Goal: Information Seeking & Learning: Learn about a topic

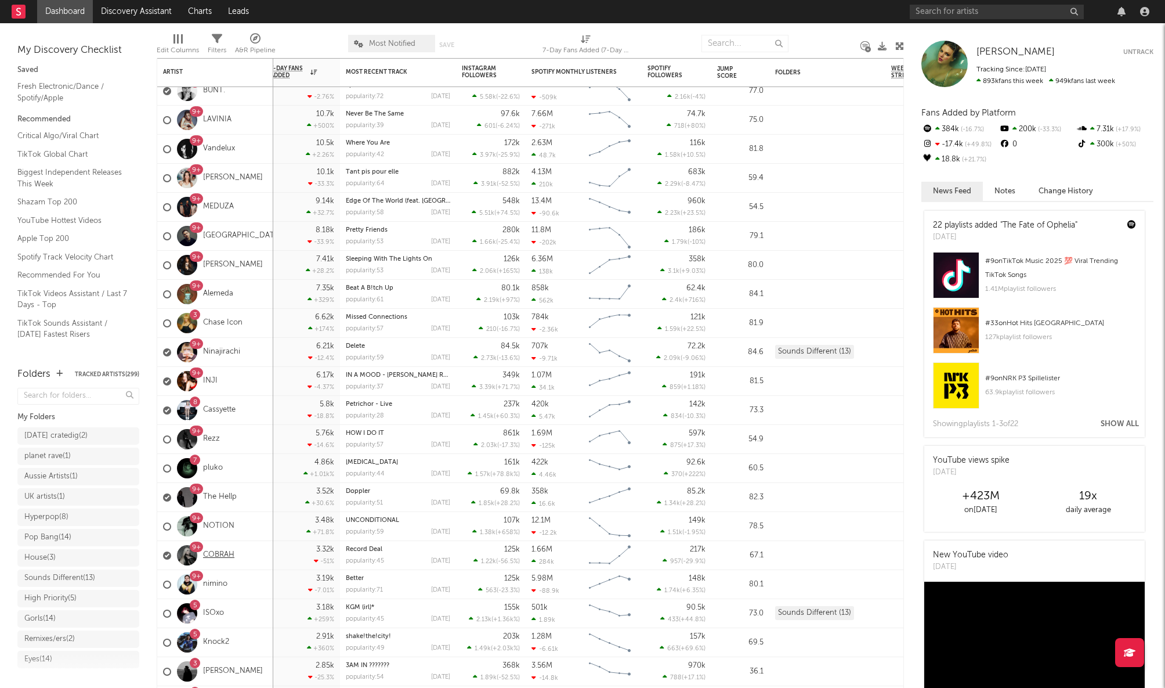
click at [223, 552] on link "COBRAH" at bounding box center [218, 555] width 31 height 10
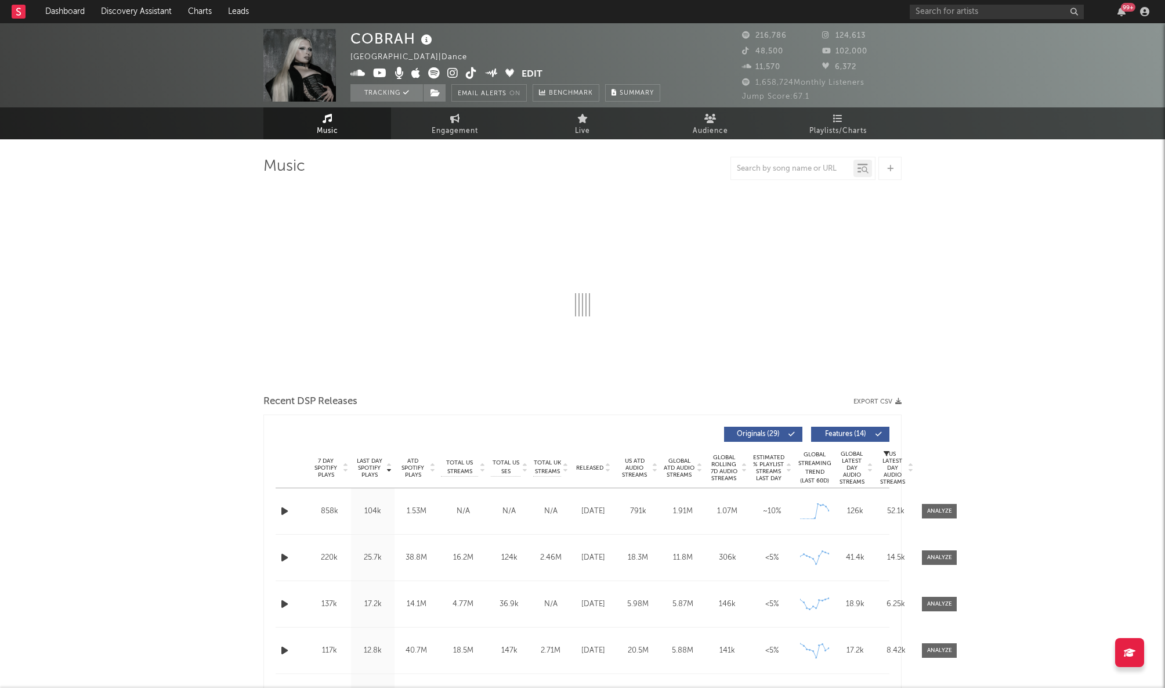
select select "6m"
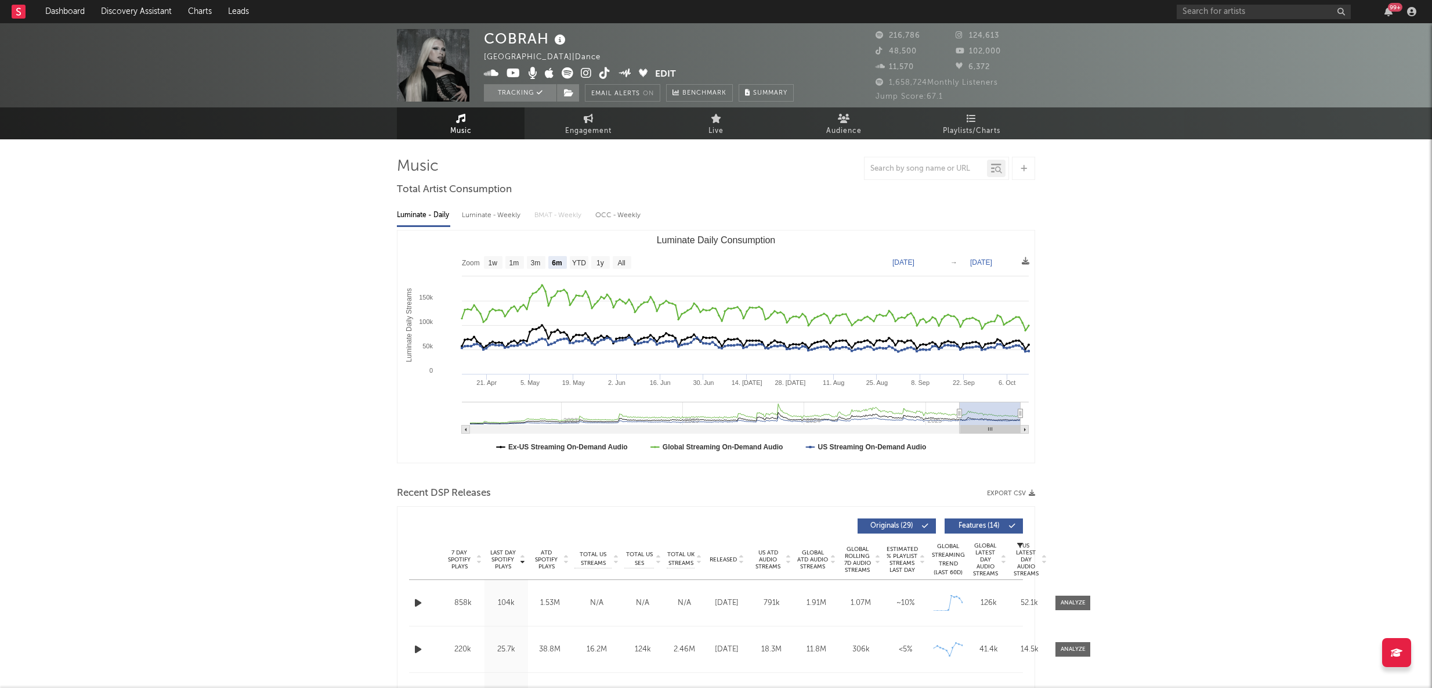
scroll to position [806, 0]
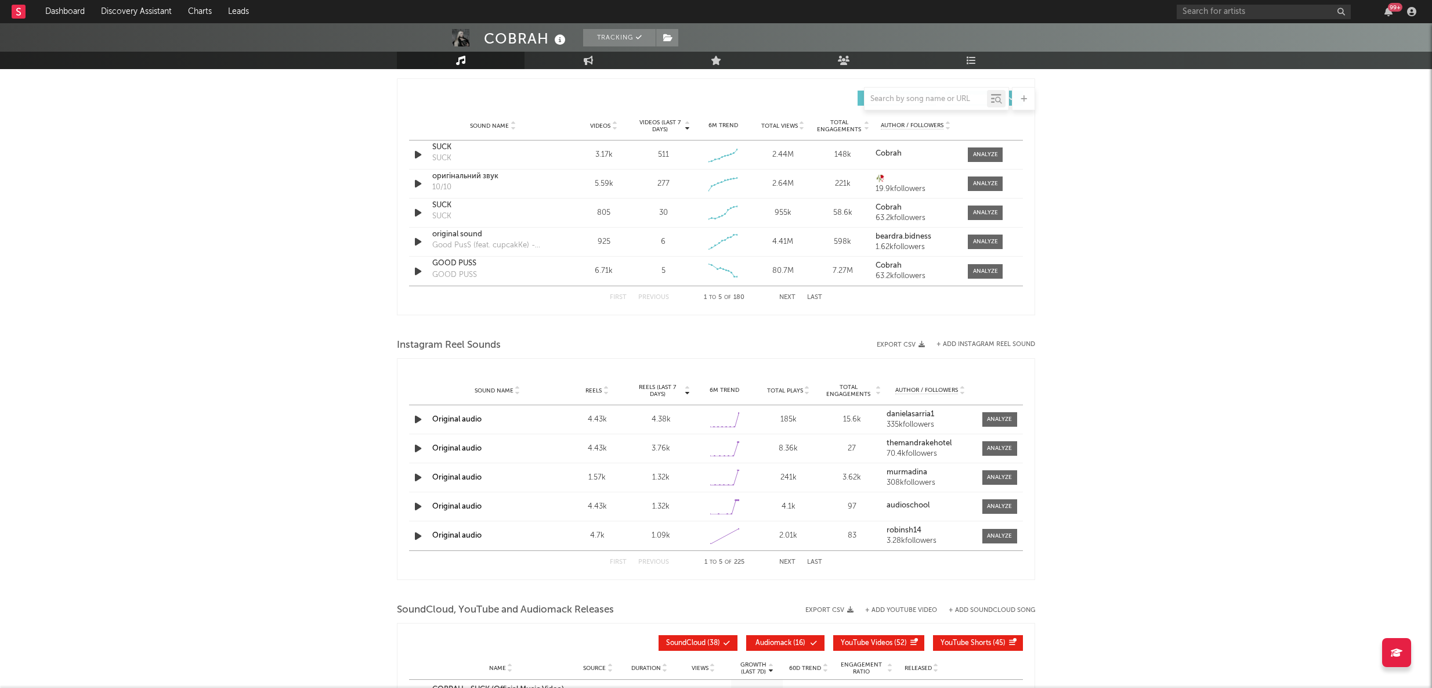
click at [993, 423] on span at bounding box center [999, 419] width 35 height 15
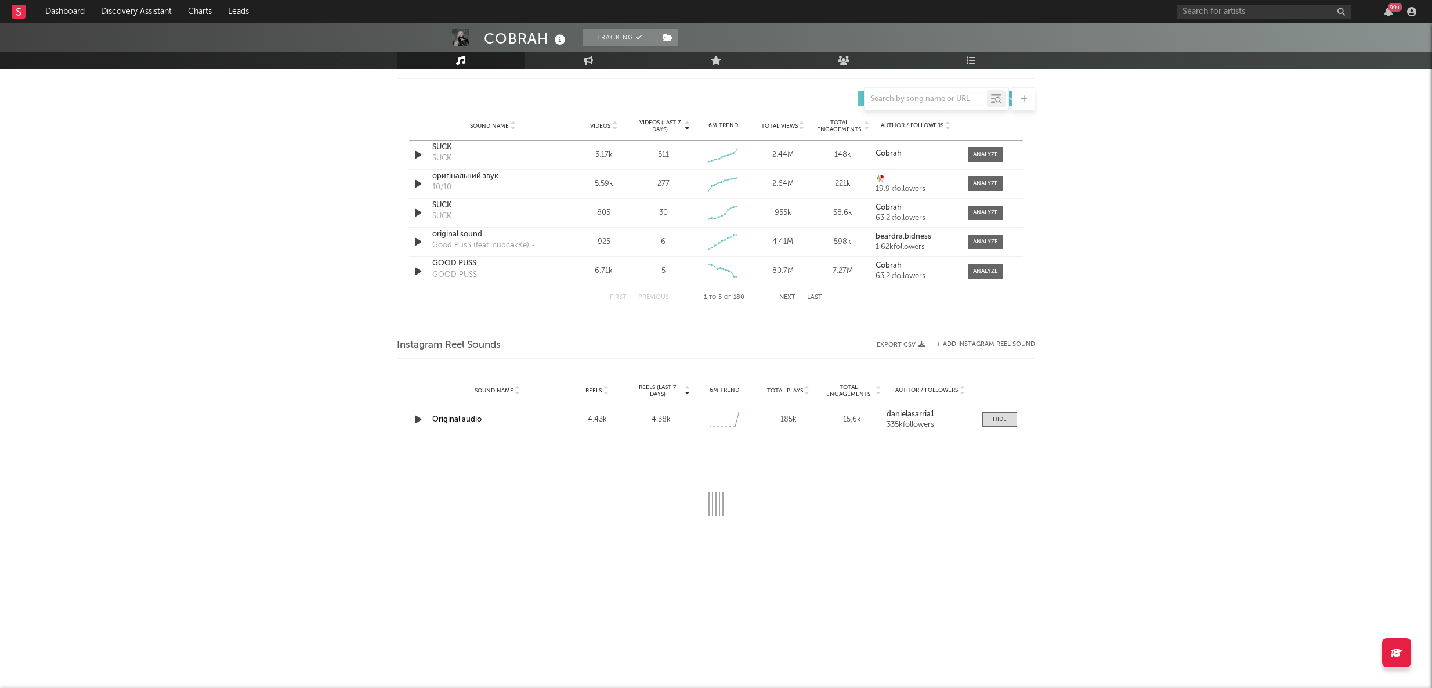
select select "1w"
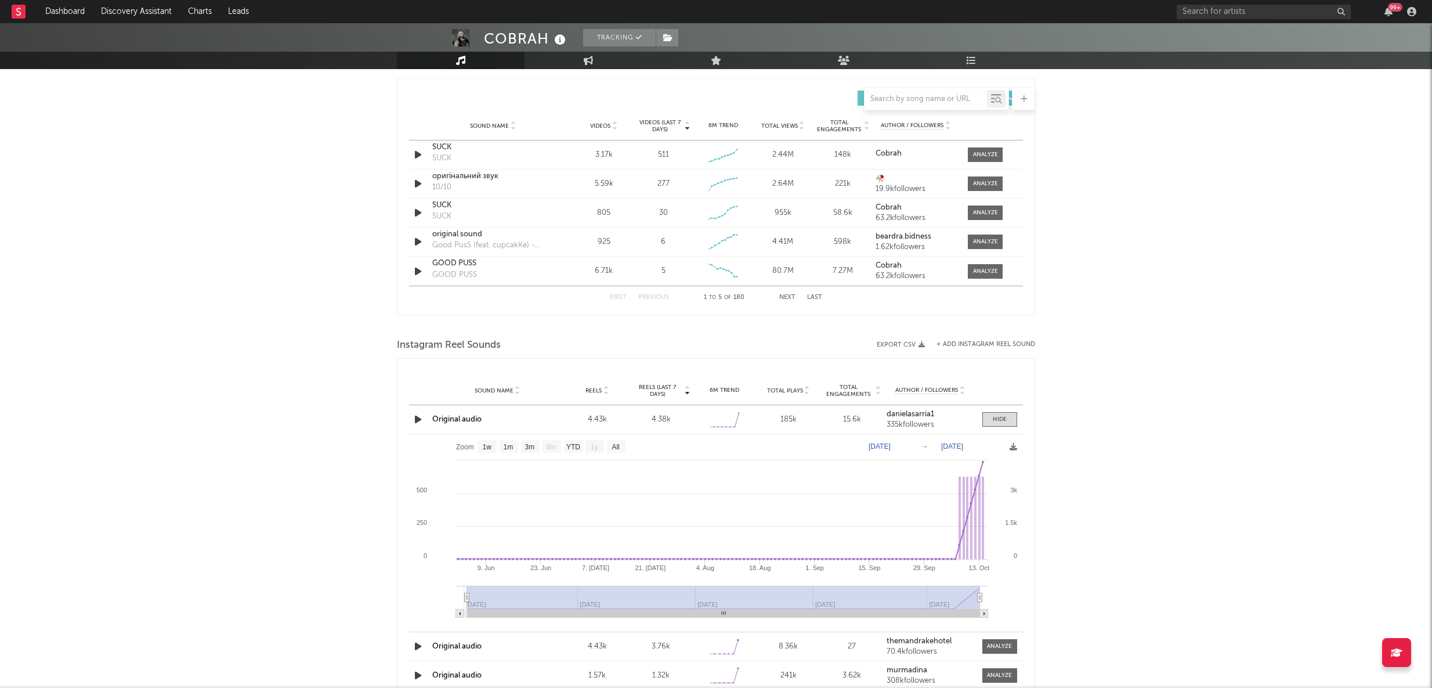
click at [419, 416] on icon "button" at bounding box center [418, 419] width 12 height 15
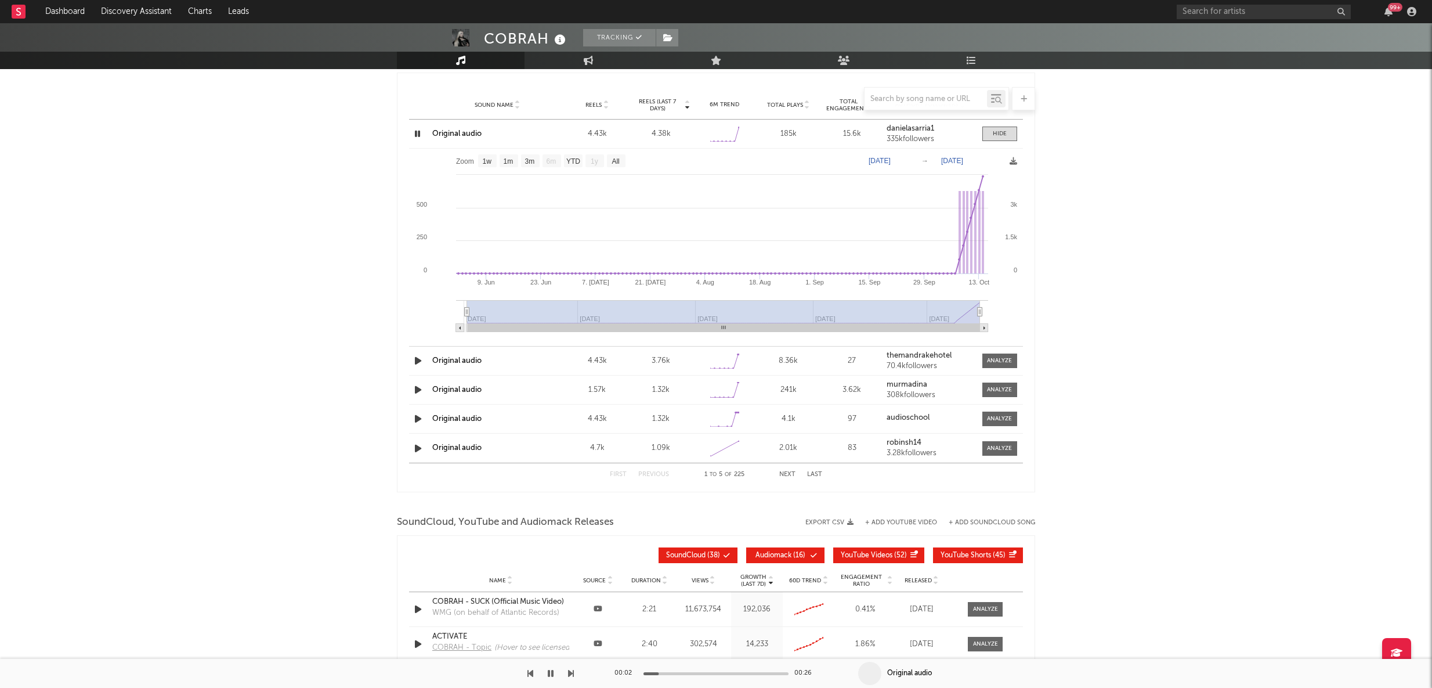
click at [417, 363] on icon "button" at bounding box center [418, 360] width 12 height 15
click at [417, 388] on icon "button" at bounding box center [418, 389] width 12 height 15
click at [417, 415] on icon "button" at bounding box center [418, 418] width 12 height 15
click at [413, 443] on icon "button" at bounding box center [418, 447] width 12 height 15
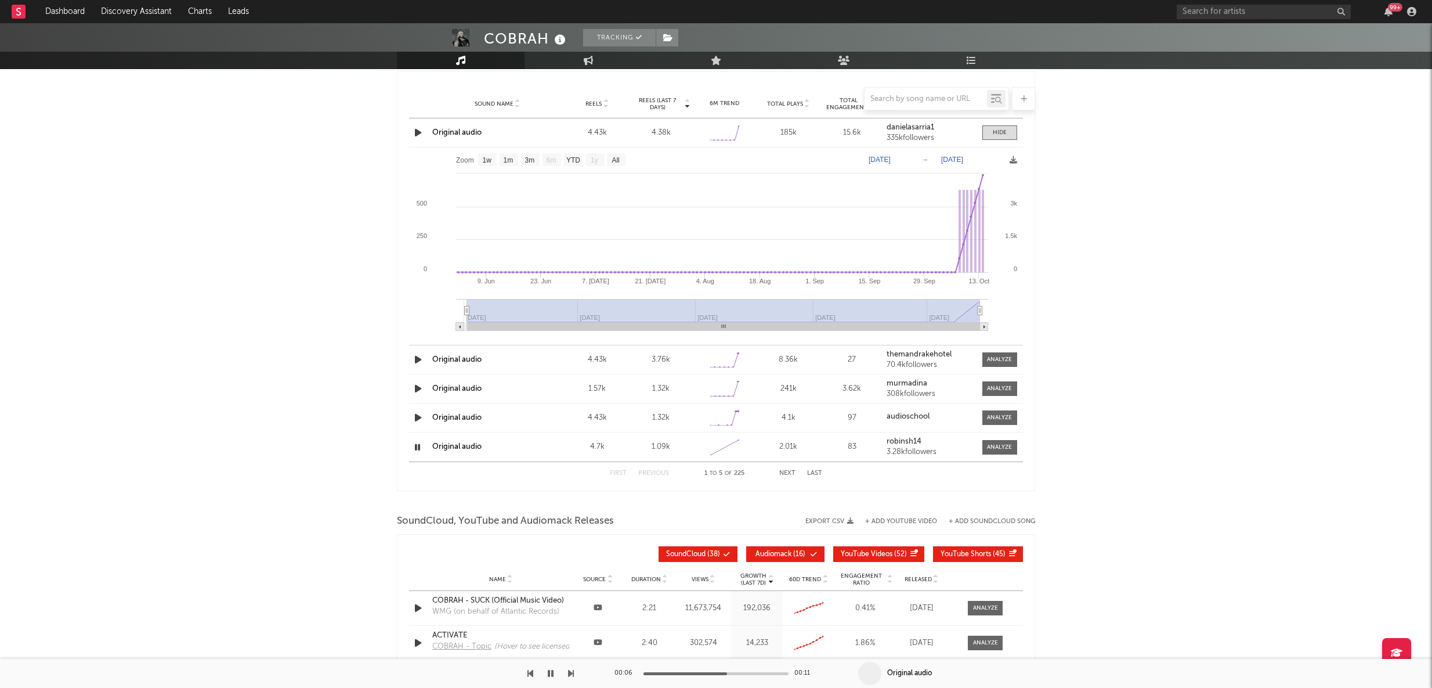
click at [419, 607] on icon "button" at bounding box center [418, 608] width 12 height 15
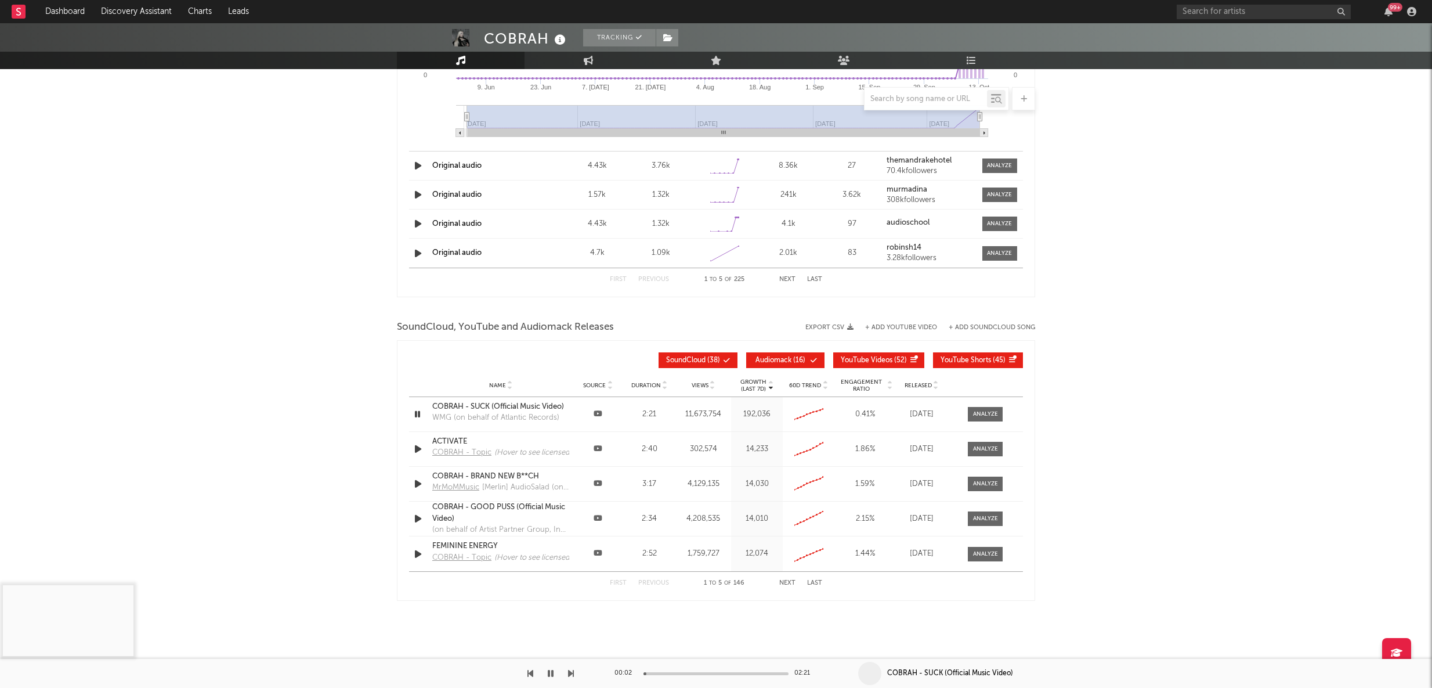
drag, startPoint x: 519, startPoint y: 393, endPoint x: 519, endPoint y: 401, distance: 7.5
click at [520, 394] on div "Name Source Duration Views Growth (Last 7d) 60D Trend Engagement Ratio Released" at bounding box center [716, 385] width 614 height 23
click at [507, 403] on div "COBRAH - SUCK (Official Music Video)" at bounding box center [500, 407] width 137 height 12
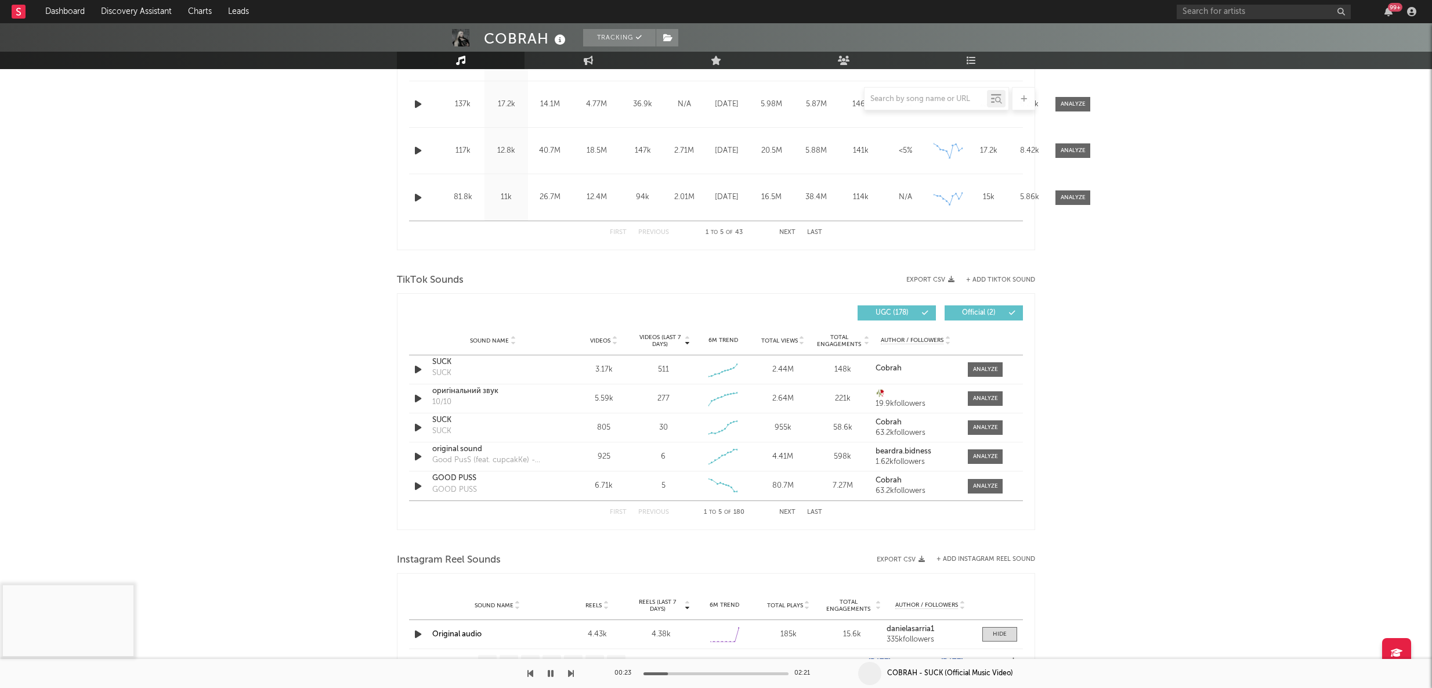
scroll to position [0, 0]
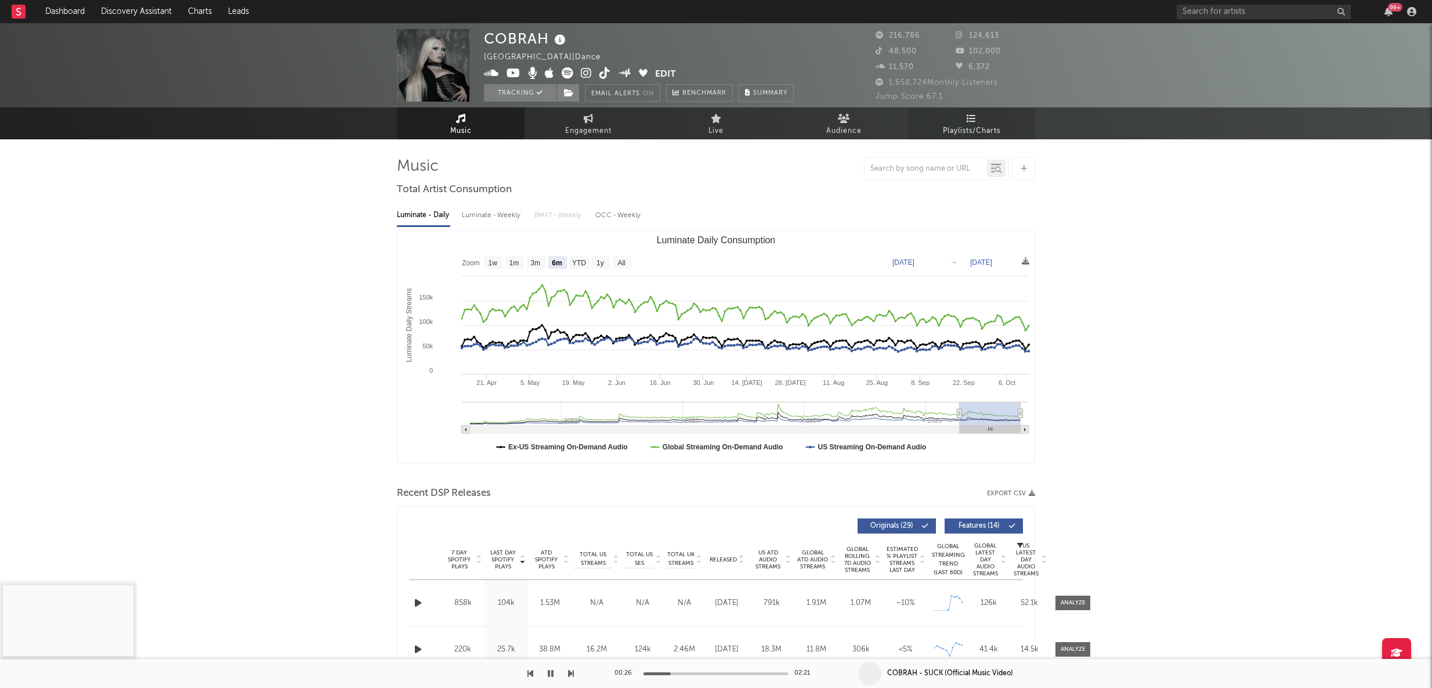
click at [962, 129] on span "Playlists/Charts" at bounding box center [971, 131] width 57 height 14
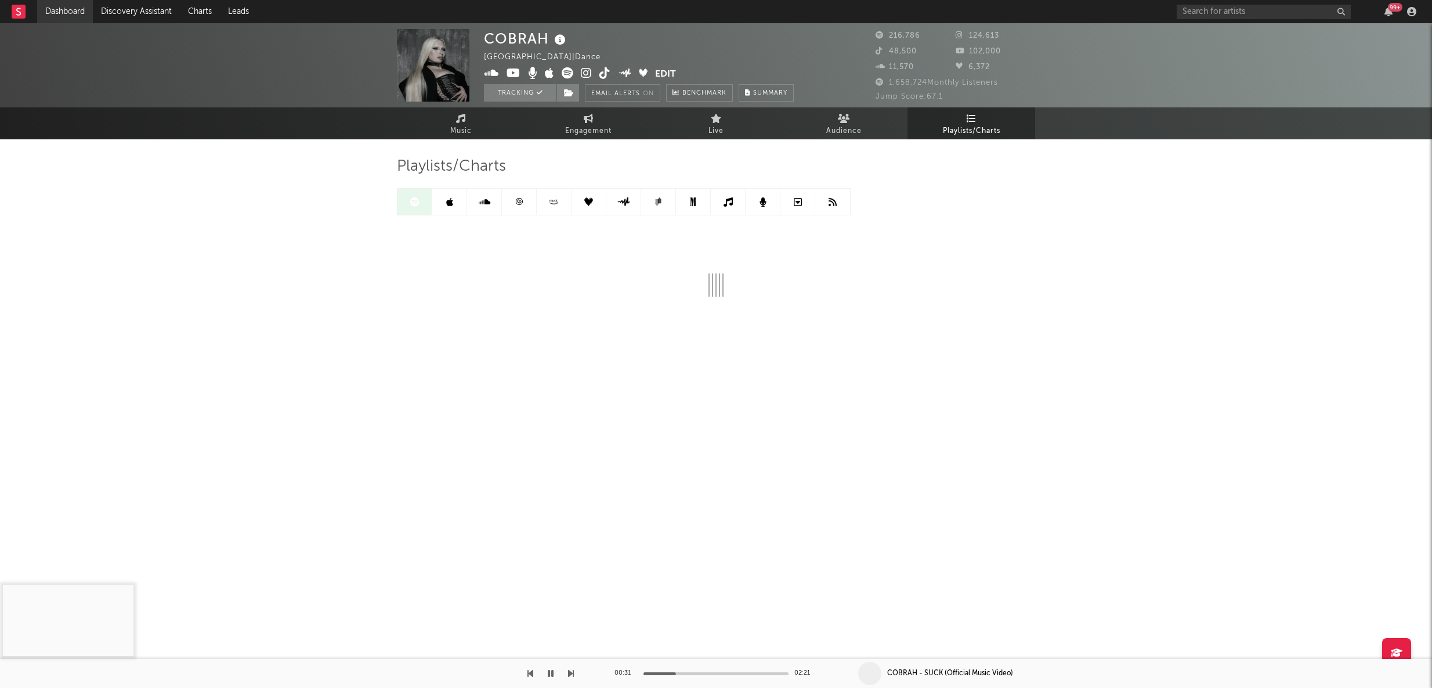
click at [64, 18] on link "Dashboard" at bounding box center [65, 11] width 56 height 23
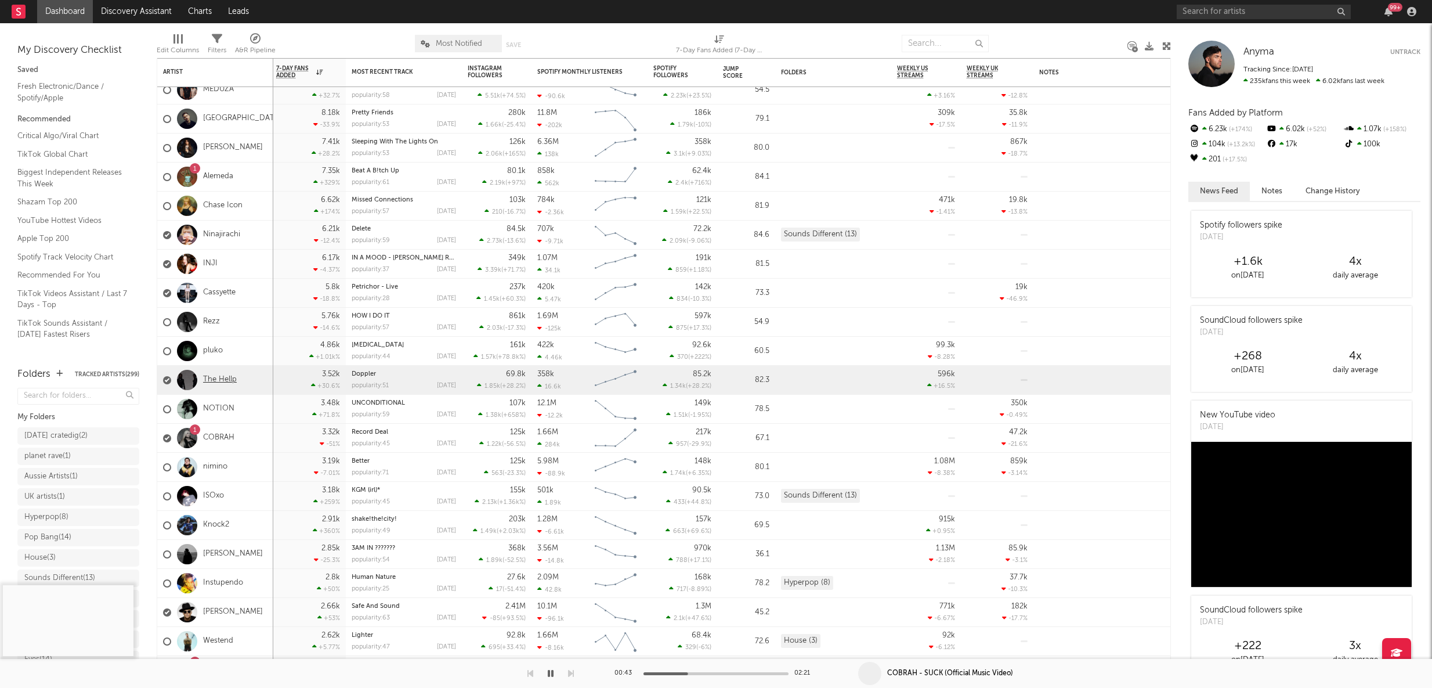
click at [216, 378] on link "The Hellp" at bounding box center [220, 380] width 34 height 10
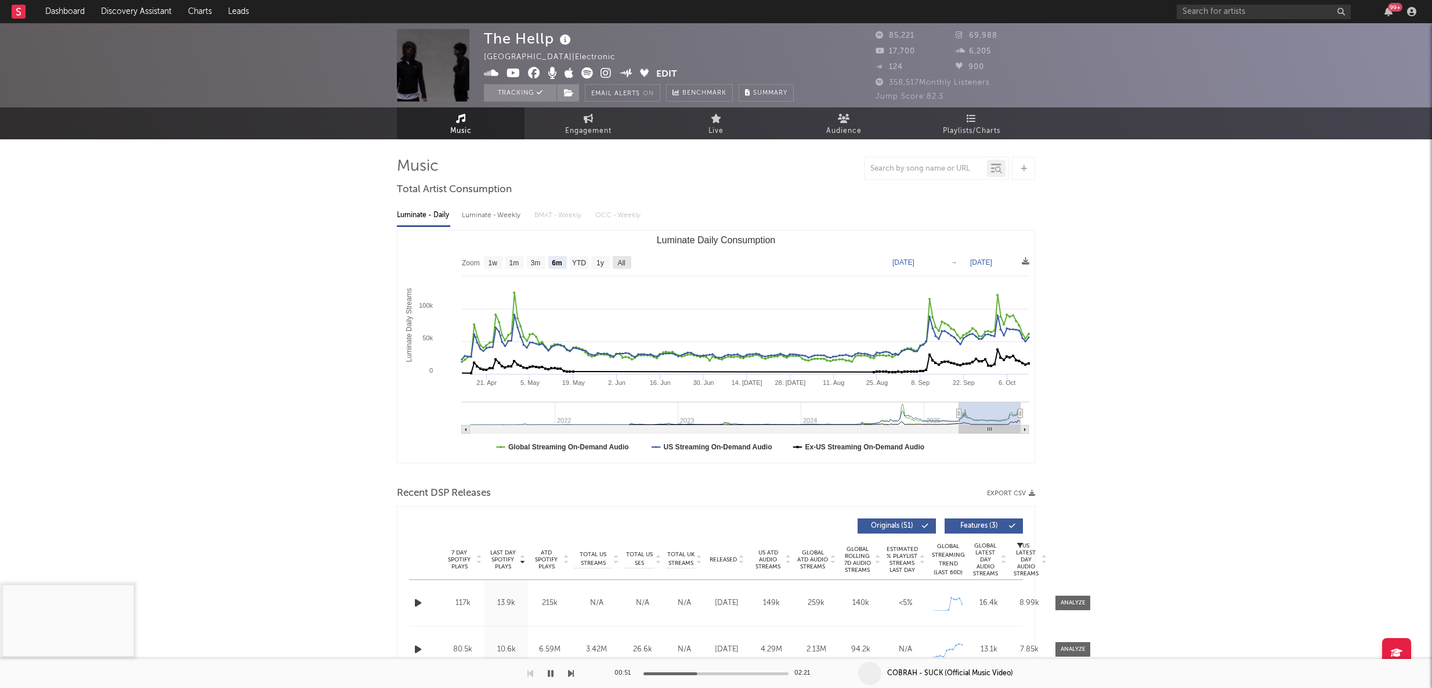
click at [630, 262] on rect "Luminate Daily Consumption" at bounding box center [622, 262] width 19 height 13
select select "All"
type input "[DATE]"
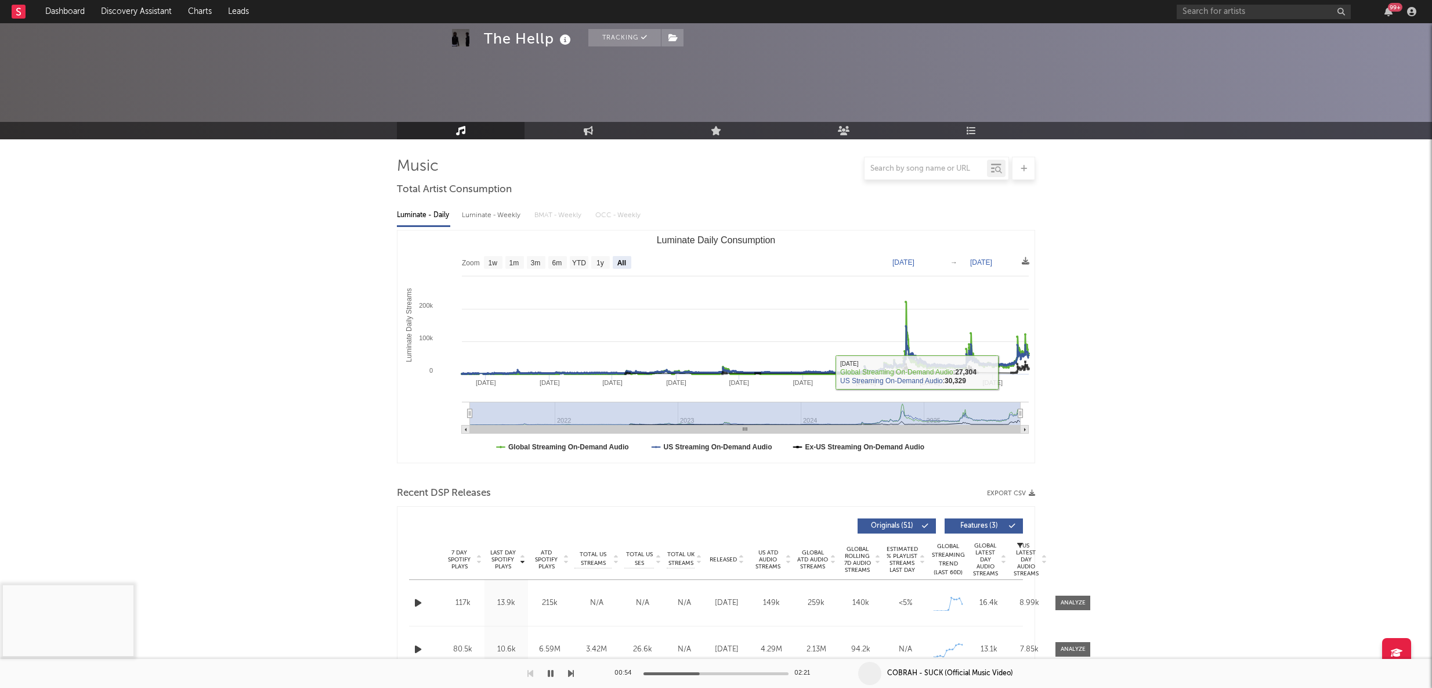
scroll to position [164, 0]
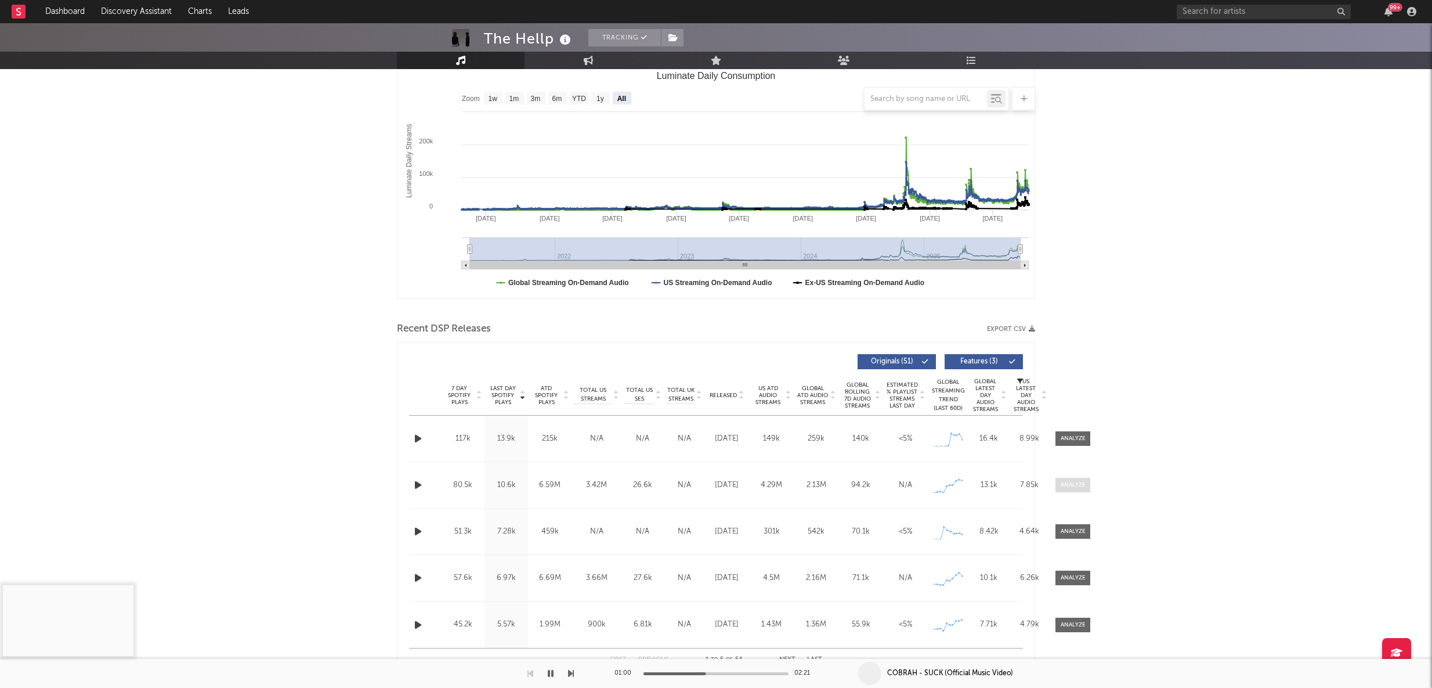
click at [1075, 484] on div at bounding box center [1073, 484] width 25 height 9
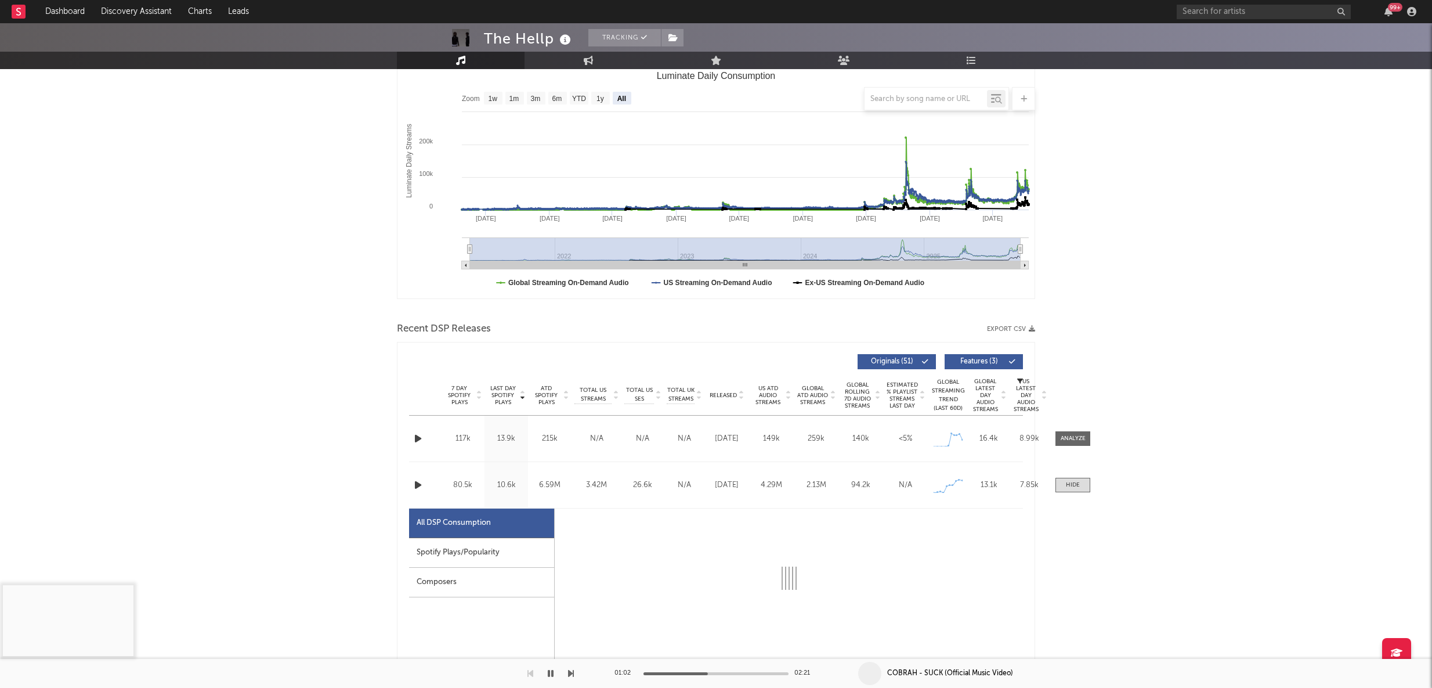
select select "6m"
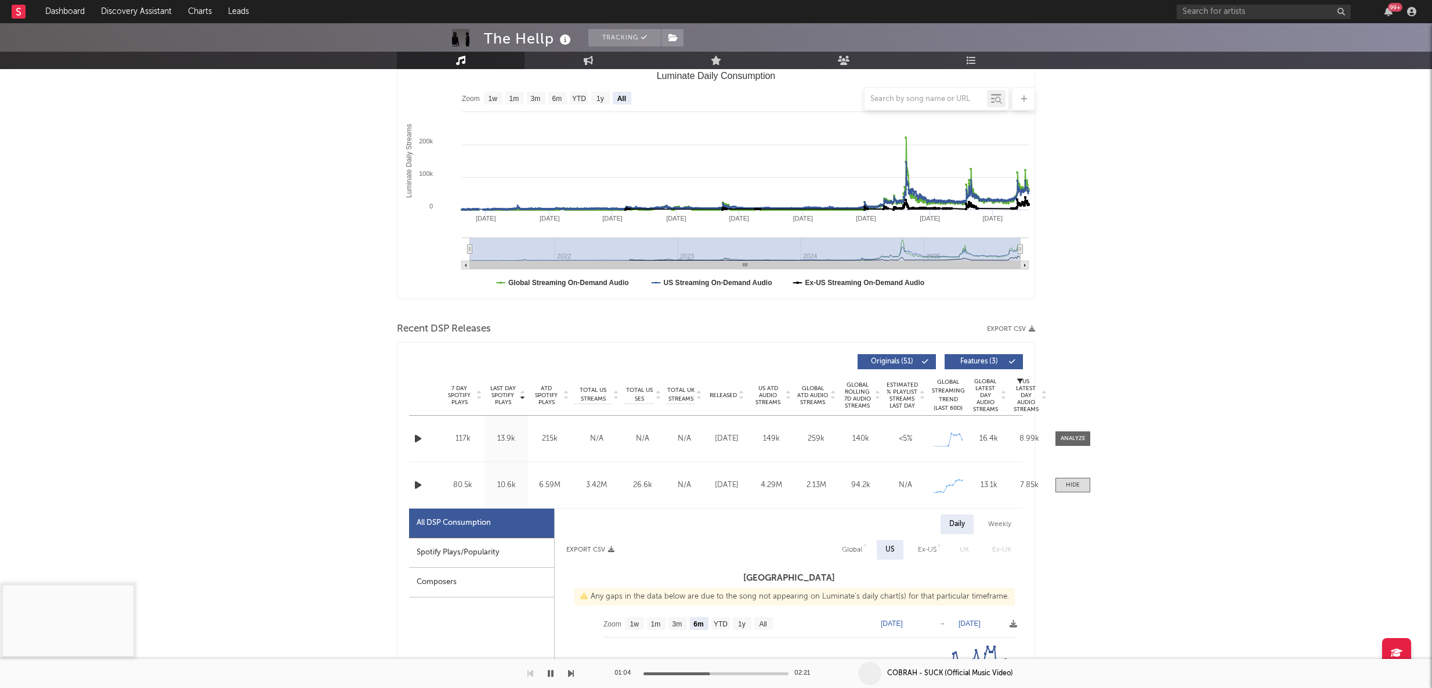
click at [445, 557] on div "Spotify Plays/Popularity" at bounding box center [481, 553] width 145 height 30
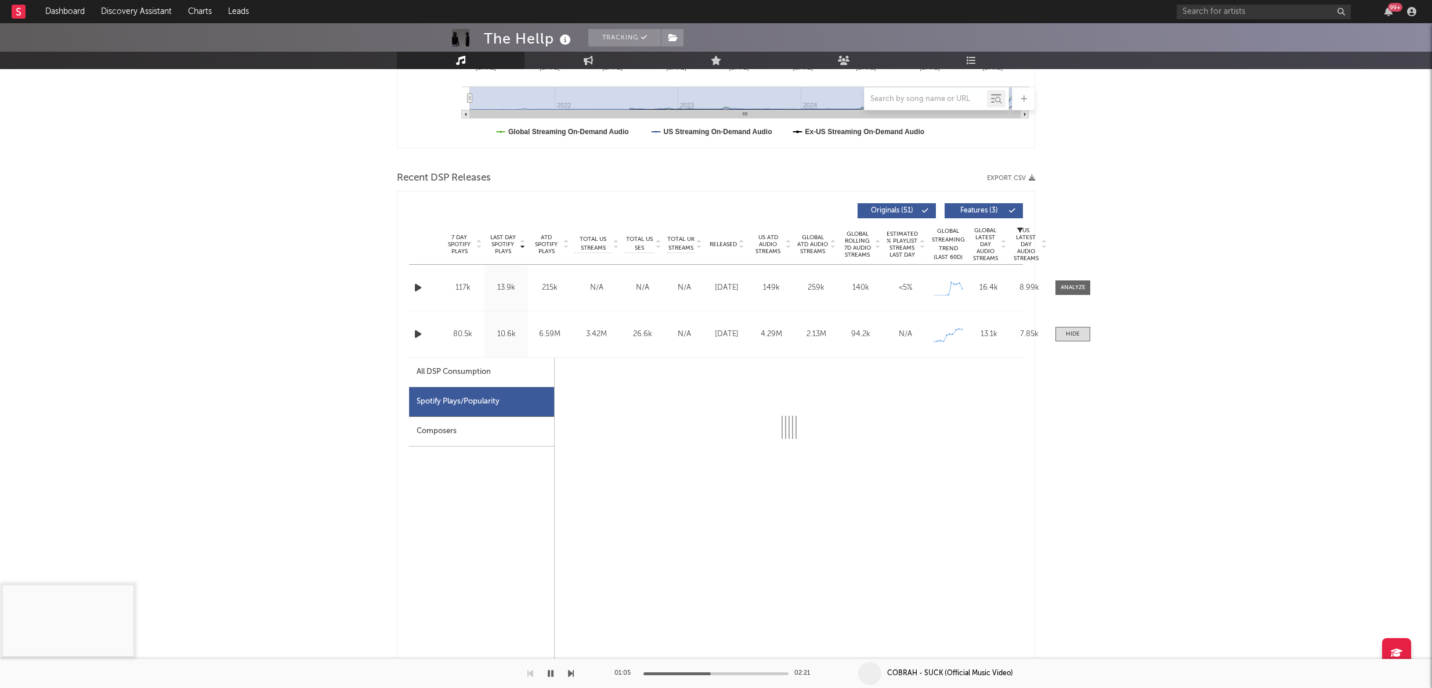
scroll to position [332, 0]
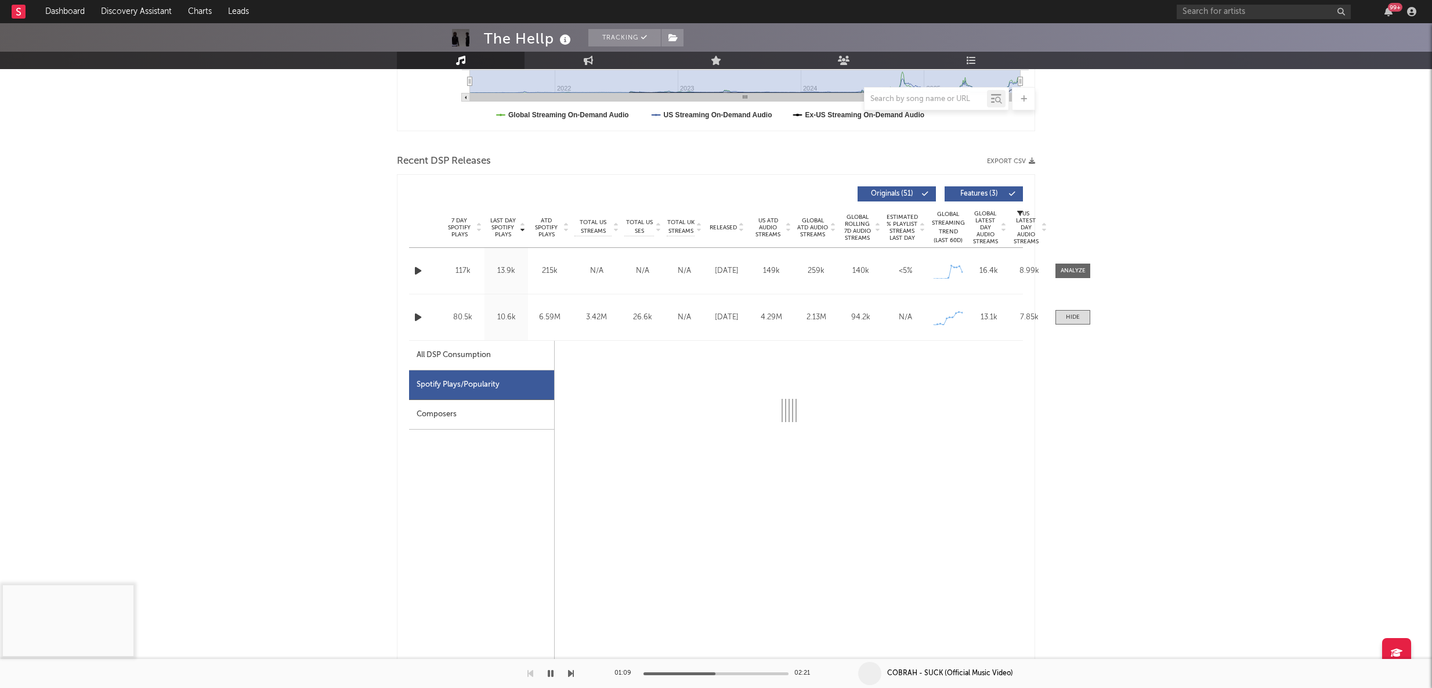
drag, startPoint x: 1024, startPoint y: 215, endPoint x: 1022, endPoint y: 204, distance: 11.2
click at [1024, 215] on span "US Latest Day Audio Streams" at bounding box center [1026, 227] width 28 height 35
click at [1020, 212] on icon "button" at bounding box center [1020, 213] width 6 height 6
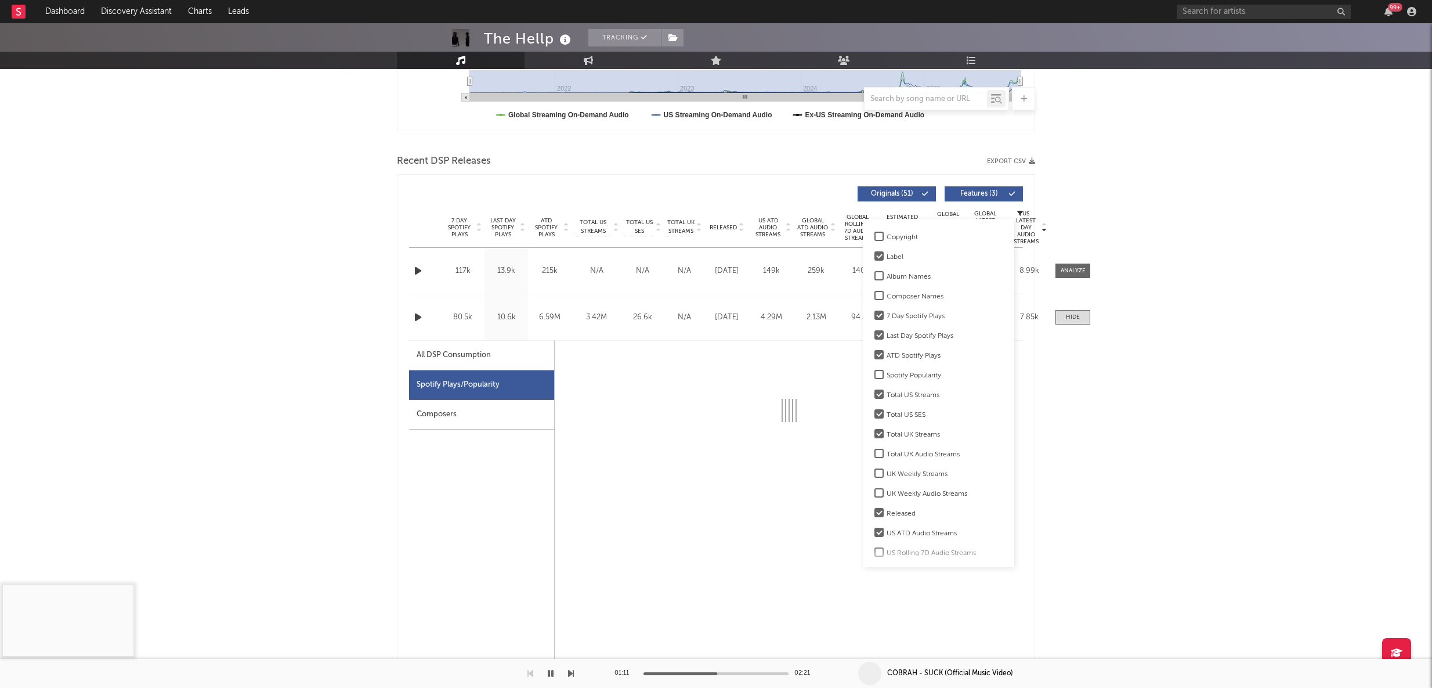
select select "6m"
select select "1w"
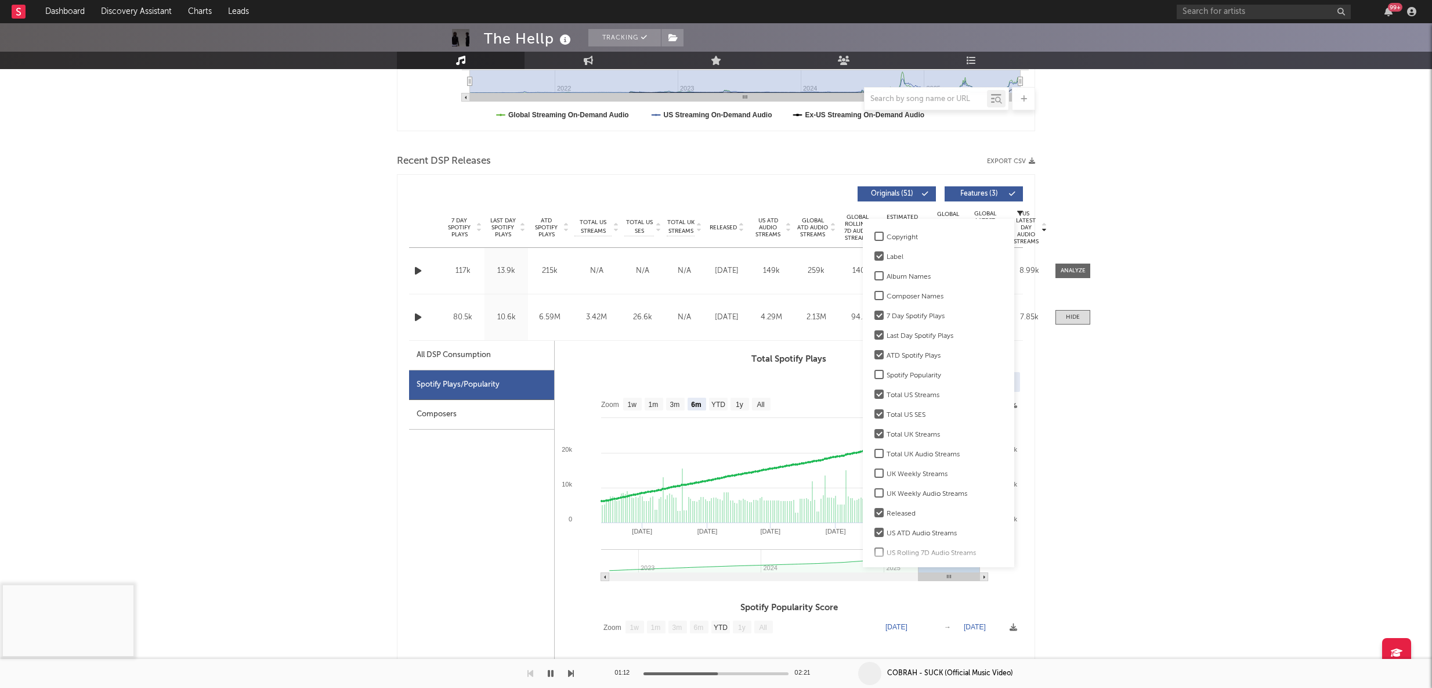
click at [894, 236] on div "Copyright" at bounding box center [945, 237] width 116 height 14
click at [874, 236] on input "Copyright" at bounding box center [874, 237] width 0 height 14
click at [899, 275] on div "Album Names" at bounding box center [945, 277] width 116 height 14
click at [874, 275] on input "Album Names" at bounding box center [874, 277] width 0 height 14
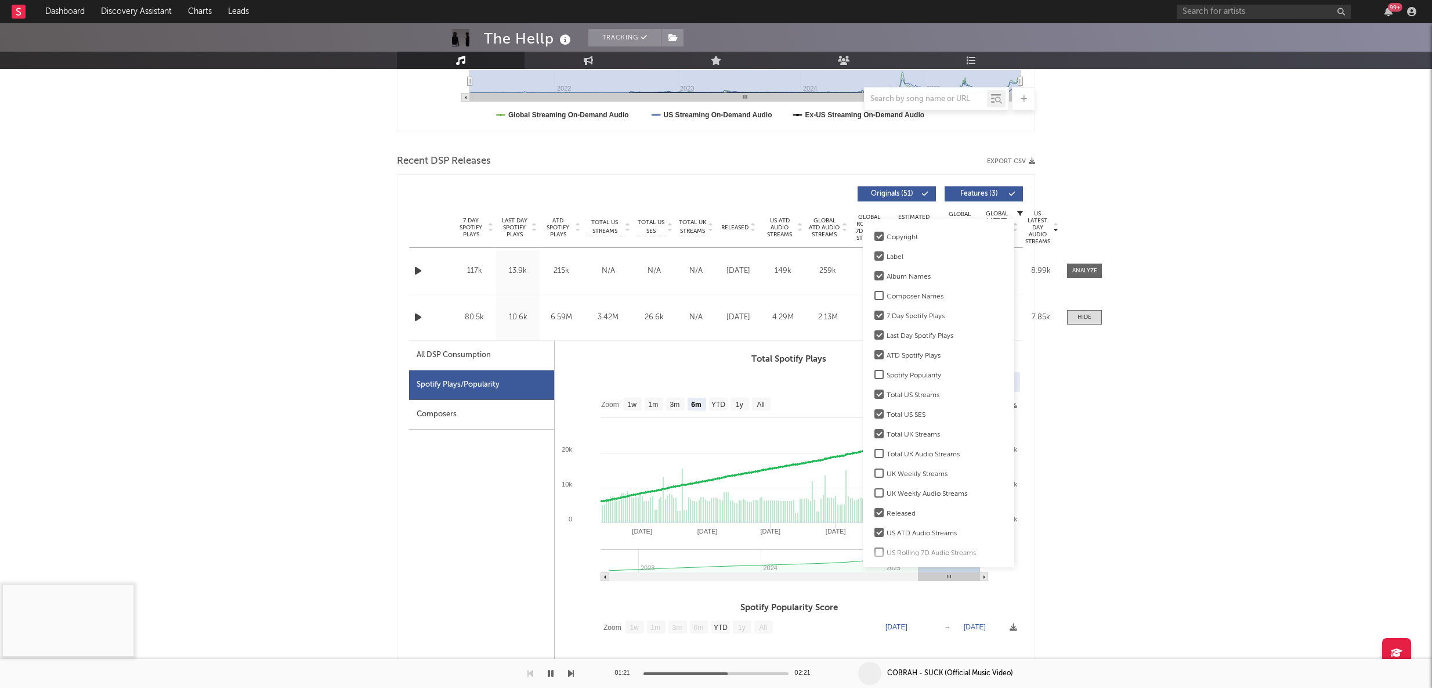
click at [899, 276] on div "Album Names" at bounding box center [945, 277] width 116 height 14
click at [874, 276] on input "Album Names" at bounding box center [874, 277] width 0 height 14
click at [898, 297] on div "Composer Names" at bounding box center [945, 297] width 116 height 14
click at [874, 297] on input "Composer Names" at bounding box center [874, 297] width 0 height 14
click at [898, 297] on div "Composer Names" at bounding box center [945, 297] width 116 height 14
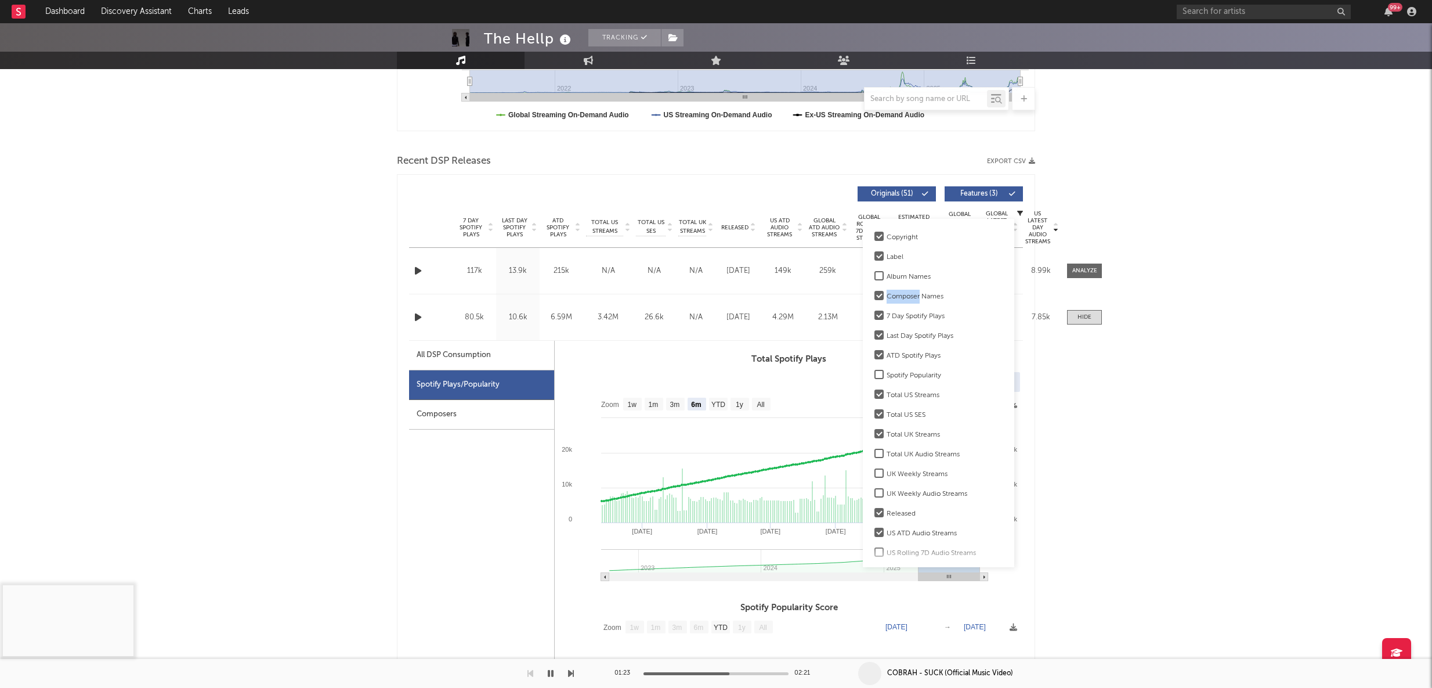
click at [874, 297] on input "Composer Names" at bounding box center [874, 297] width 0 height 14
click at [899, 373] on div "Spotify Popularity" at bounding box center [945, 375] width 116 height 14
click at [874, 373] on input "Spotify Popularity" at bounding box center [874, 375] width 0 height 14
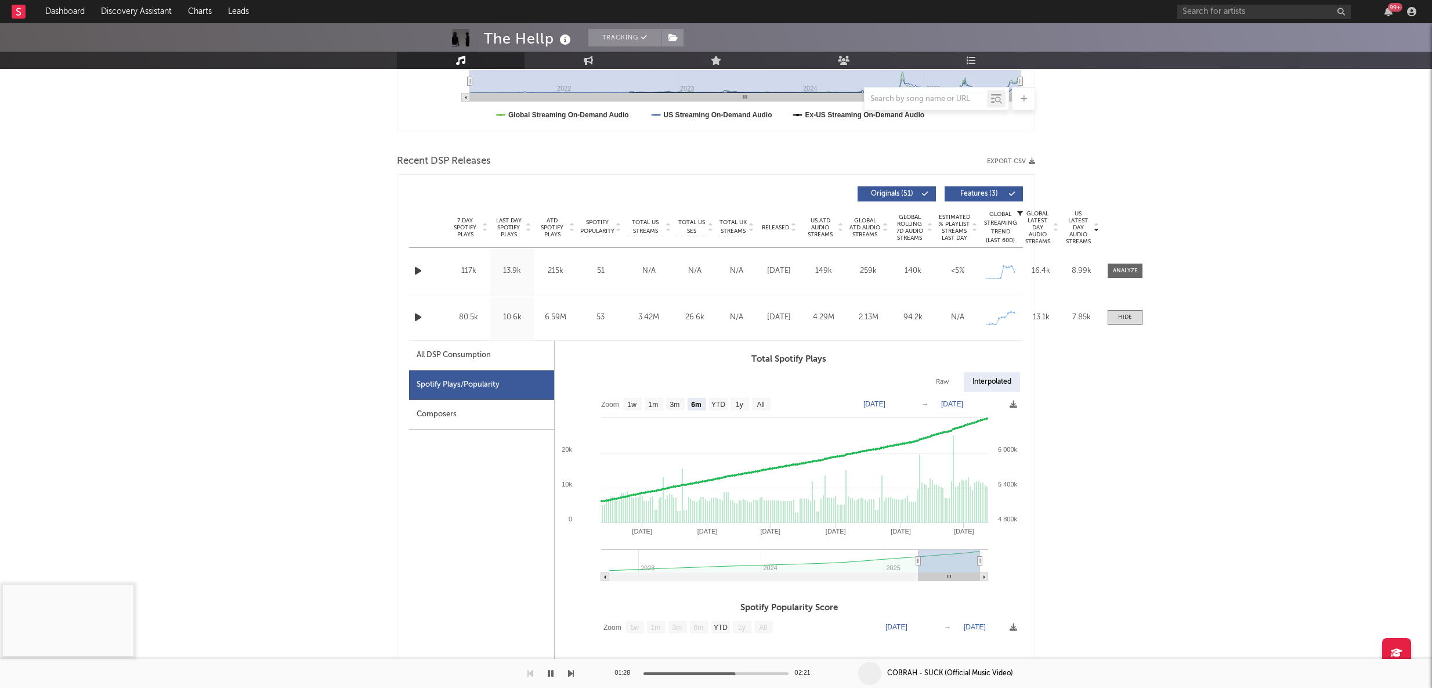
click at [462, 354] on div "All DSP Consumption" at bounding box center [454, 355] width 74 height 14
select select "6m"
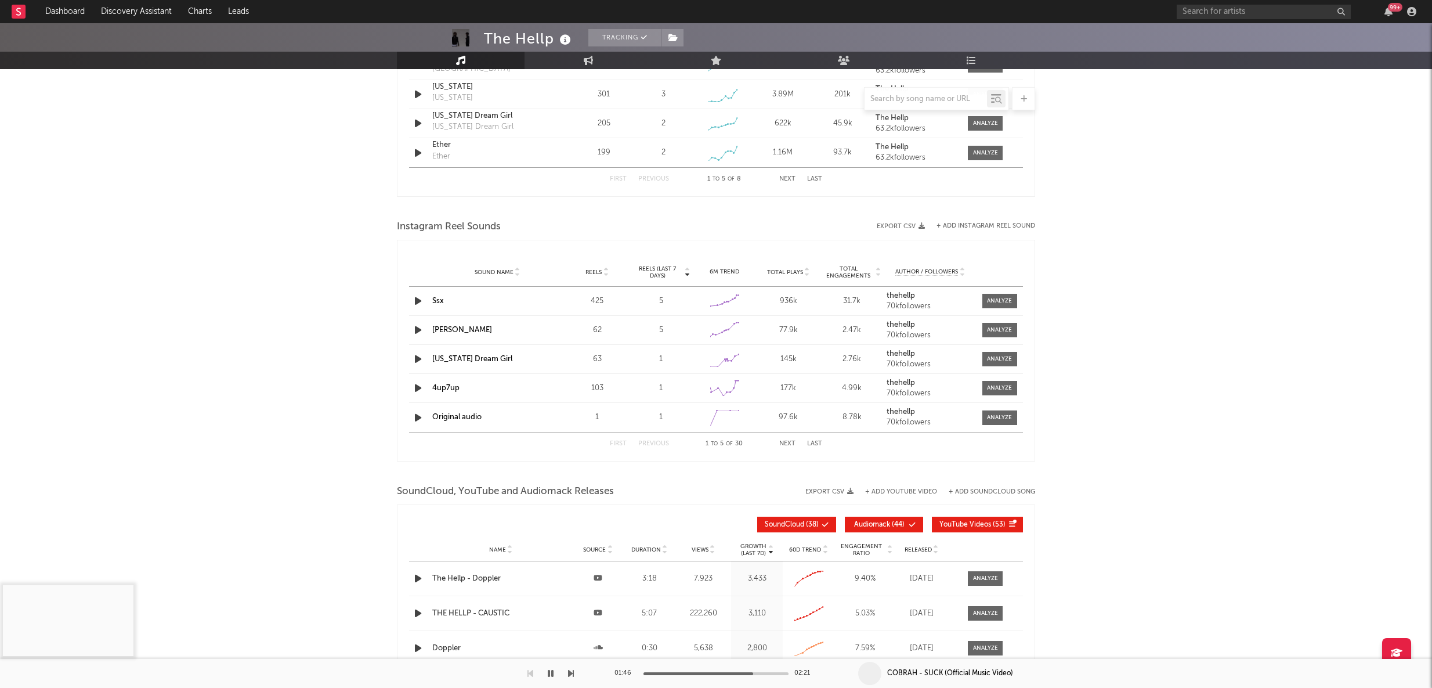
scroll to position [1640, 0]
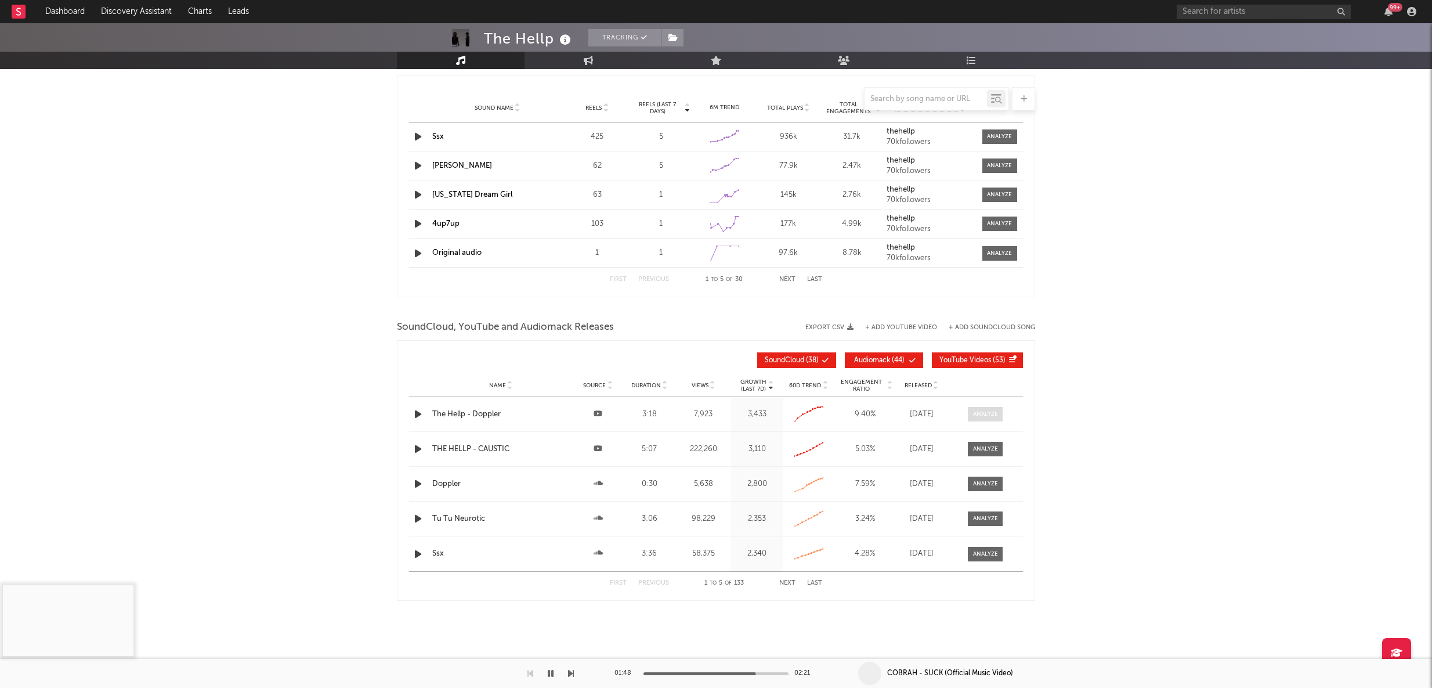
click at [982, 408] on span at bounding box center [985, 414] width 35 height 15
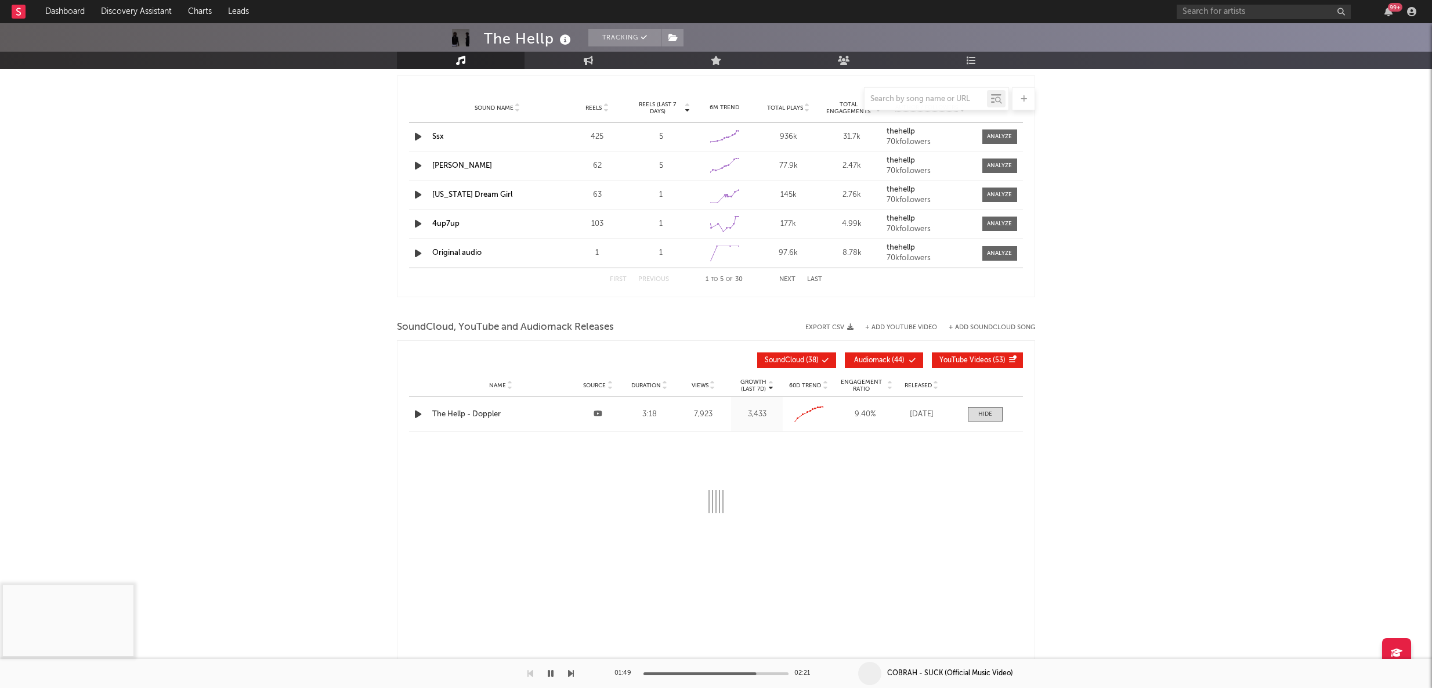
select select "All"
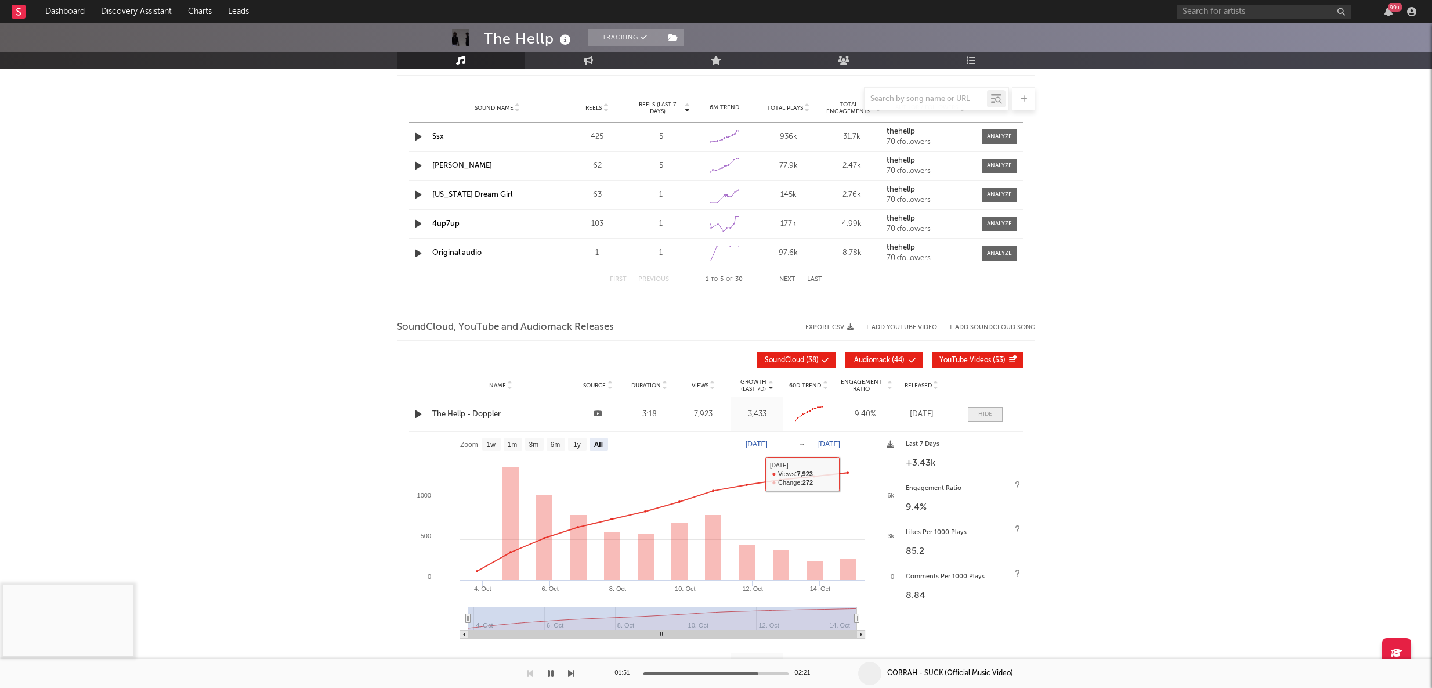
click at [988, 411] on div at bounding box center [985, 414] width 14 height 9
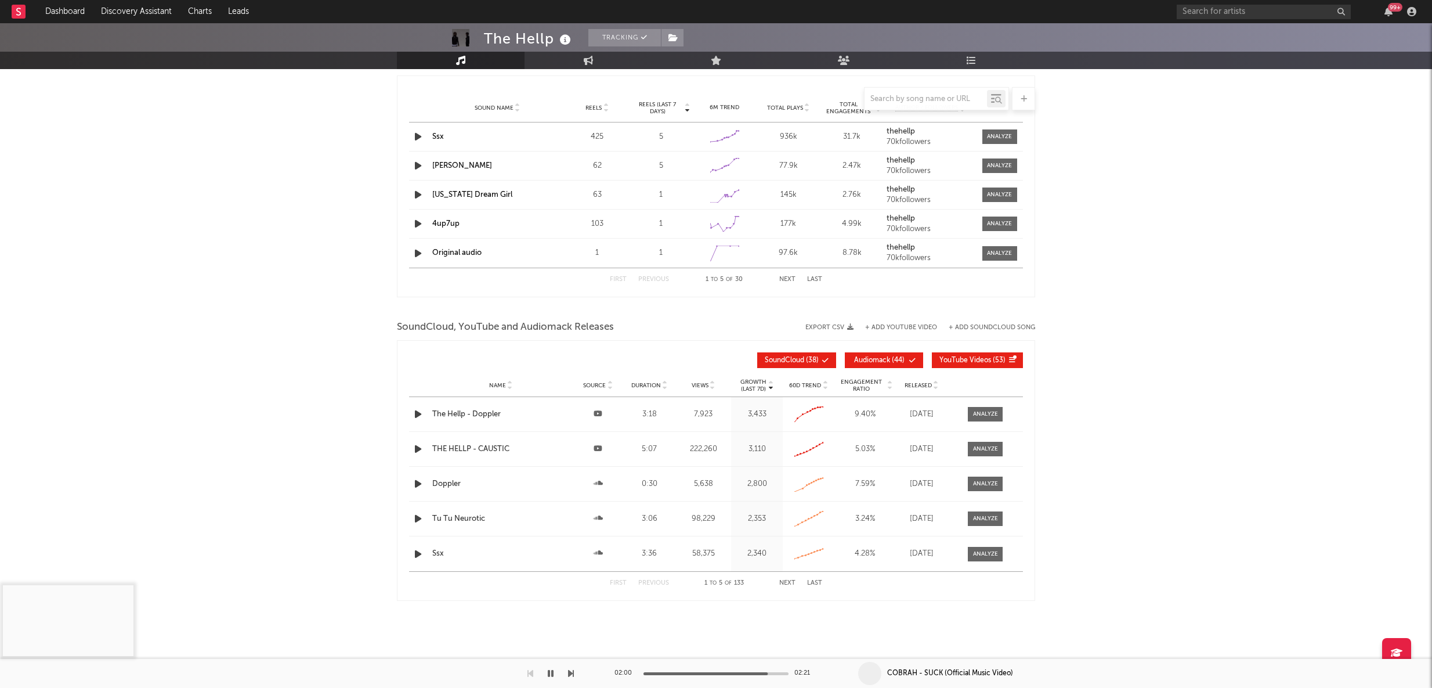
click at [789, 580] on button "Next" at bounding box center [787, 583] width 16 height 6
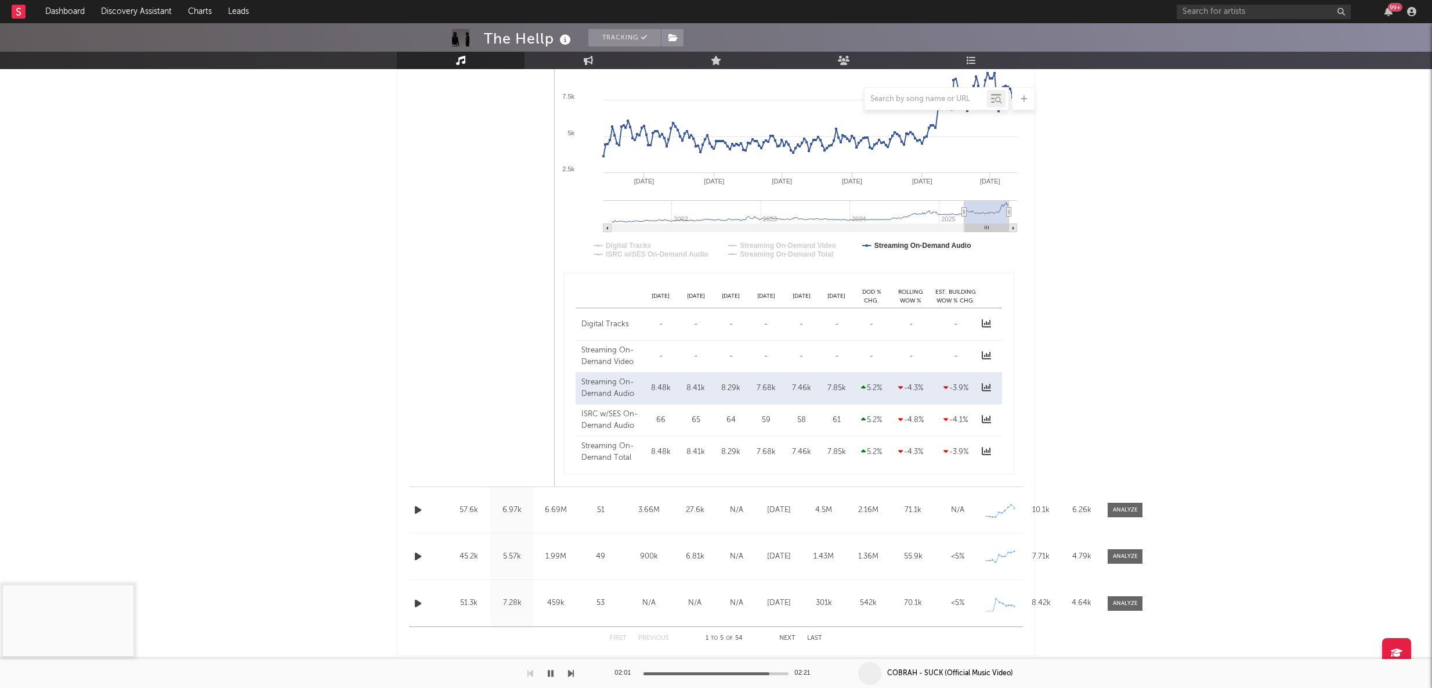
scroll to position [0, 0]
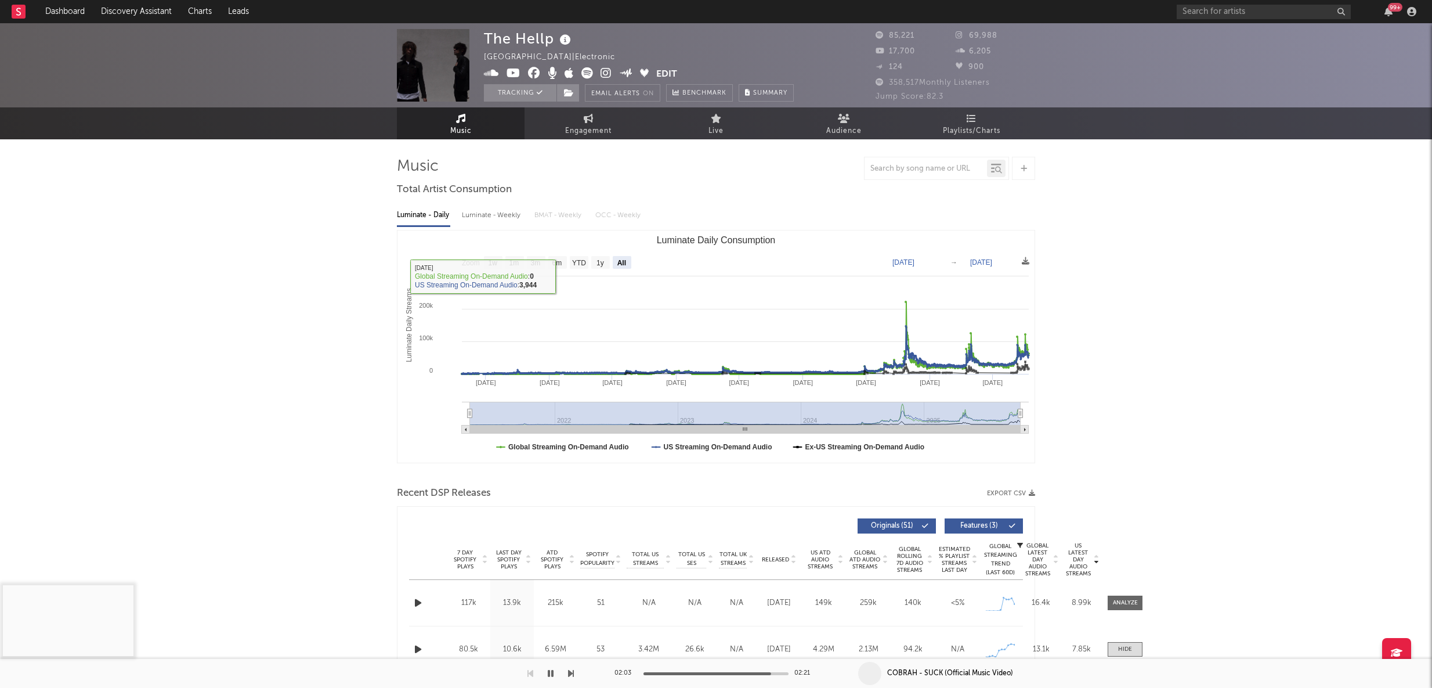
click at [486, 214] on div "Luminate - Weekly" at bounding box center [492, 215] width 61 height 20
select select "6m"
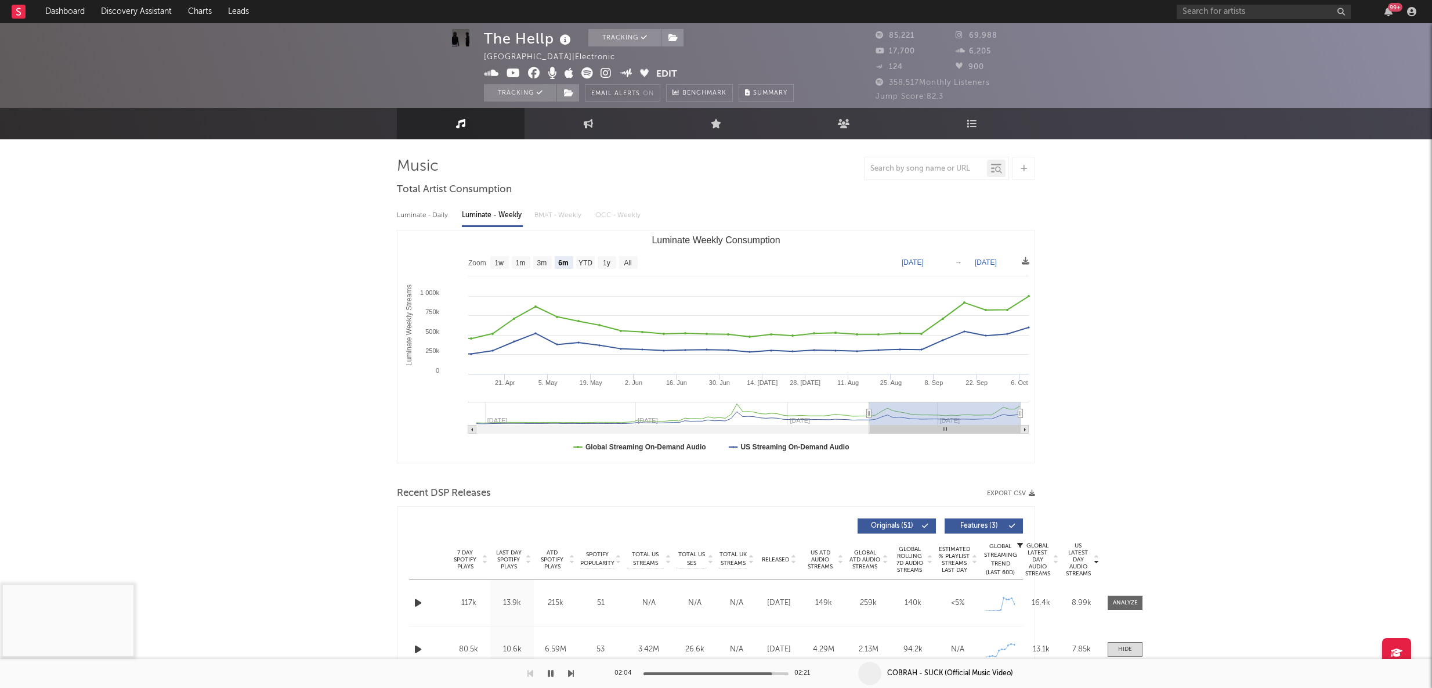
scroll to position [1, 0]
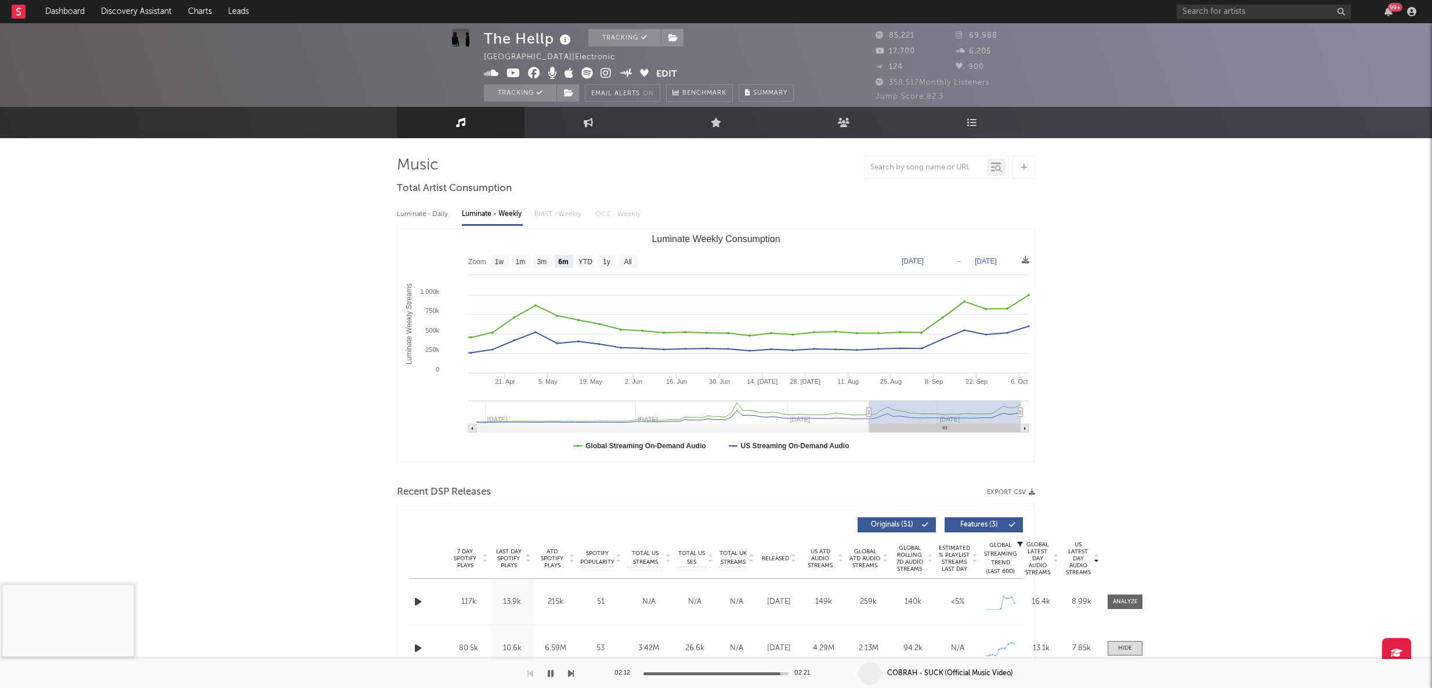
click at [559, 206] on div "Luminate - Daily Luminate - Weekly BMAT - Weekly OCC - Weekly" at bounding box center [716, 214] width 638 height 20
click at [585, 114] on link "Engagement" at bounding box center [588, 122] width 128 height 31
select select "1w"
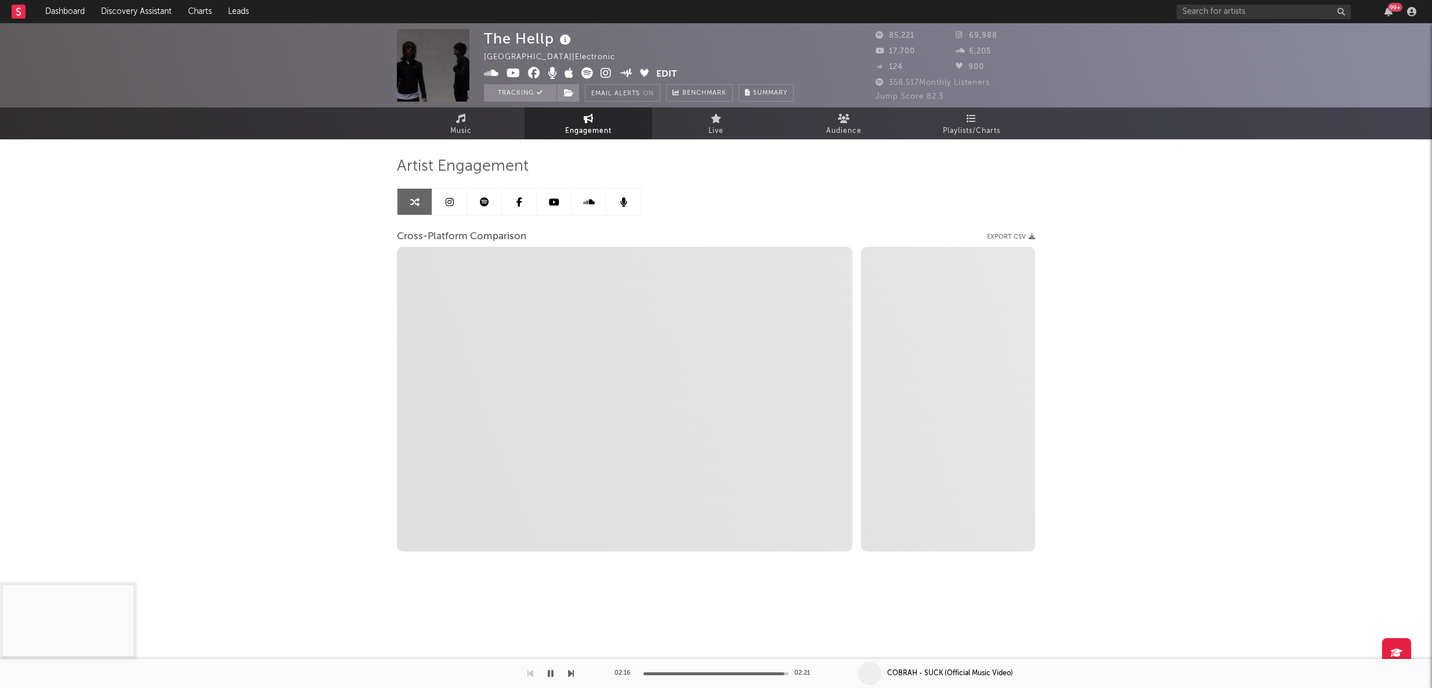
select select "1m"
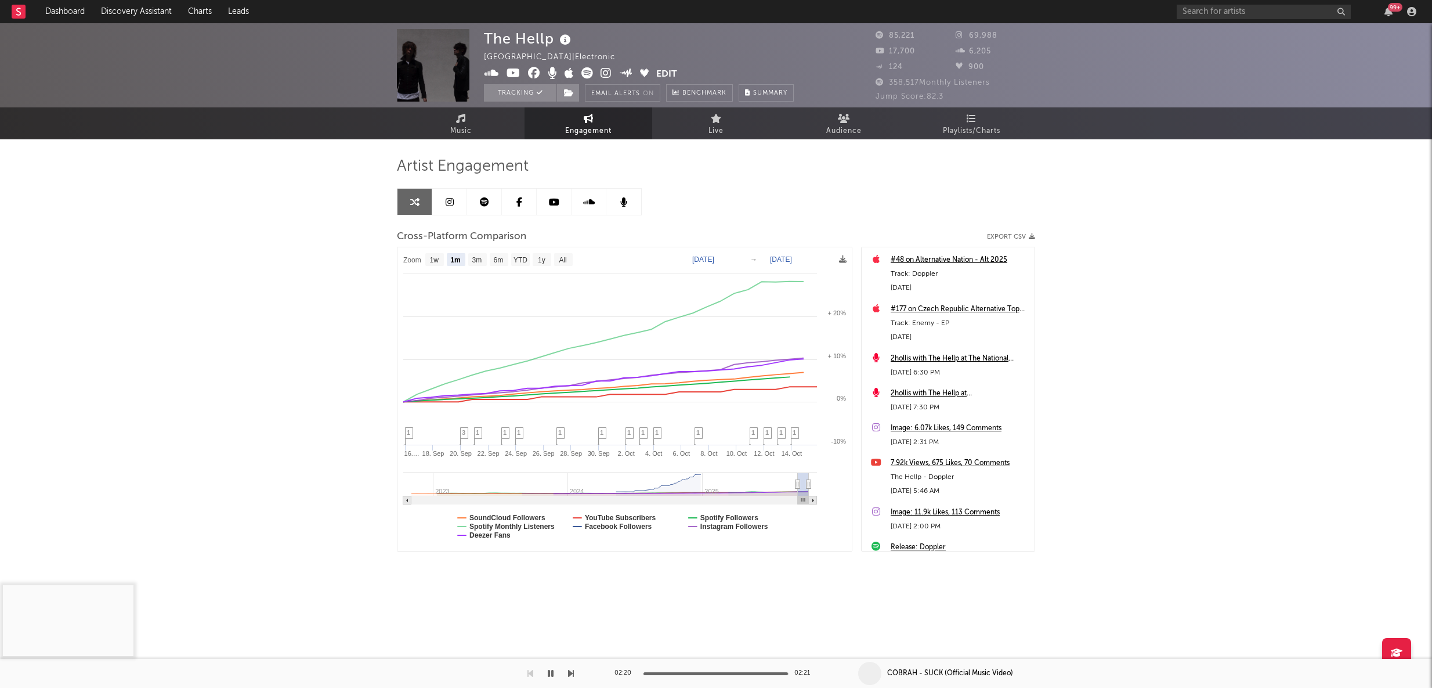
click at [450, 202] on icon at bounding box center [450, 201] width 8 height 9
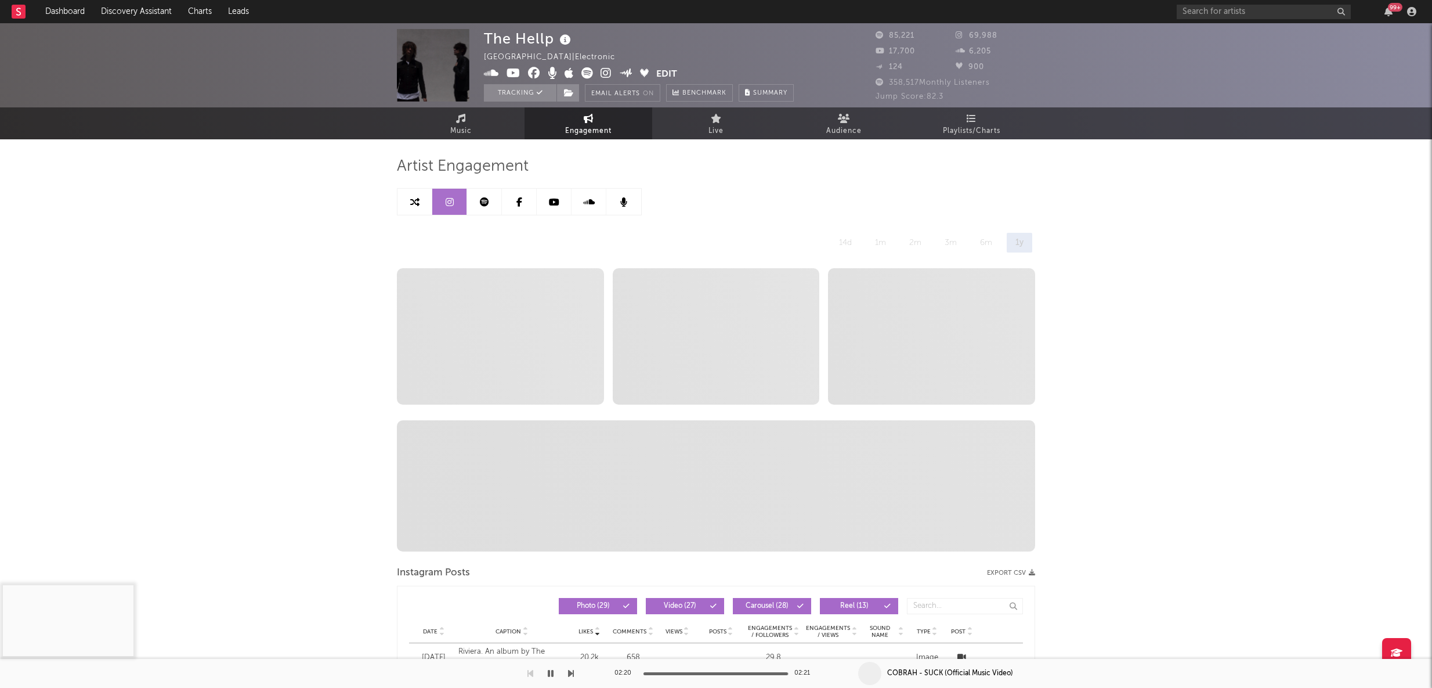
select select "6m"
click at [491, 204] on link at bounding box center [484, 202] width 35 height 26
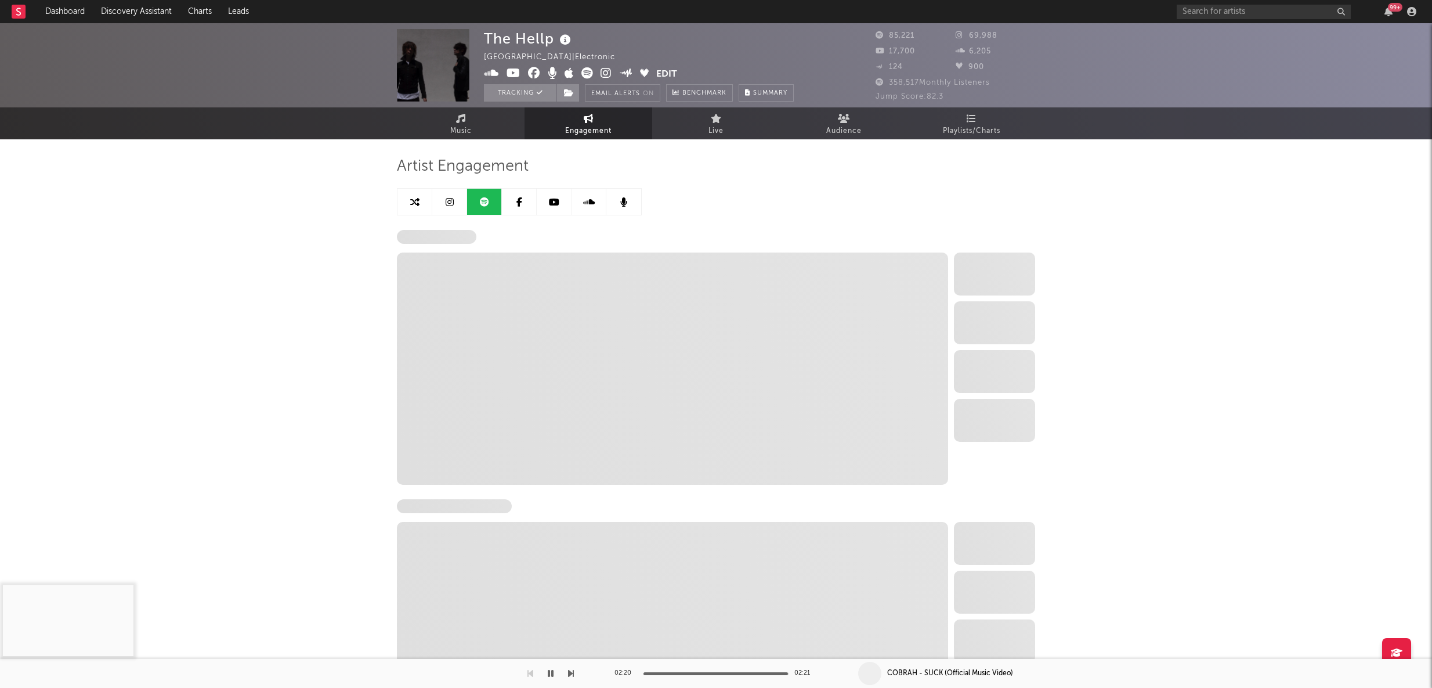
select select "6m"
select select "1w"
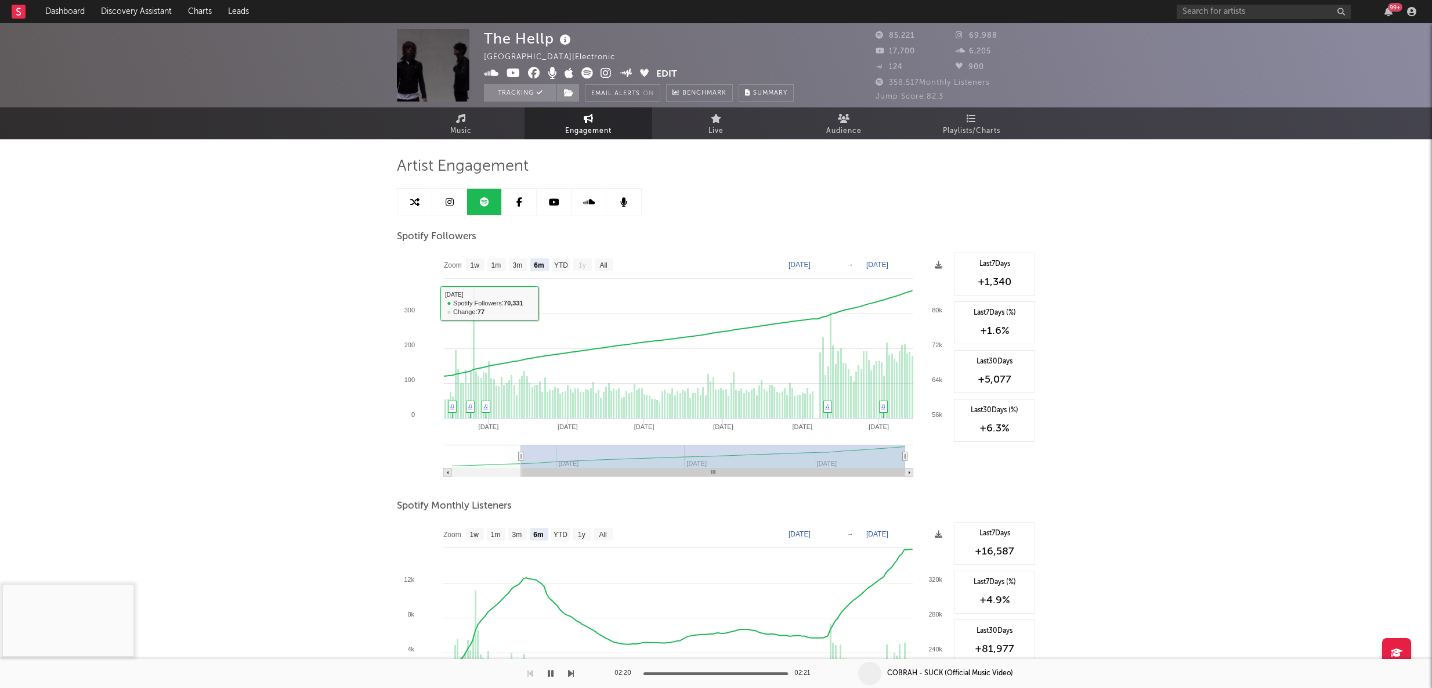
click at [518, 200] on icon at bounding box center [519, 201] width 6 height 9
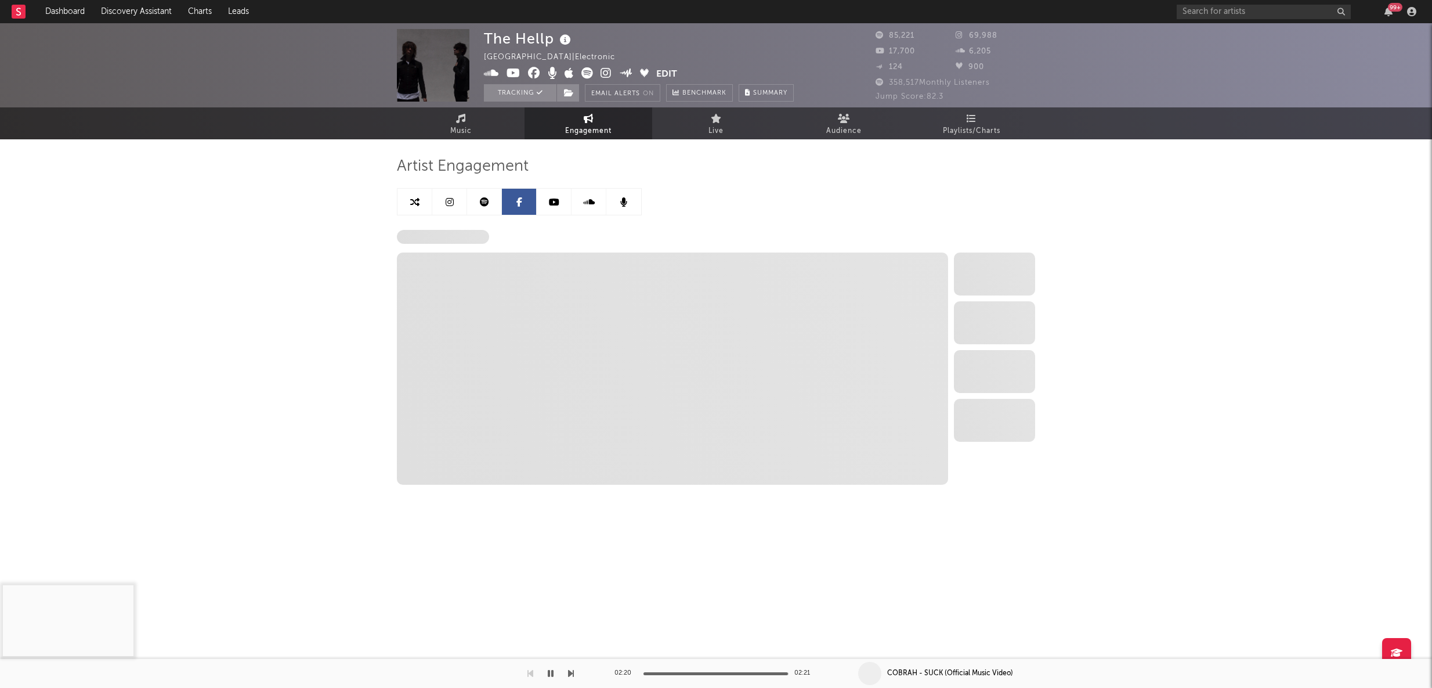
select select "6m"
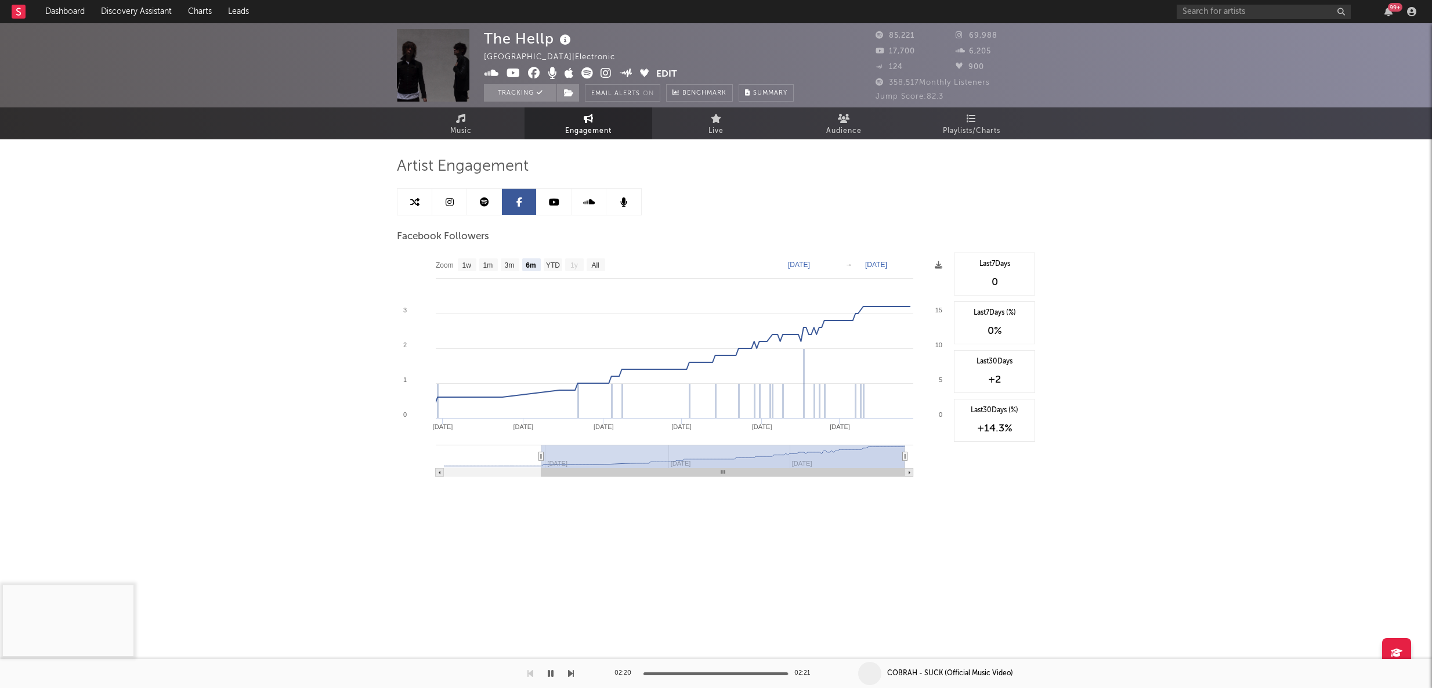
click at [560, 200] on link at bounding box center [554, 202] width 35 height 26
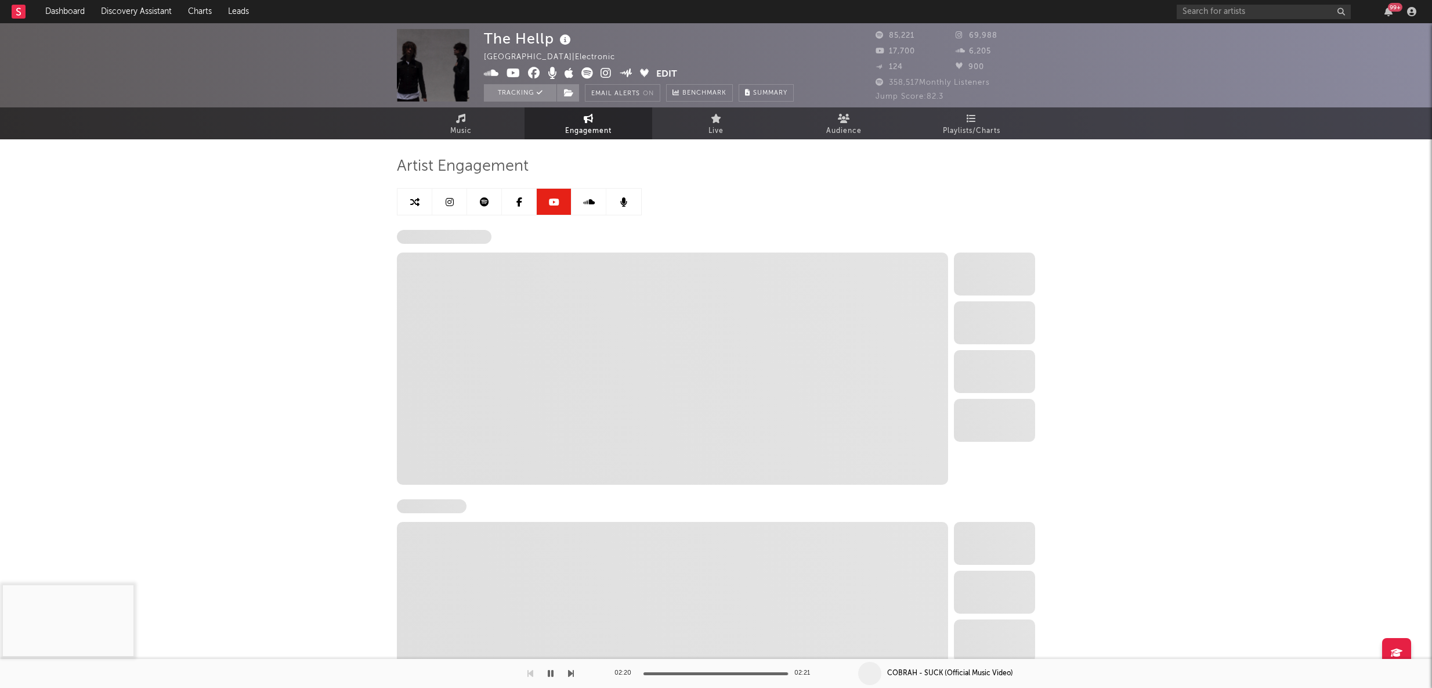
select select "6m"
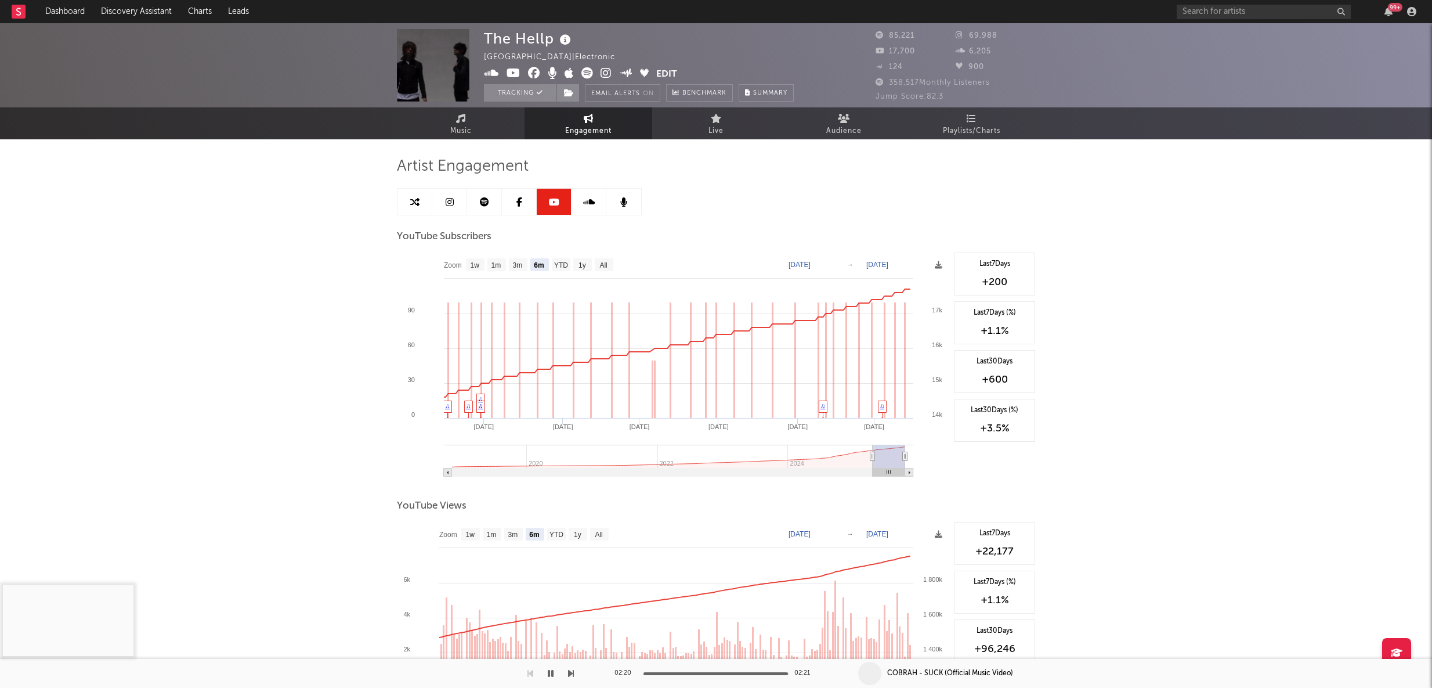
click at [602, 206] on link at bounding box center [588, 202] width 35 height 26
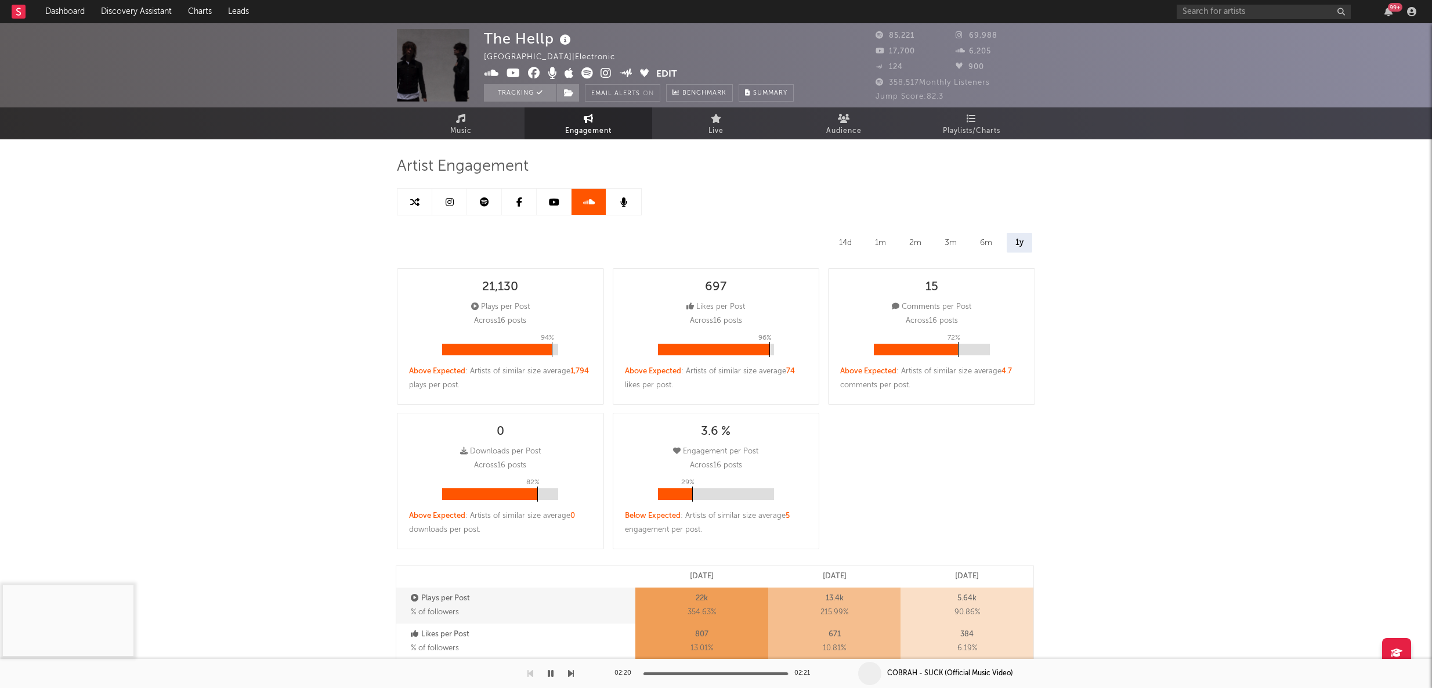
select select "1w"
click at [627, 204] on link at bounding box center [623, 202] width 35 height 26
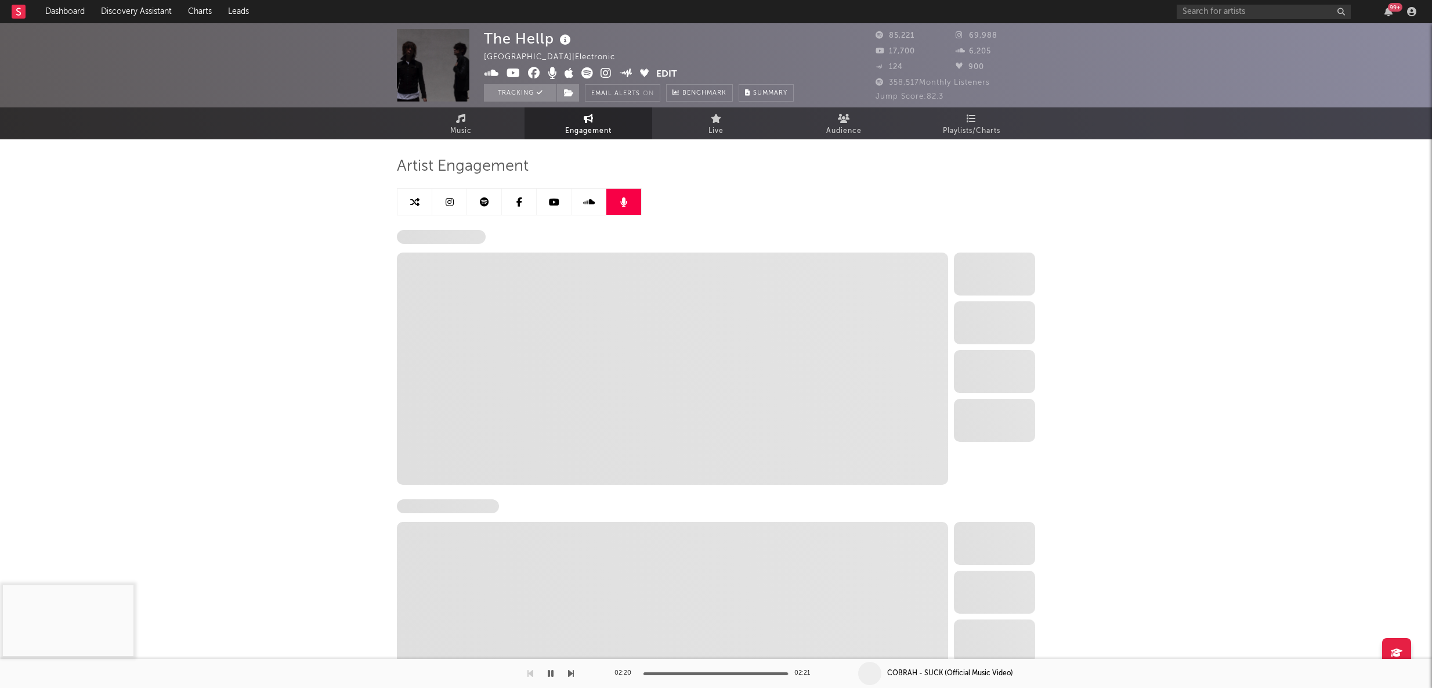
select select "6m"
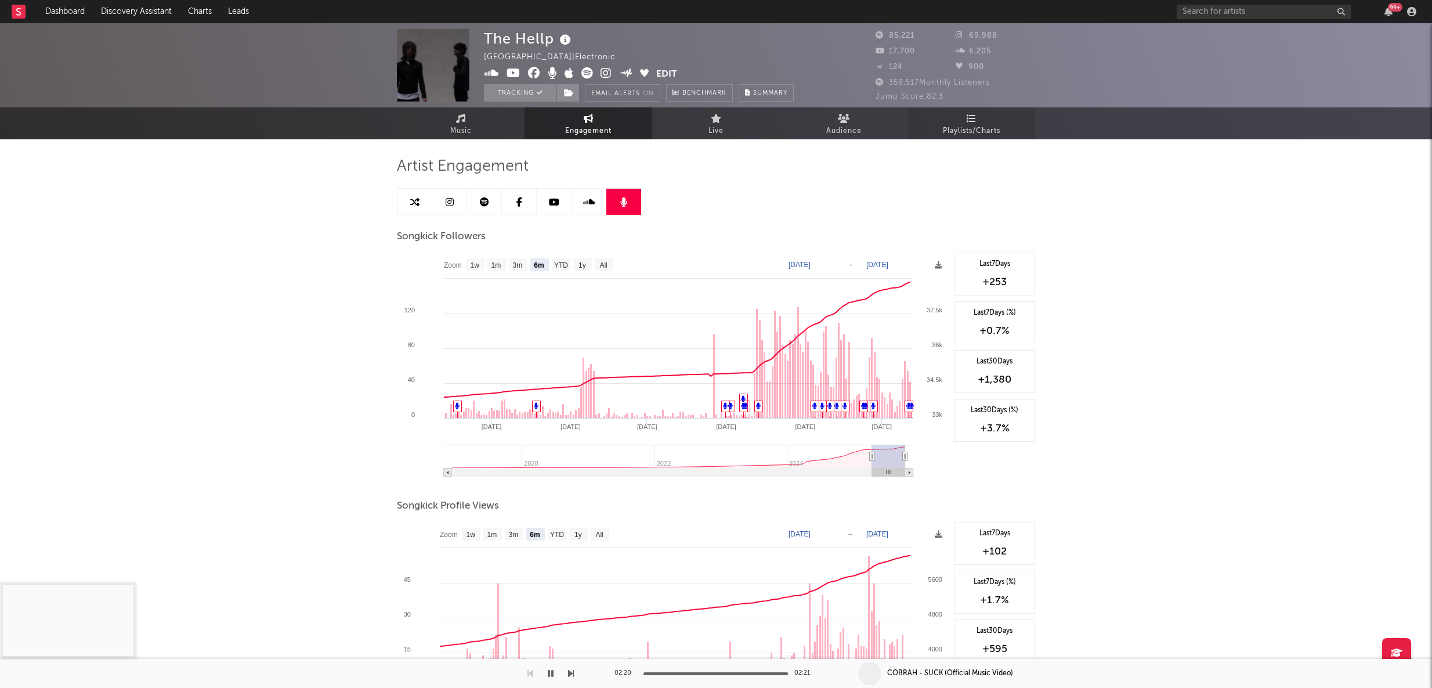
click at [968, 125] on span "Playlists/Charts" at bounding box center [971, 131] width 57 height 14
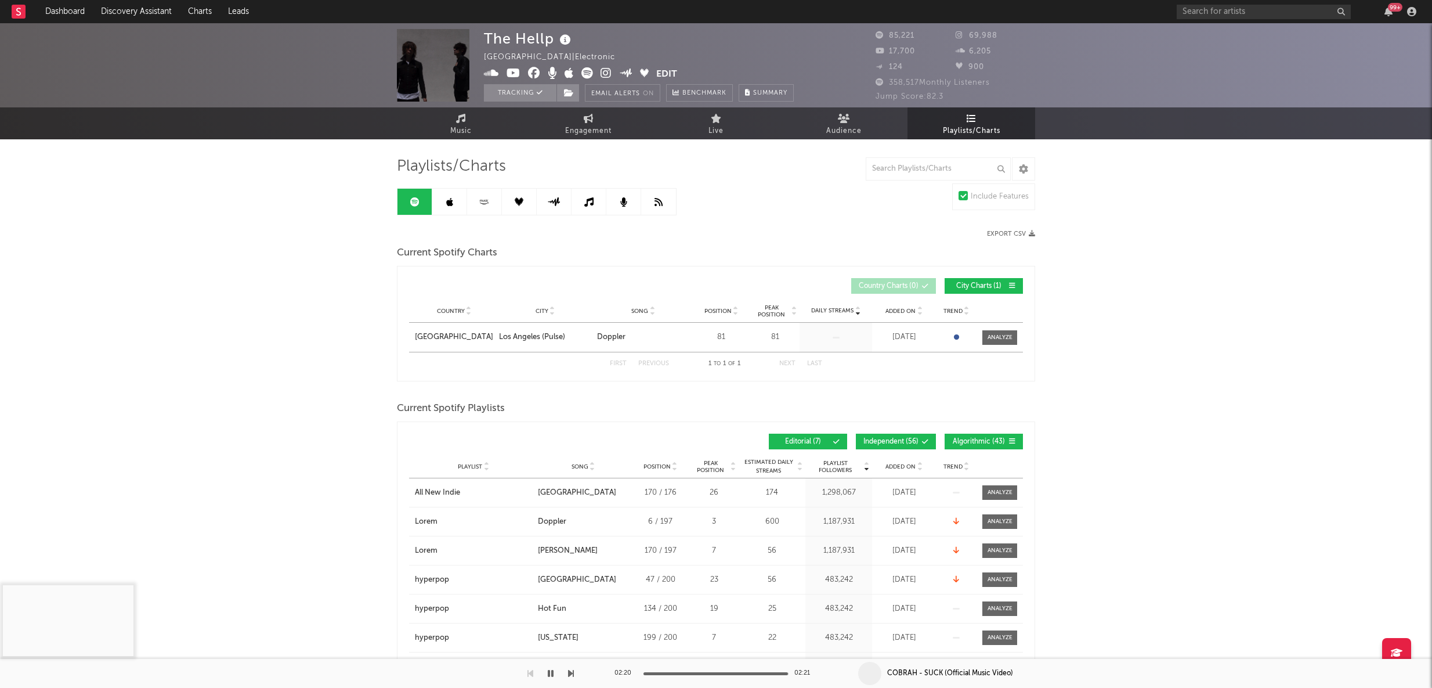
click at [450, 197] on icon at bounding box center [449, 201] width 7 height 9
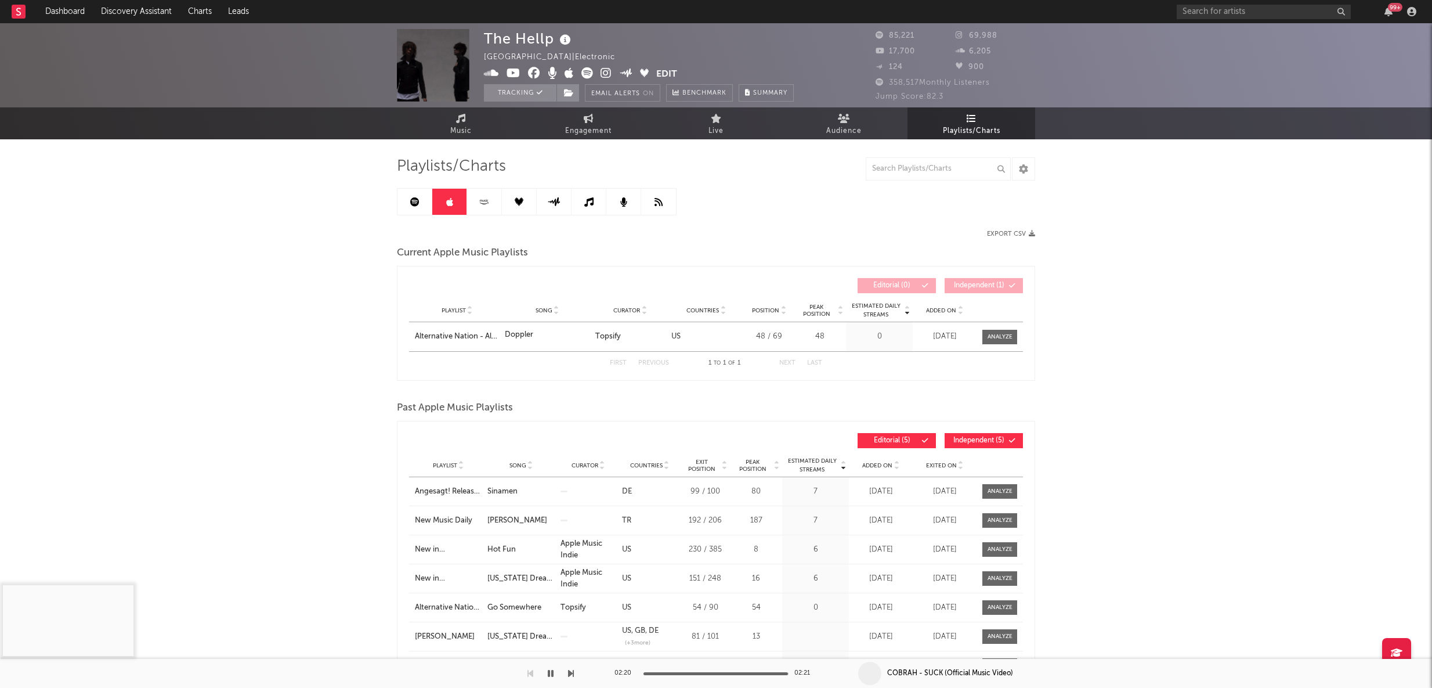
click at [482, 201] on icon at bounding box center [484, 201] width 13 height 9
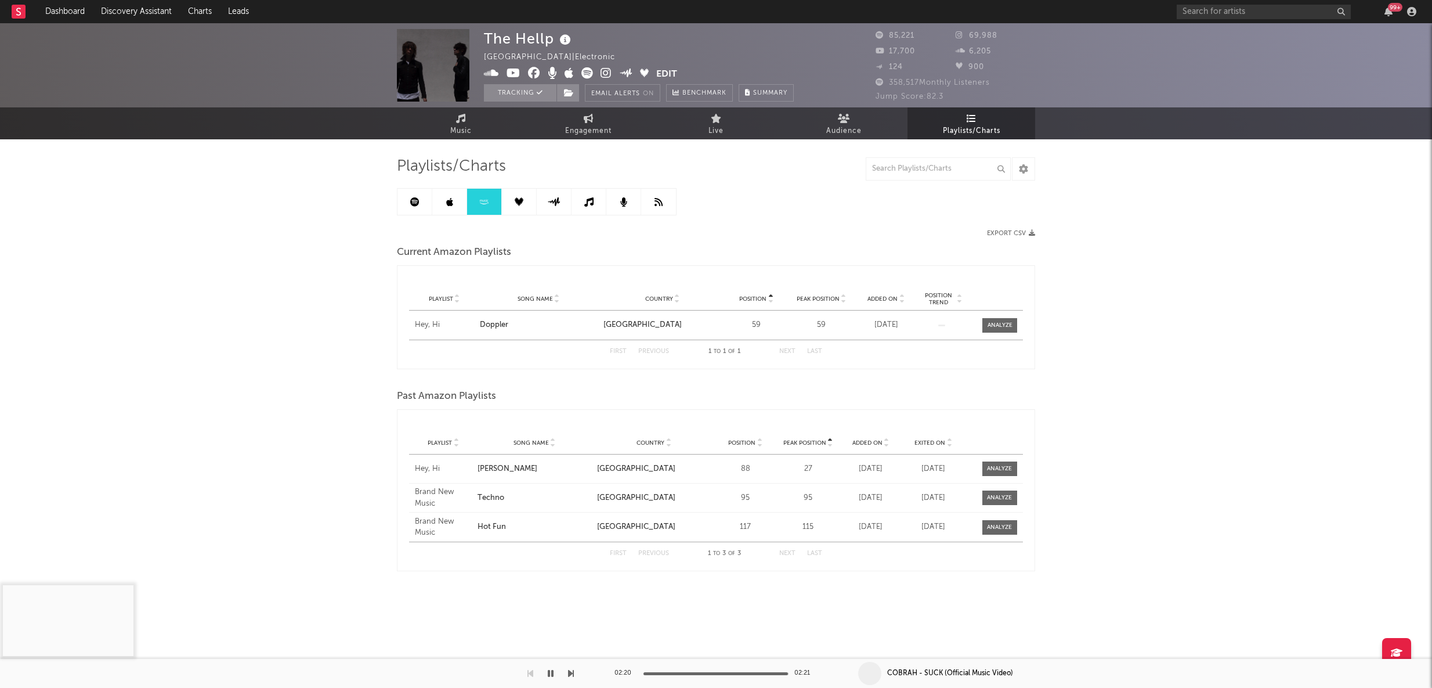
click at [529, 207] on link at bounding box center [519, 202] width 35 height 26
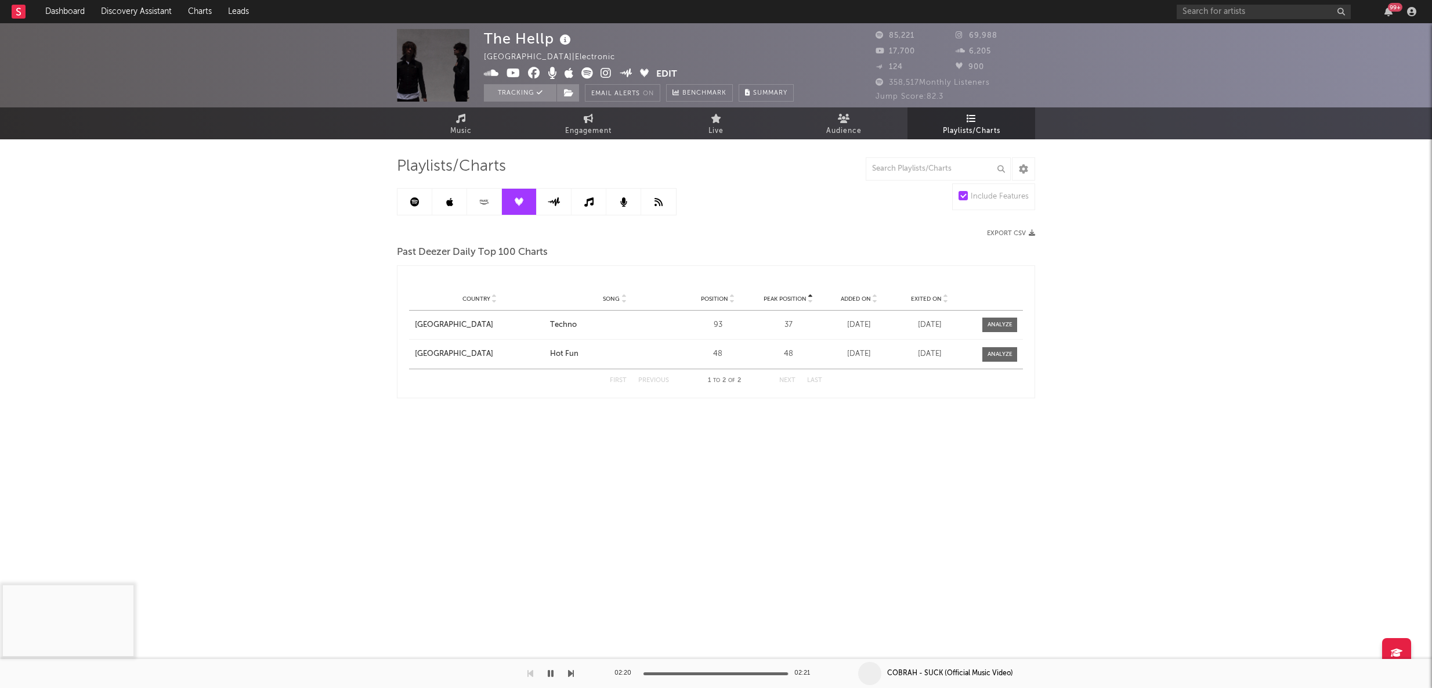
click at [562, 200] on link at bounding box center [554, 202] width 35 height 26
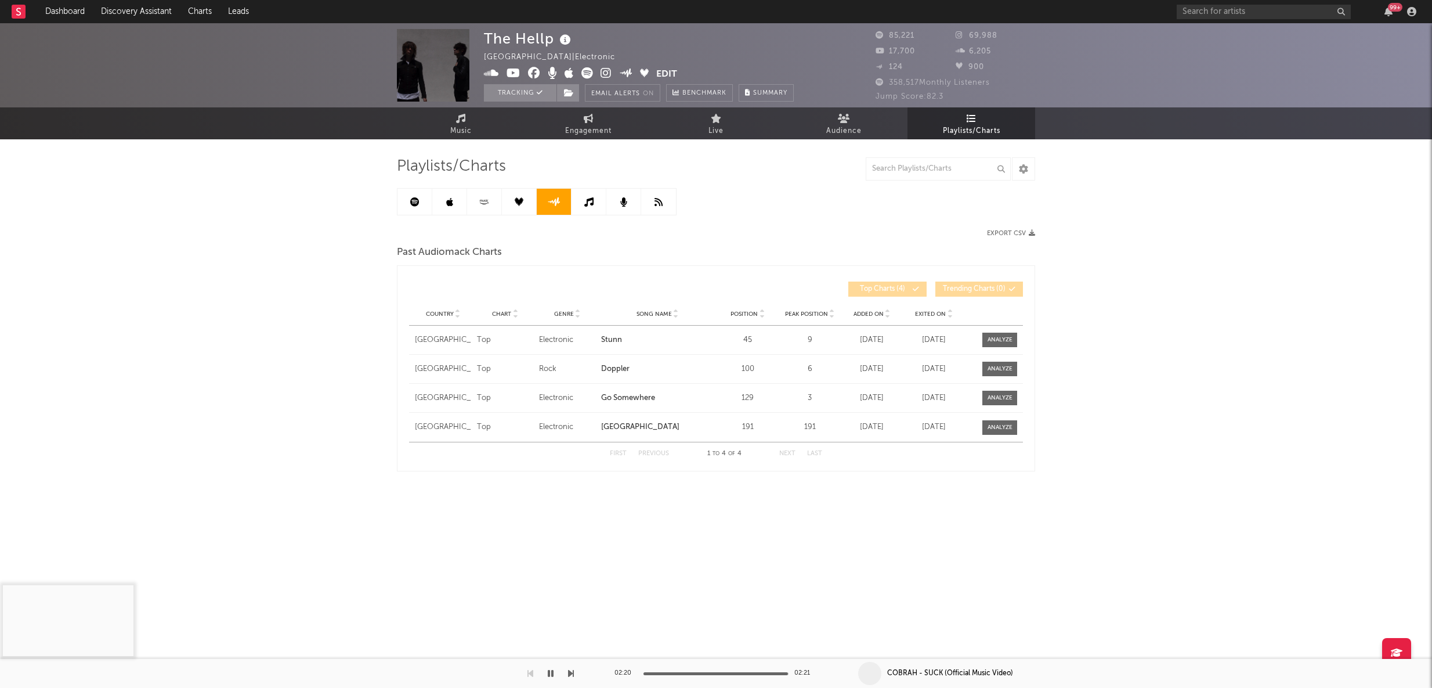
click at [573, 202] on link at bounding box center [588, 202] width 35 height 26
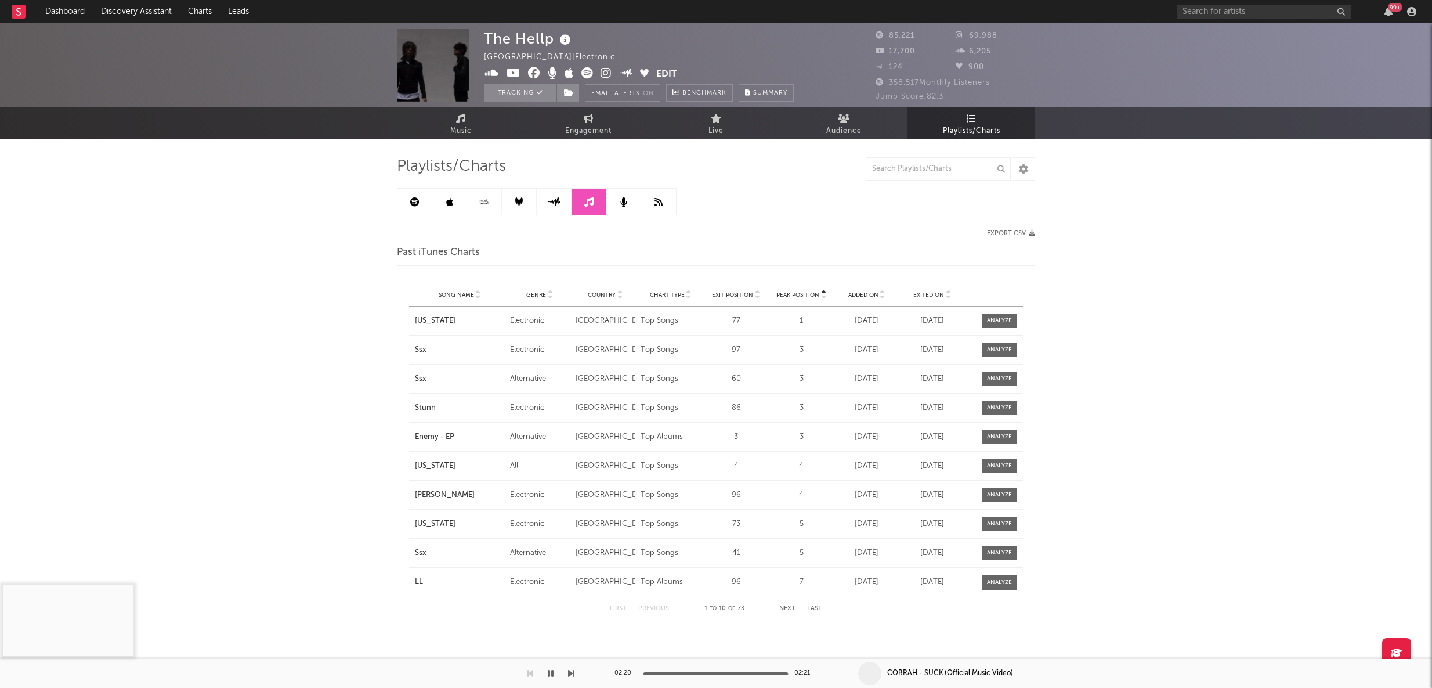
click at [632, 204] on link at bounding box center [623, 202] width 35 height 26
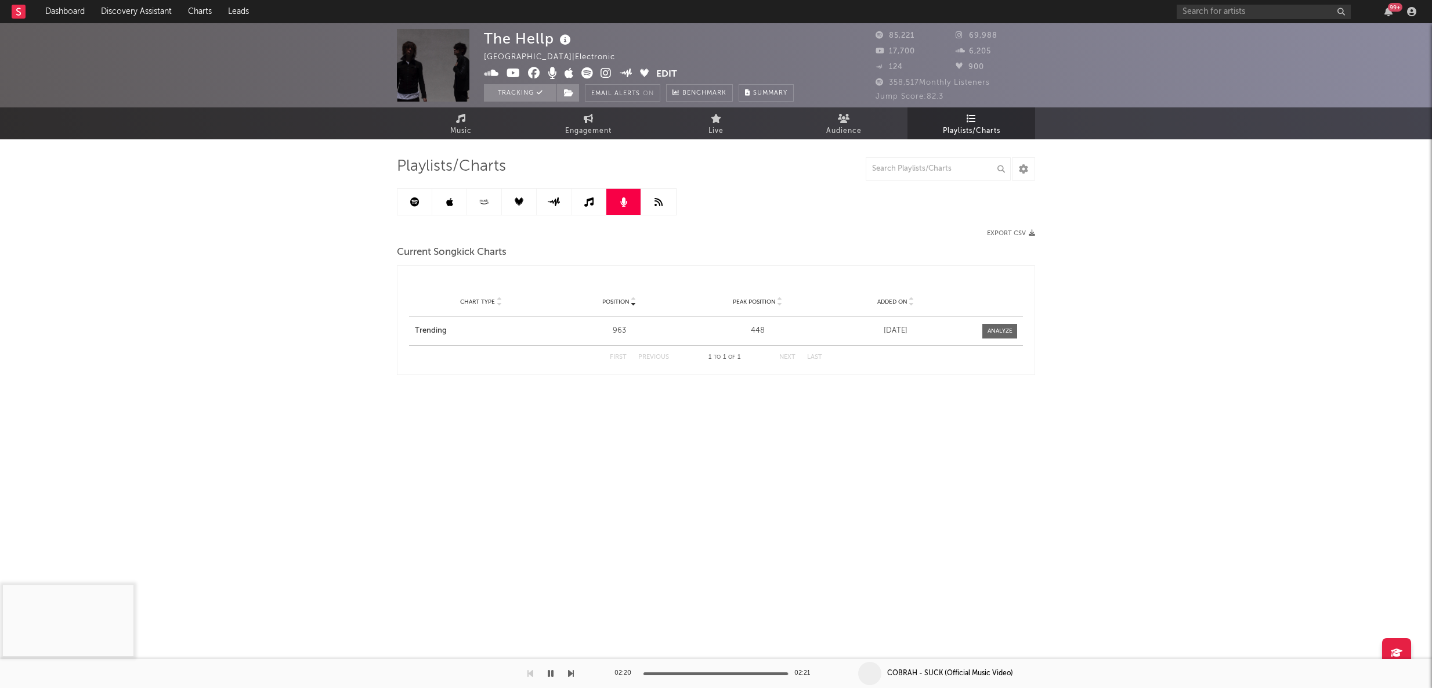
click at [649, 201] on link at bounding box center [658, 202] width 35 height 26
click at [847, 120] on icon at bounding box center [844, 118] width 12 height 9
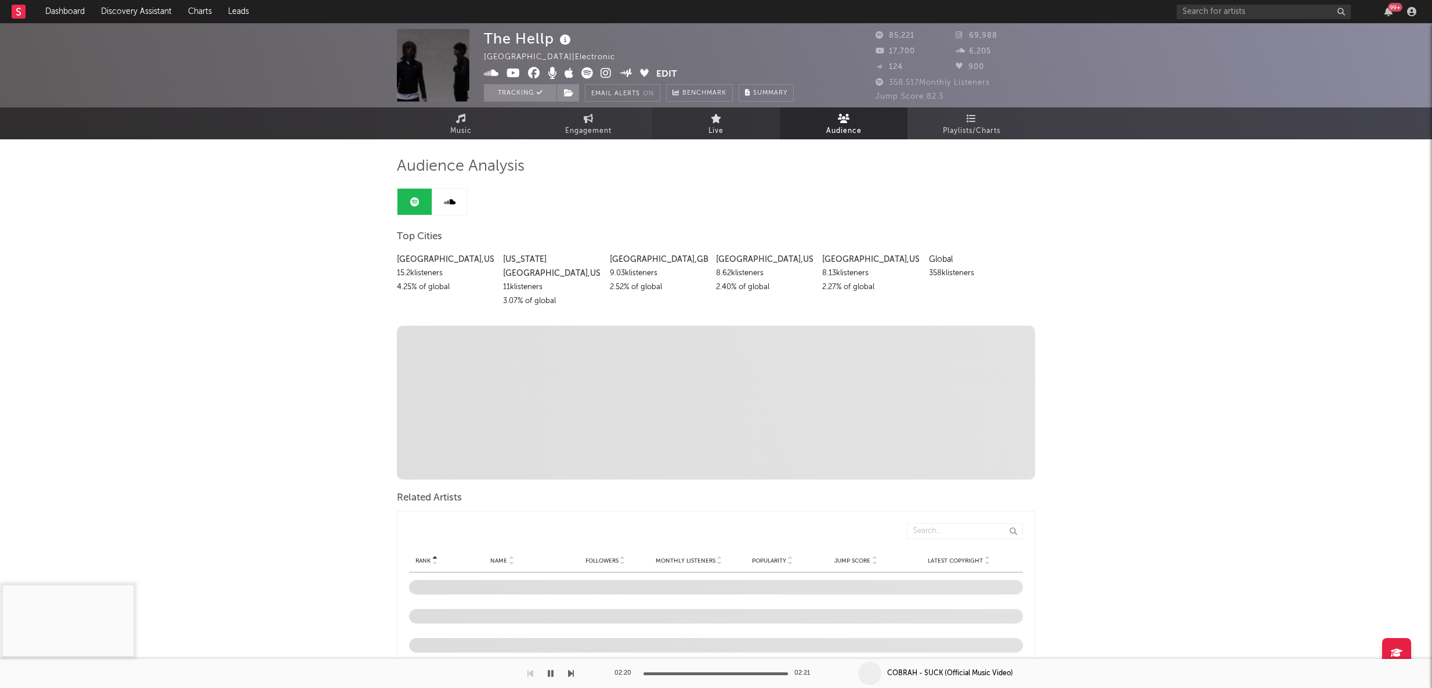
click at [733, 138] on link "Live" at bounding box center [716, 123] width 128 height 32
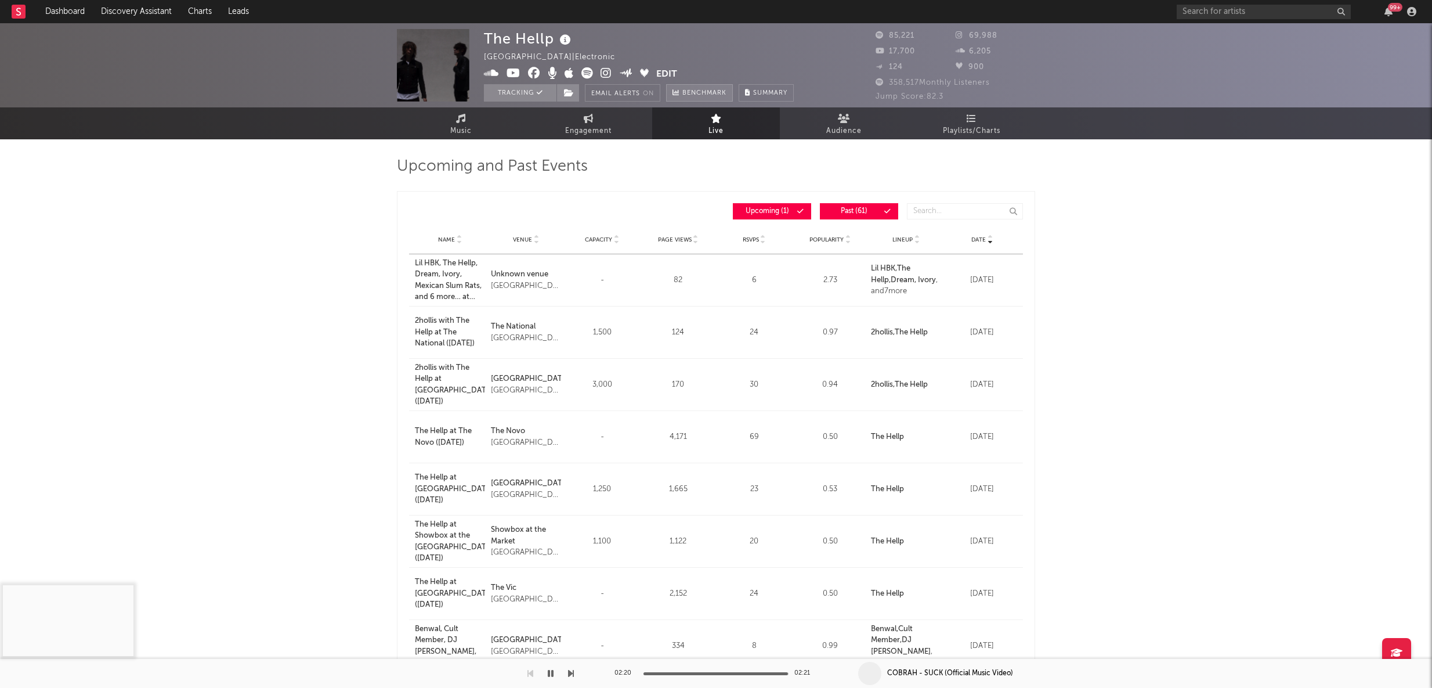
click at [708, 96] on span "Benchmark" at bounding box center [704, 93] width 44 height 14
click at [623, 95] on button "Email Alerts On" at bounding box center [622, 92] width 75 height 17
click at [623, 95] on button "Email Alerts Off" at bounding box center [624, 92] width 78 height 17
click at [497, 76] on icon at bounding box center [491, 73] width 15 height 12
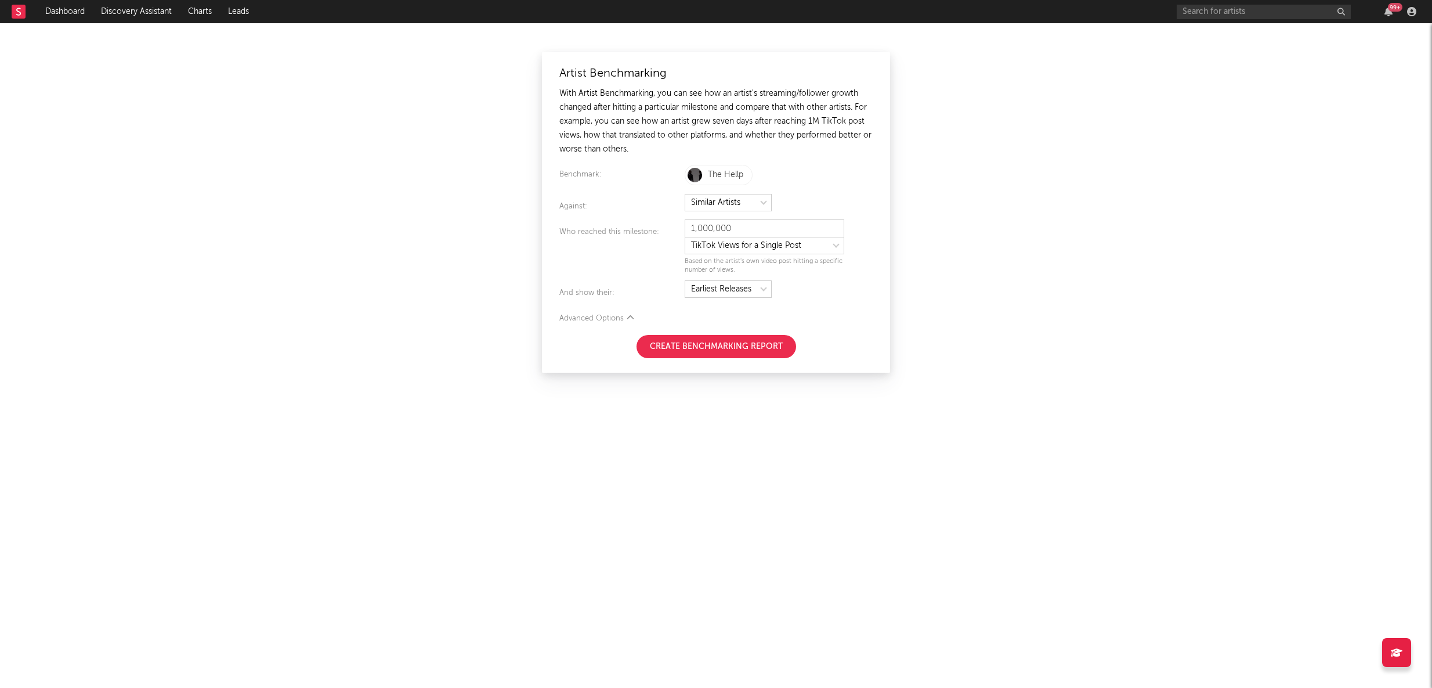
click at [665, 327] on form "Artist Benchmarking With Artist Benchmarking, you can see how an artist's strea…" at bounding box center [715, 212] width 313 height 291
click at [659, 352] on button "Create Benchmarking Report" at bounding box center [716, 346] width 160 height 23
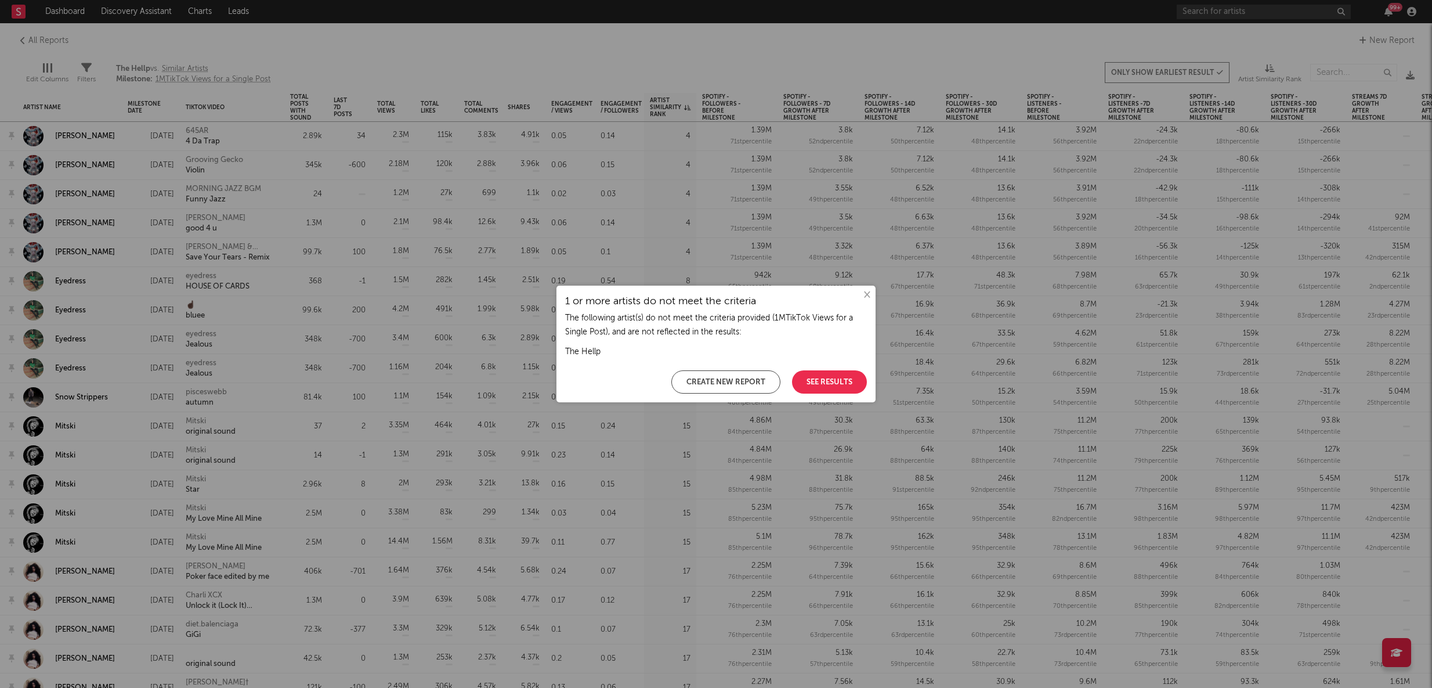
click at [867, 294] on button "×" at bounding box center [866, 294] width 13 height 13
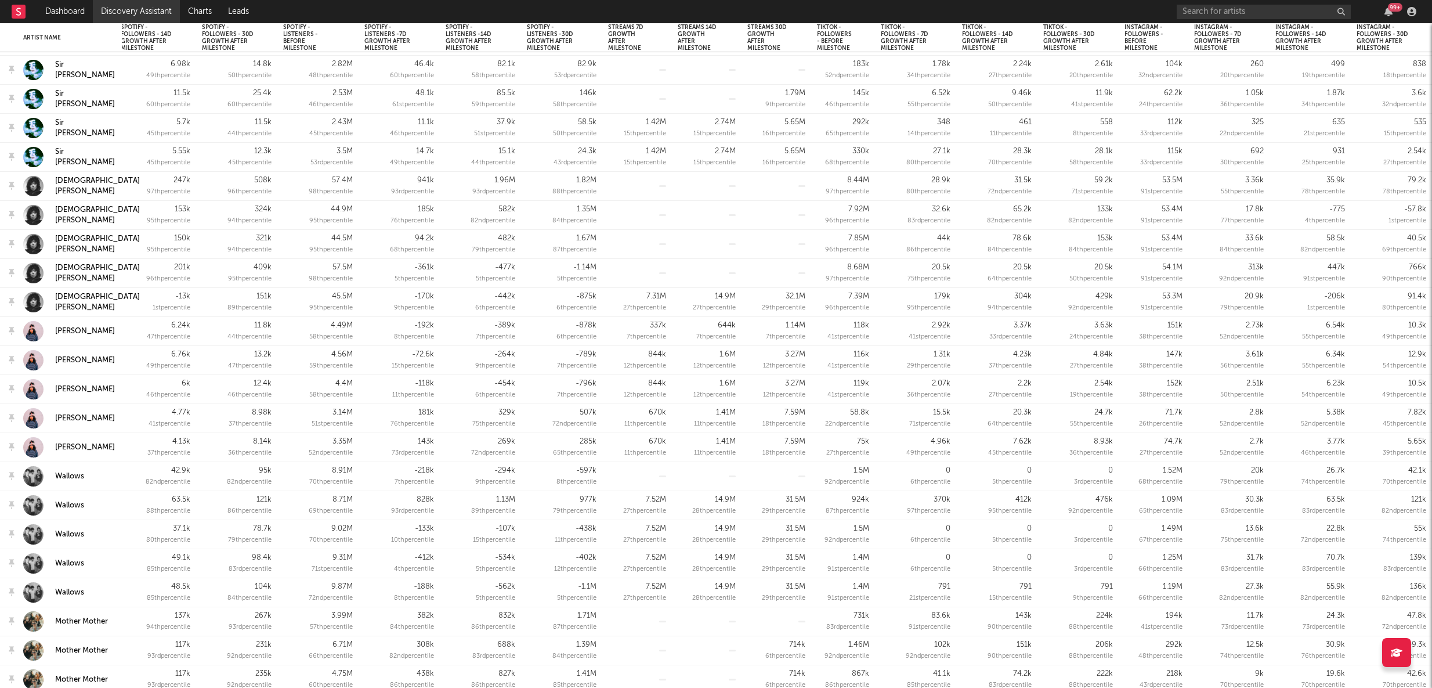
click at [139, 9] on link "Discovery Assistant" at bounding box center [136, 11] width 87 height 23
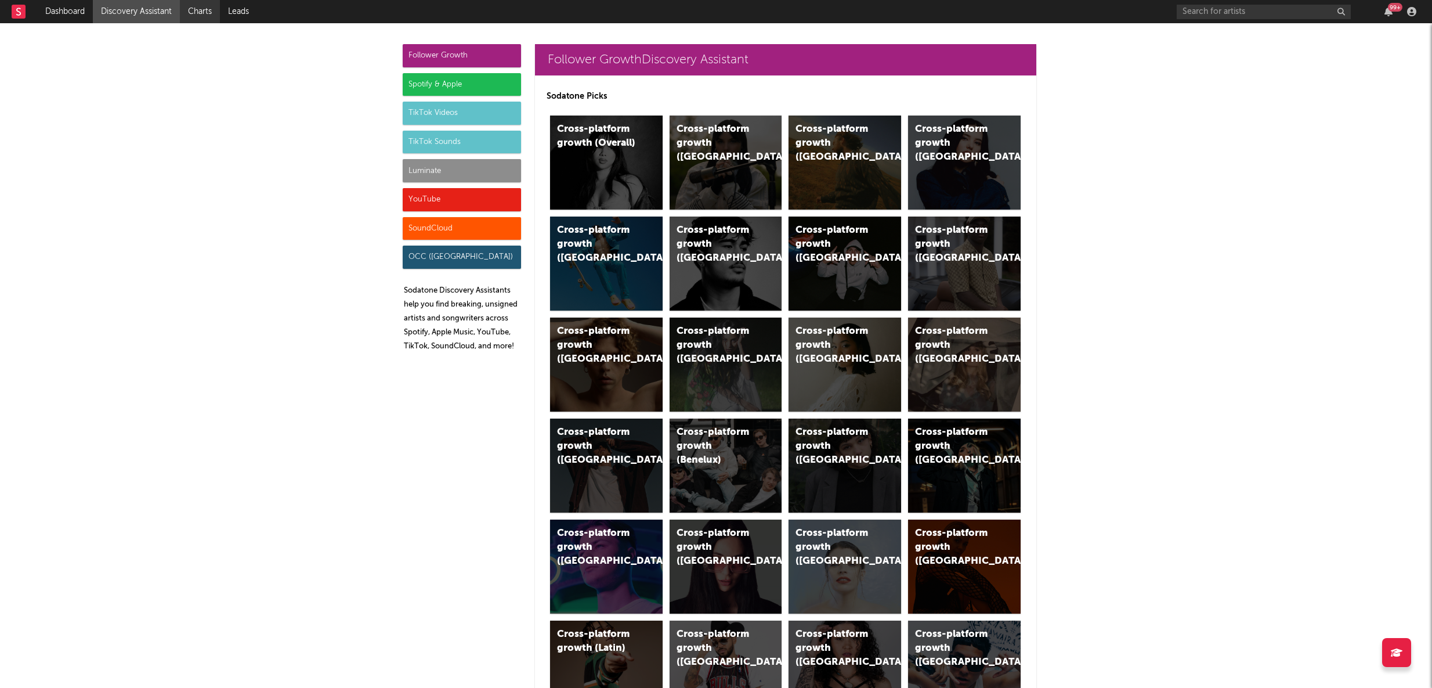
click at [205, 15] on link "Charts" at bounding box center [200, 11] width 40 height 23
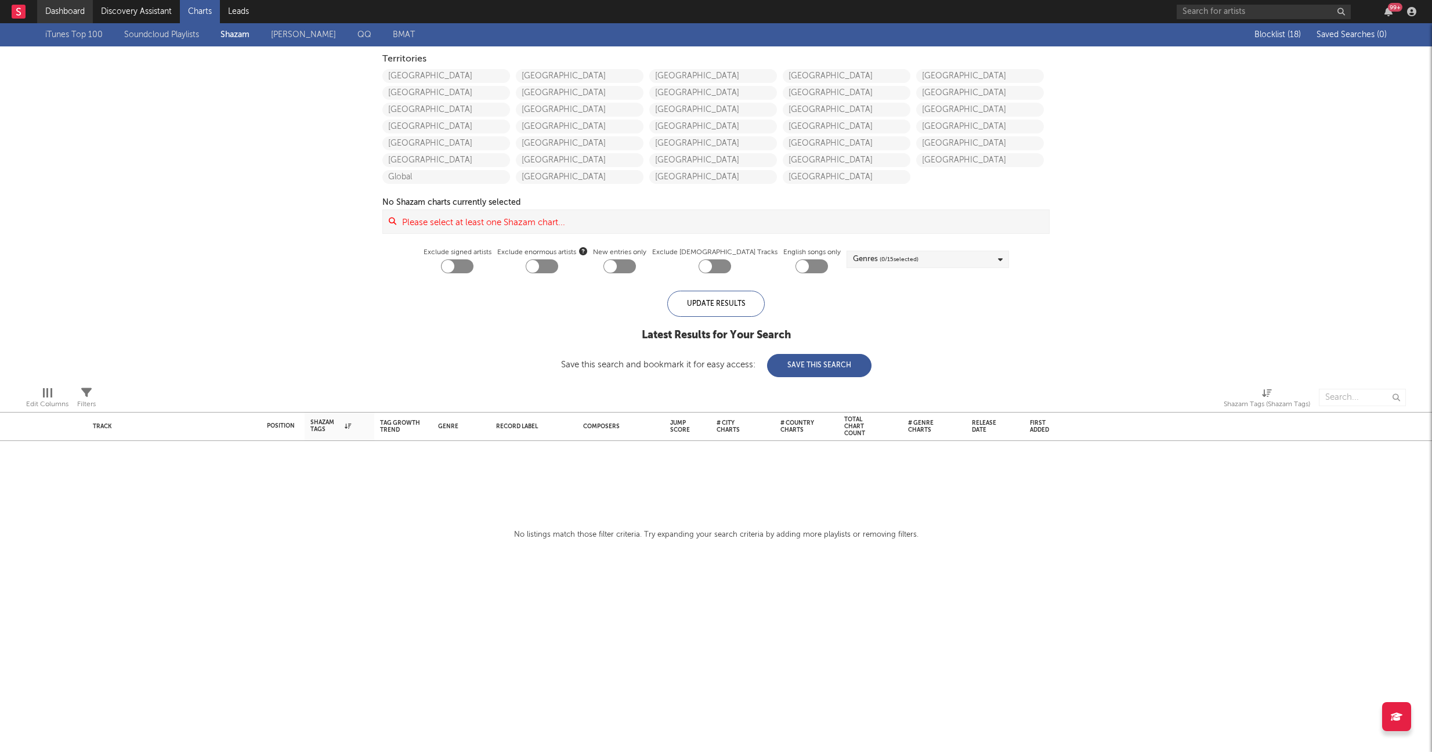
click at [77, 1] on link "Dashboard" at bounding box center [65, 11] width 56 height 23
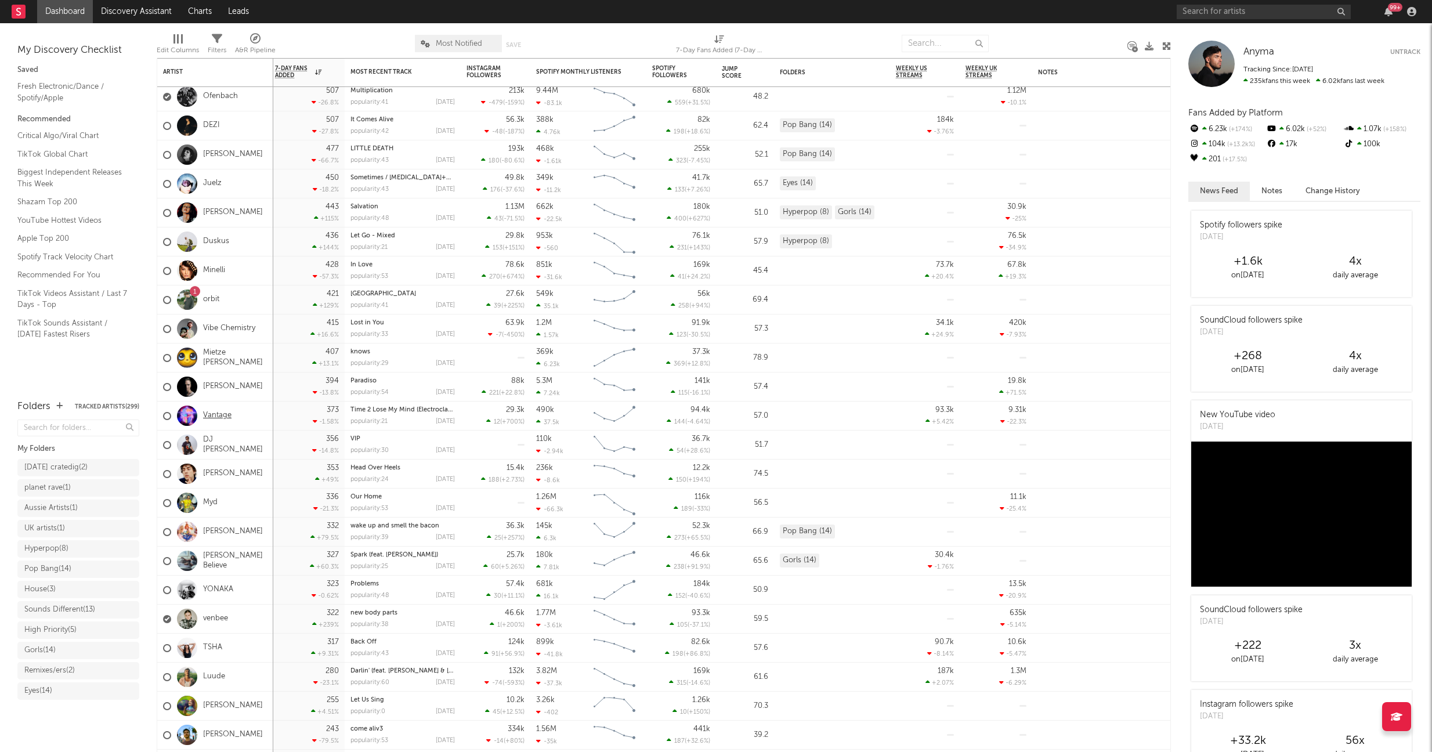
click at [205, 418] on link "Vantage" at bounding box center [217, 416] width 28 height 10
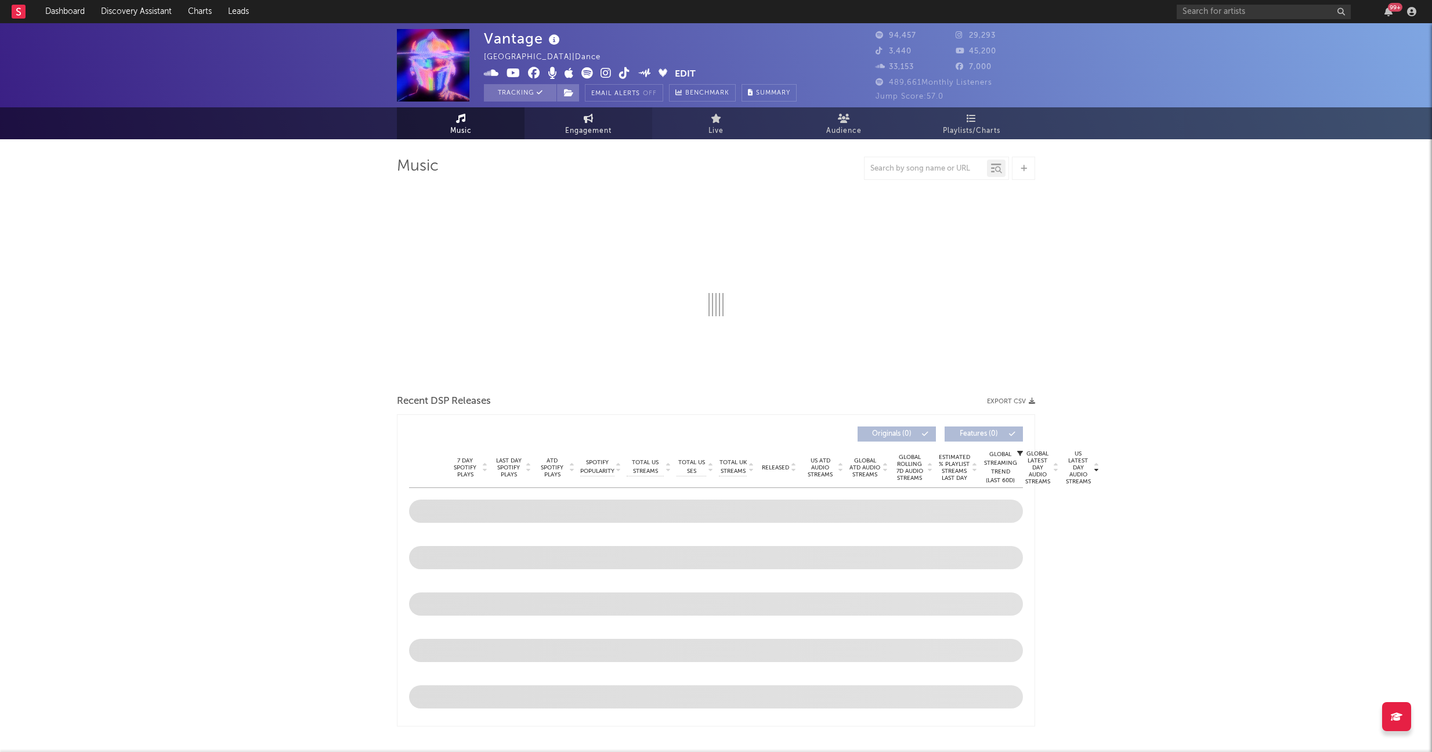
select select "6m"
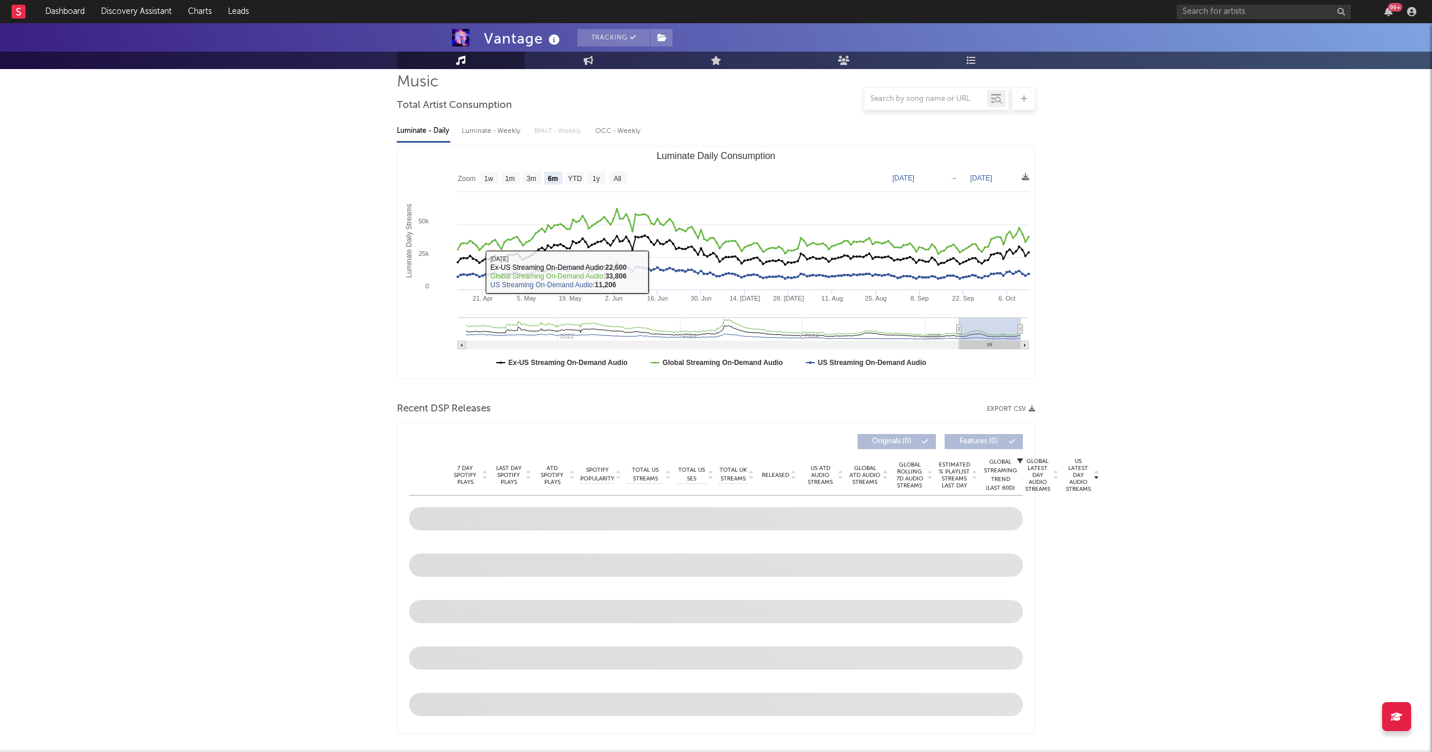
scroll to position [145, 0]
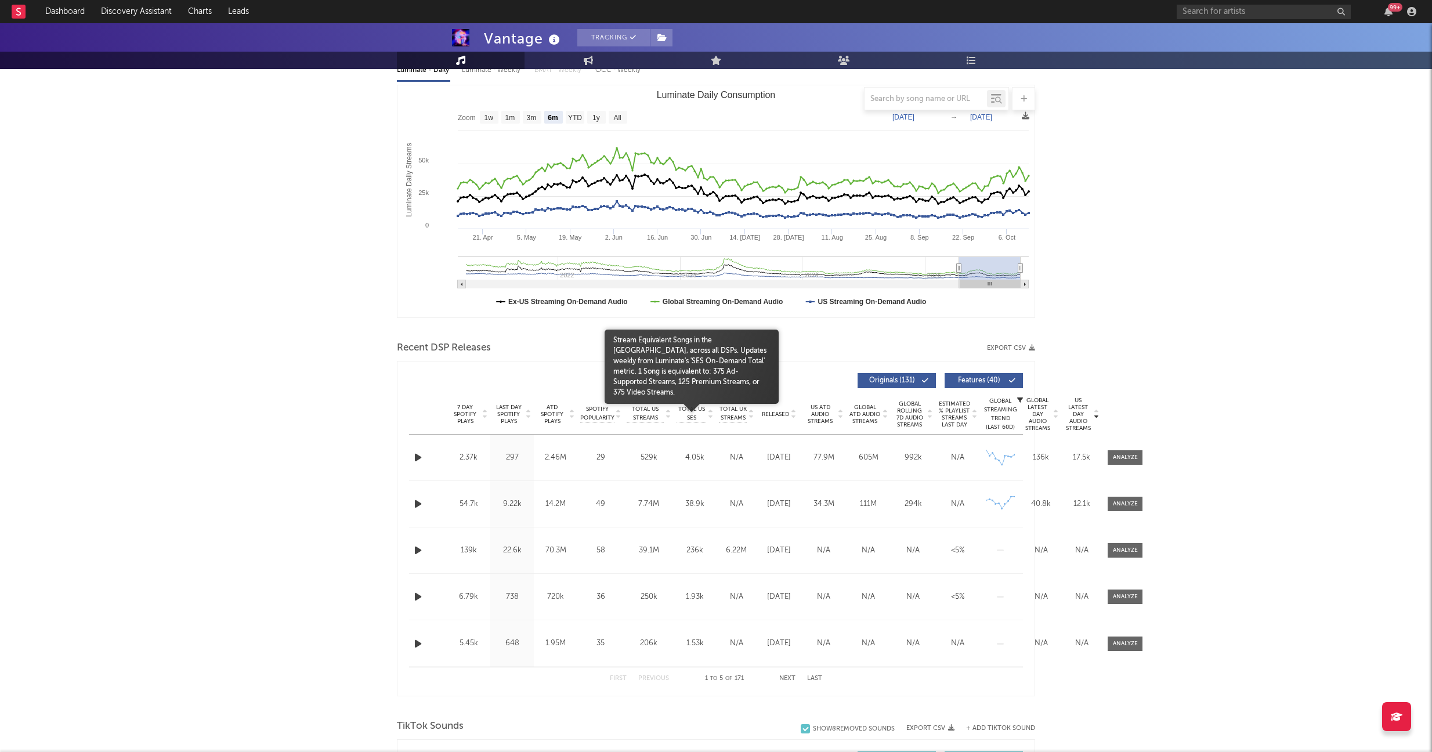
click at [690, 412] on span "Total US SES" at bounding box center [692, 413] width 30 height 17
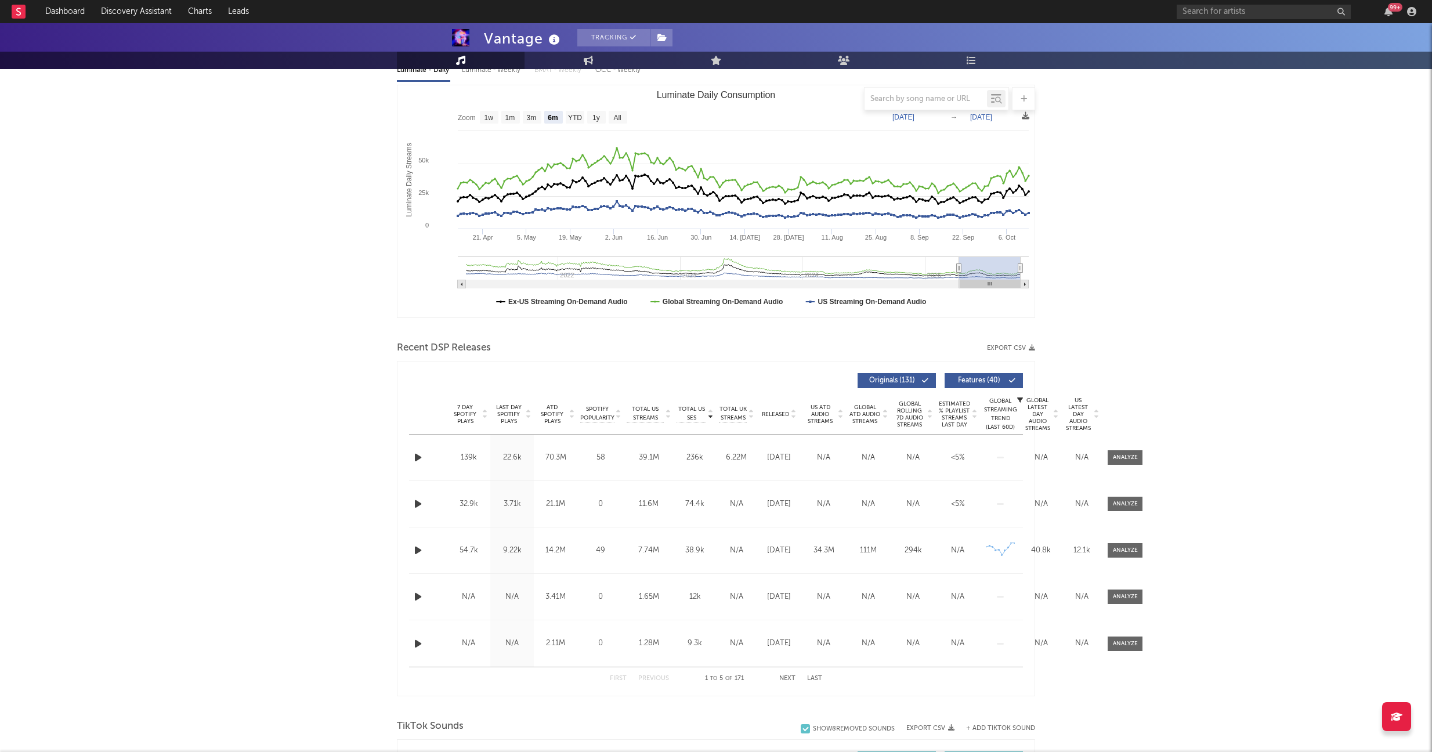
click at [864, 418] on span "Global ATD Audio Streams" at bounding box center [865, 414] width 32 height 21
click at [858, 455] on div "605M" at bounding box center [868, 458] width 39 height 12
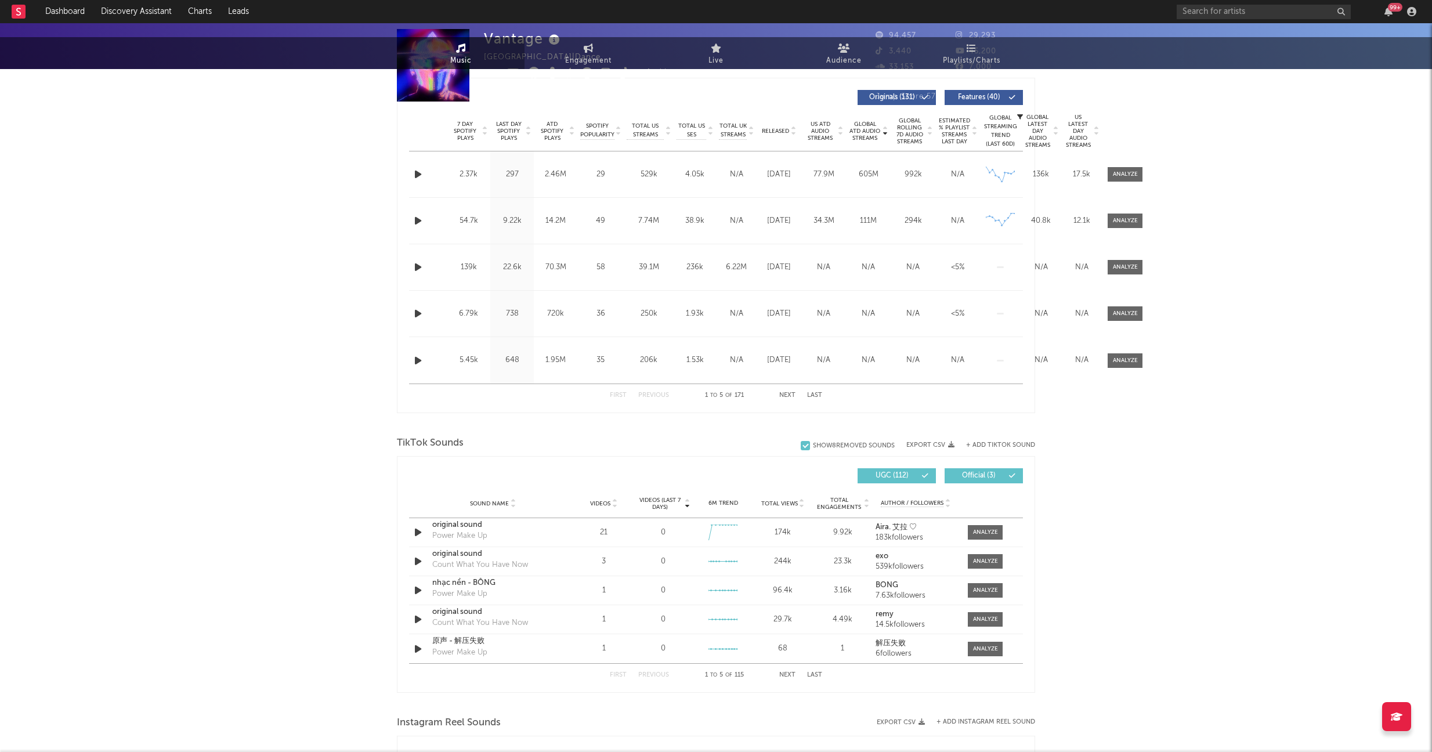
scroll to position [0, 0]
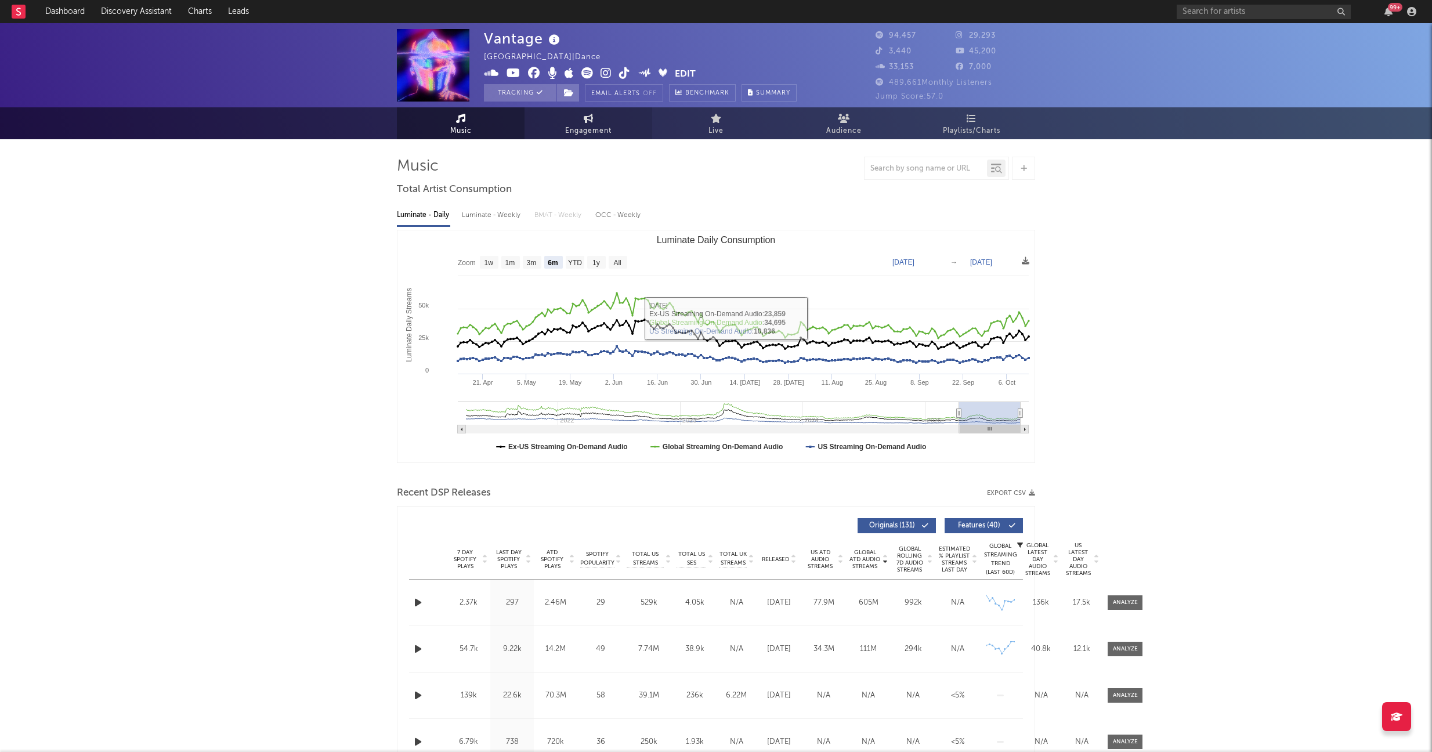
click at [568, 119] on link "Engagement" at bounding box center [588, 123] width 128 height 32
select select "1w"
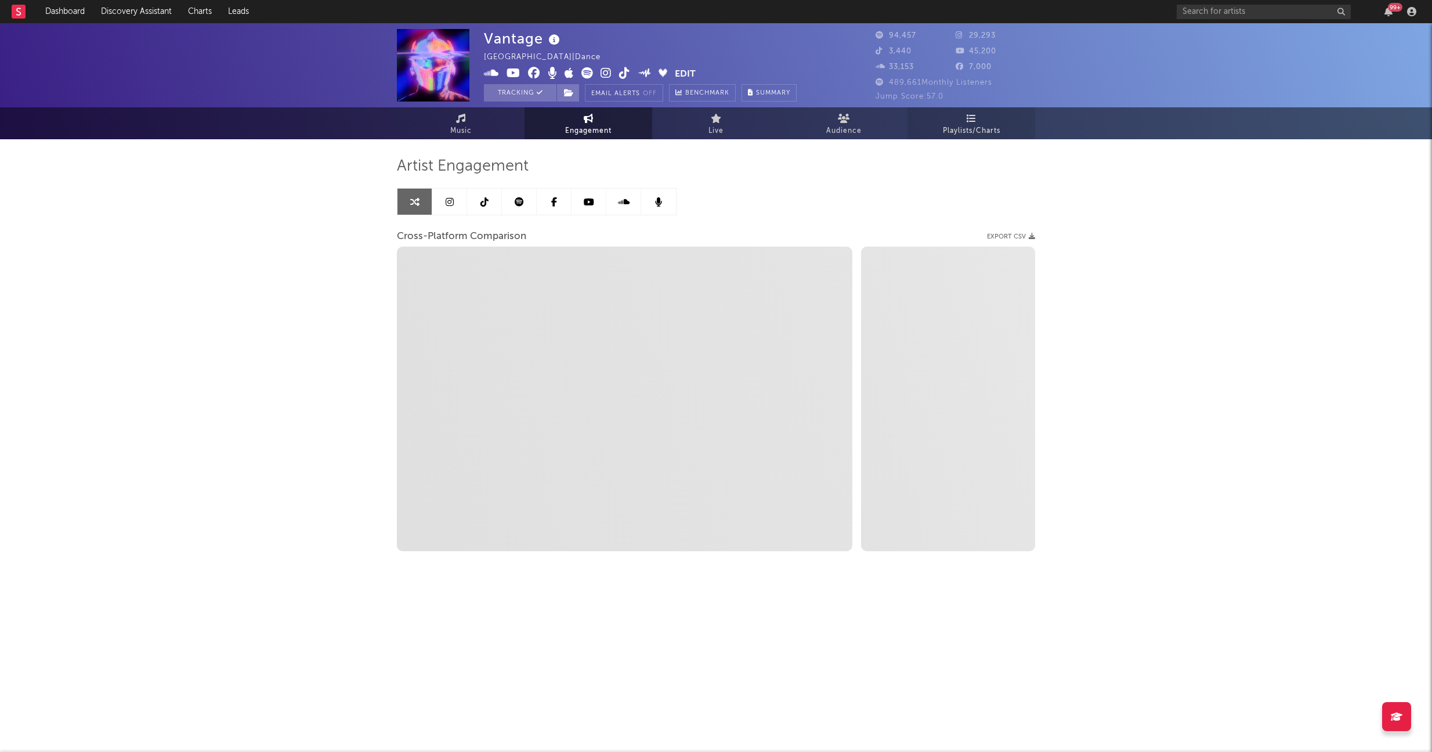
click at [961, 125] on span "Playlists/Charts" at bounding box center [971, 131] width 57 height 14
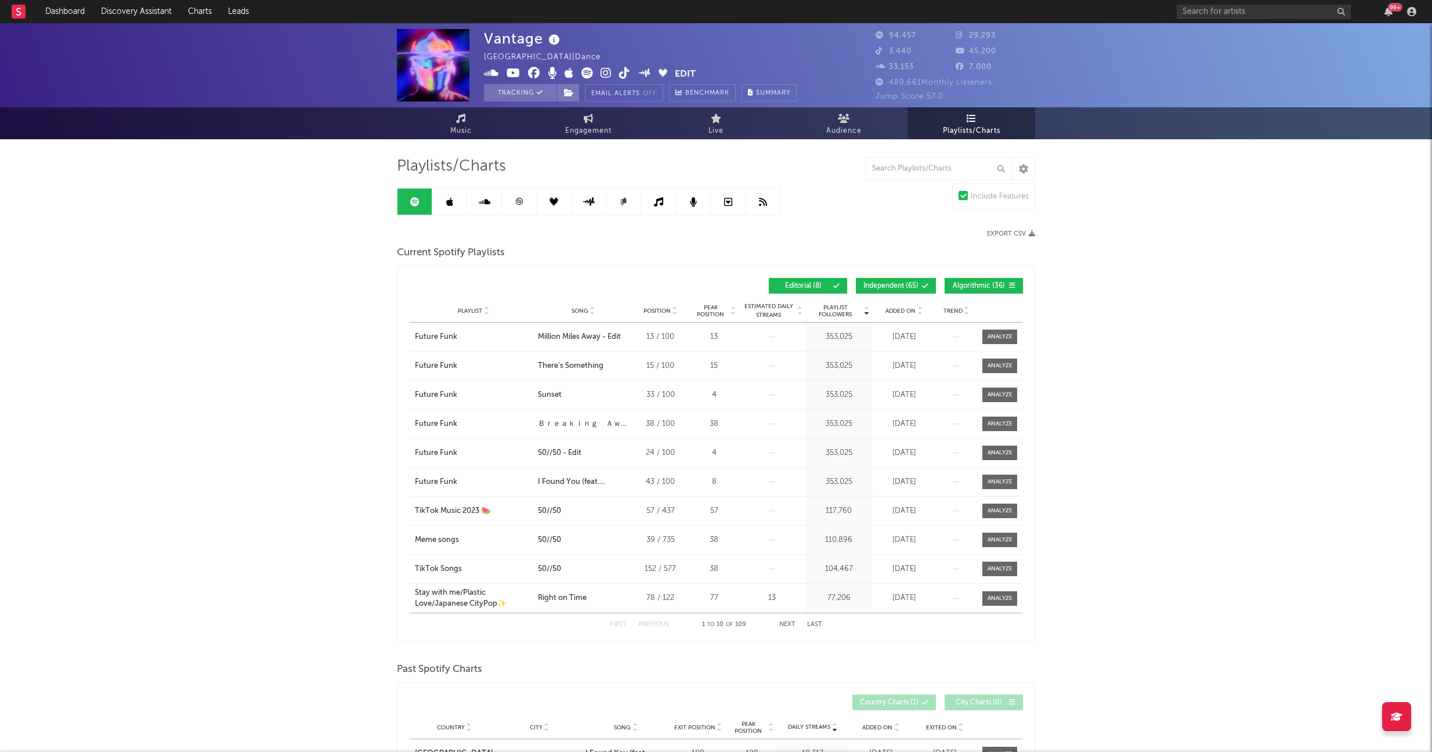
click at [455, 205] on link at bounding box center [449, 202] width 35 height 26
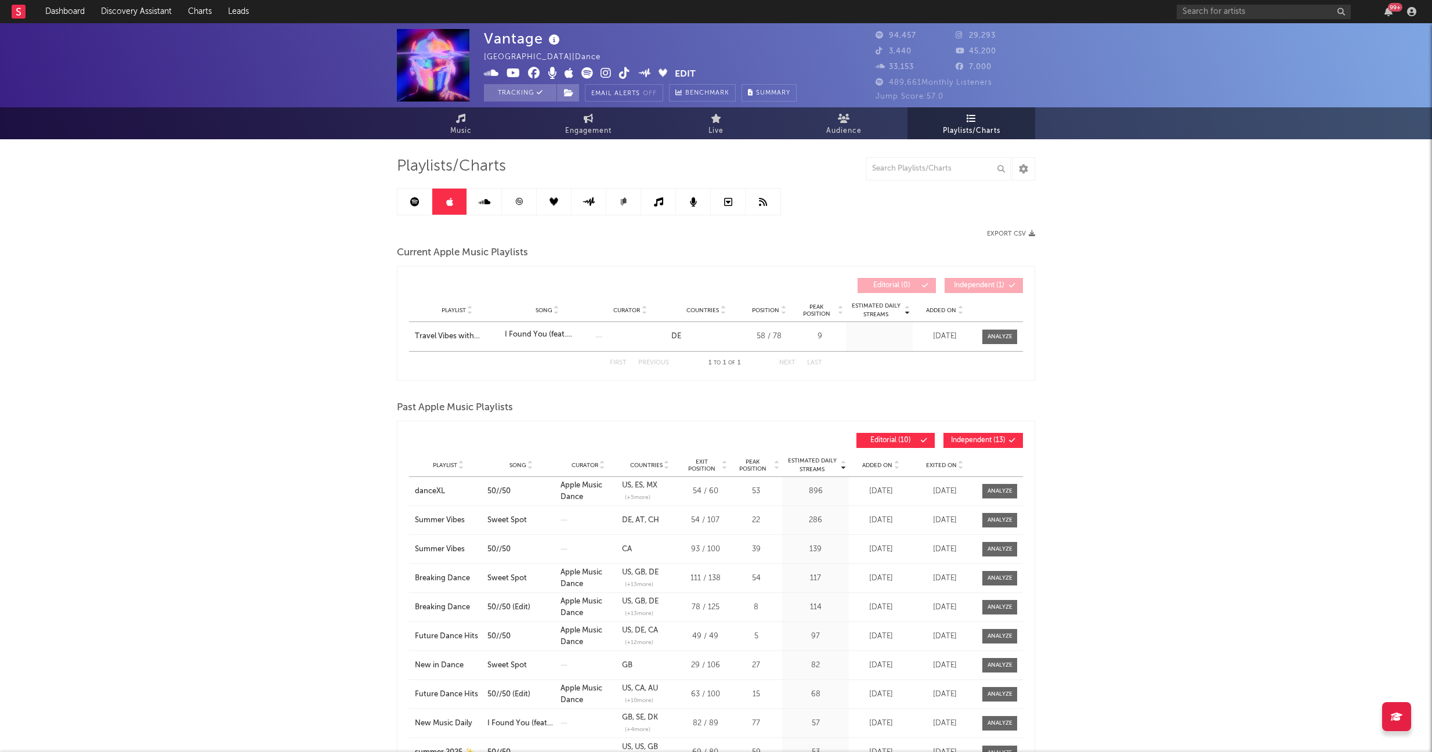
click at [487, 204] on icon at bounding box center [485, 201] width 12 height 9
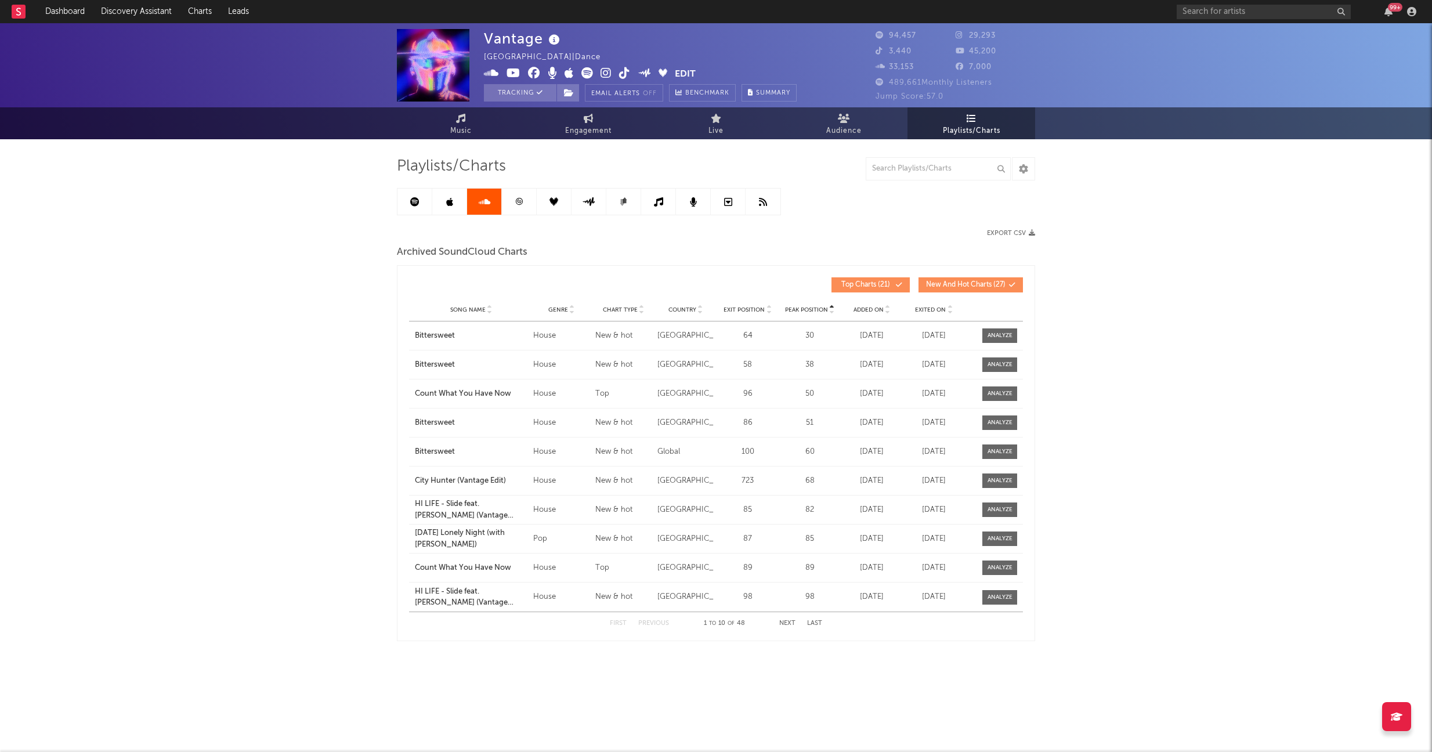
click at [460, 207] on link at bounding box center [449, 202] width 35 height 26
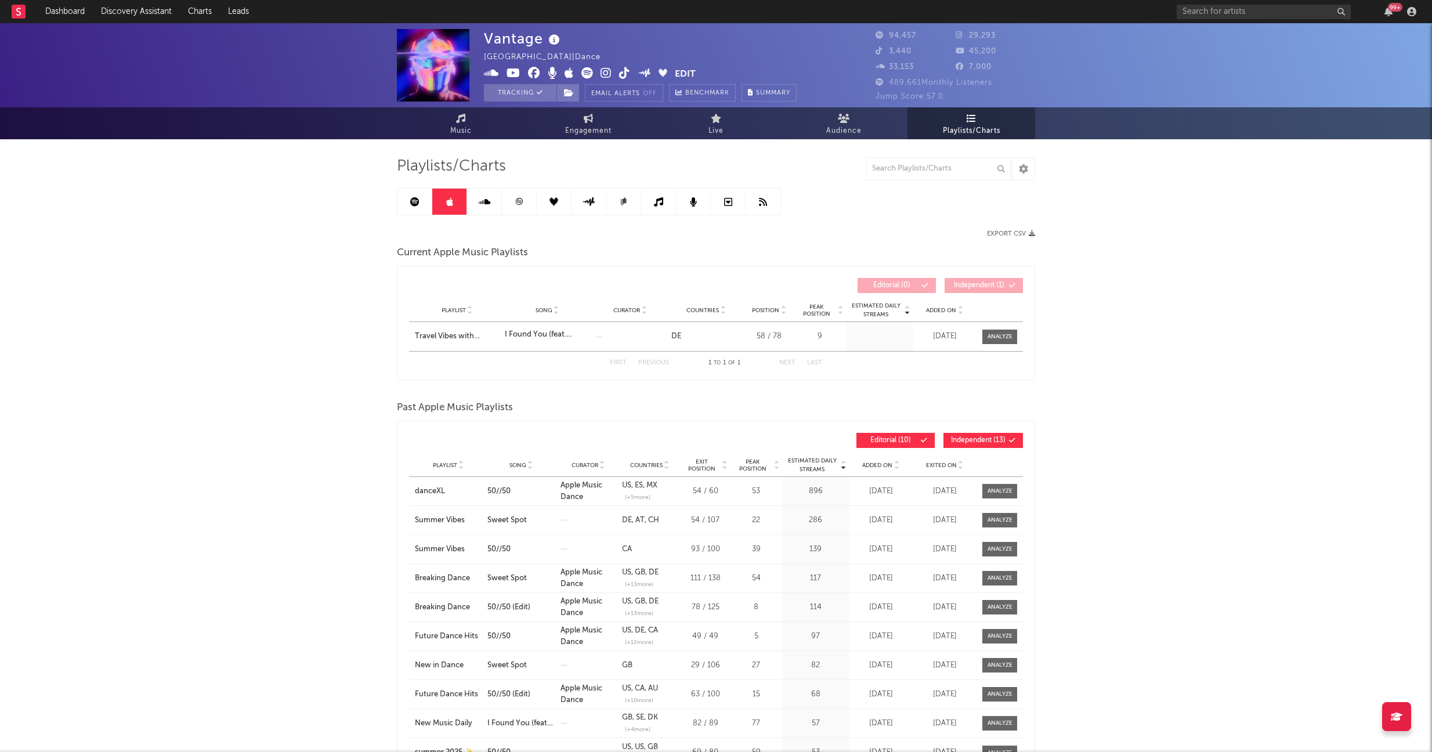
click at [476, 210] on link at bounding box center [484, 202] width 35 height 26
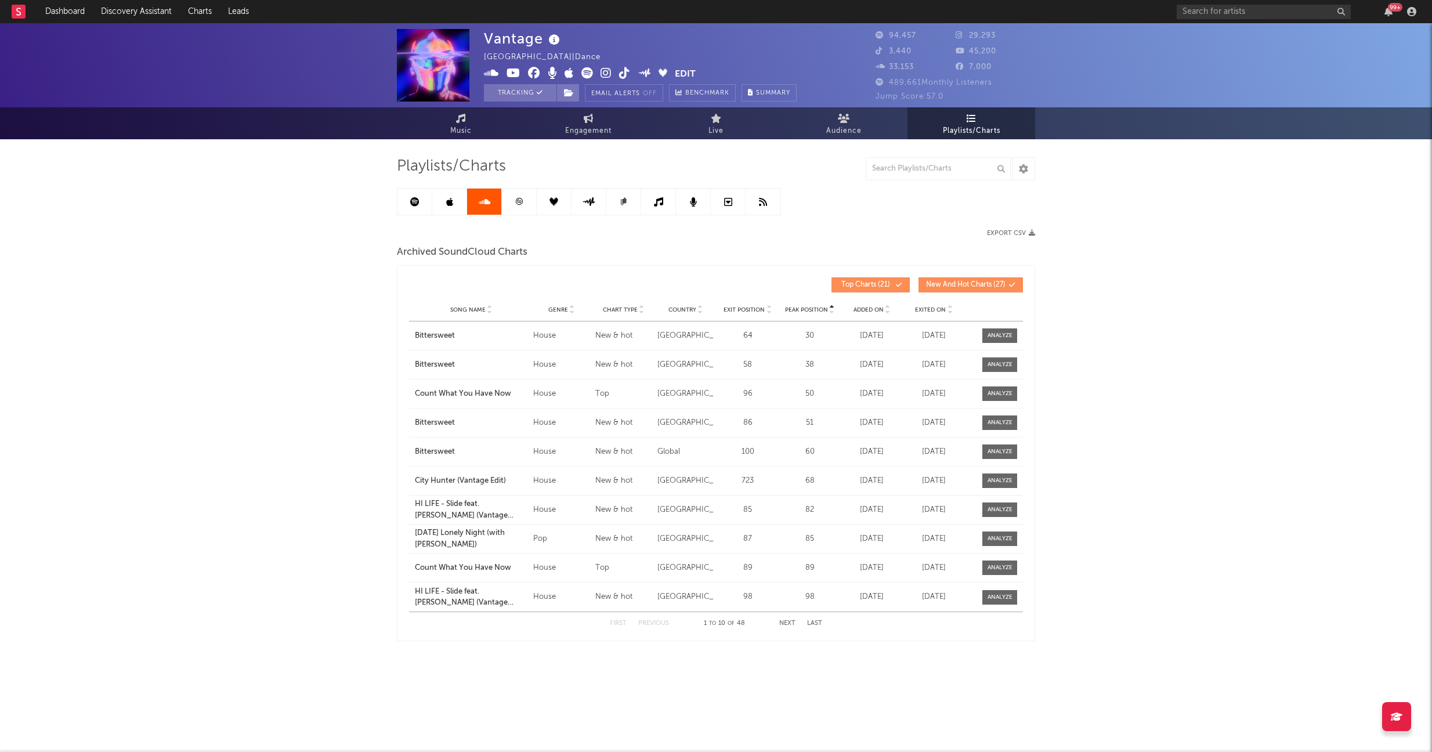
click at [521, 201] on icon at bounding box center [519, 201] width 7 height 7
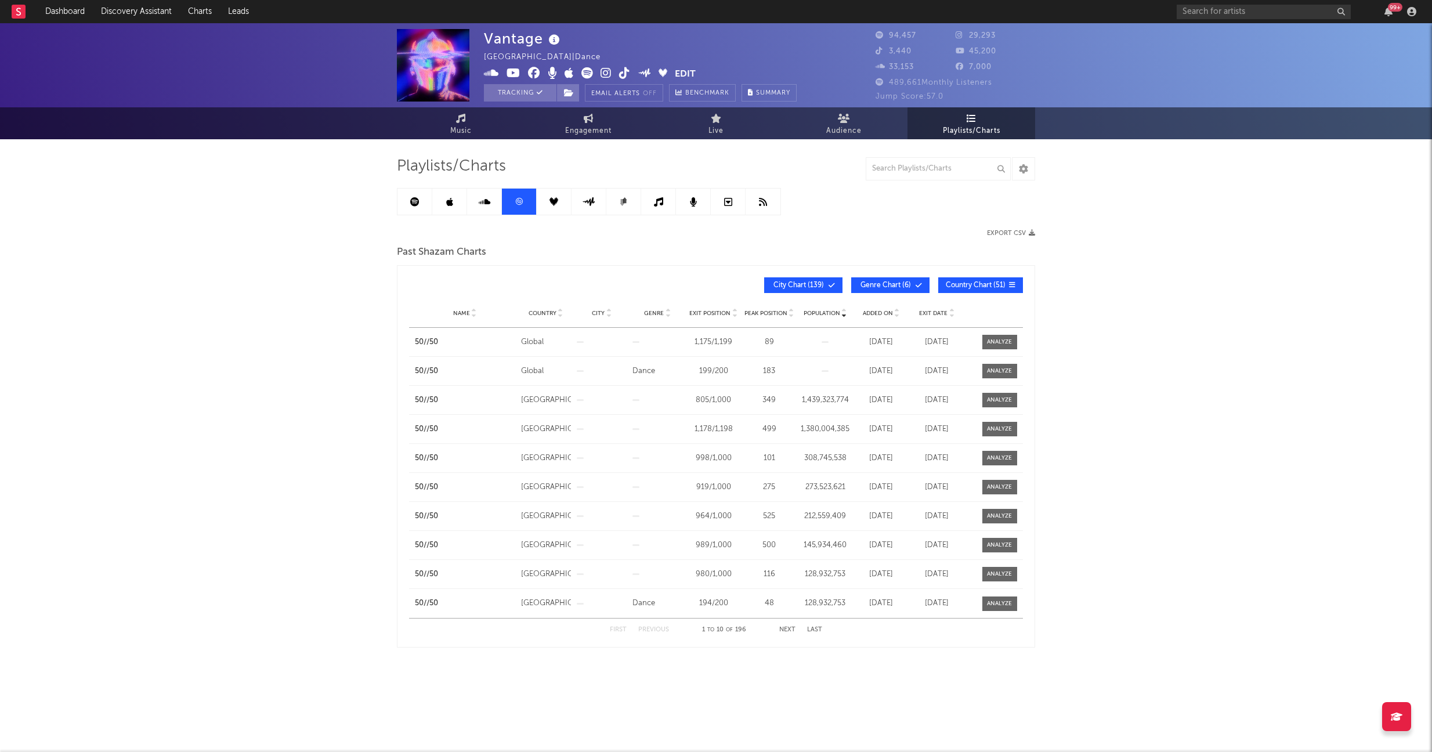
click at [556, 201] on icon at bounding box center [553, 201] width 9 height 9
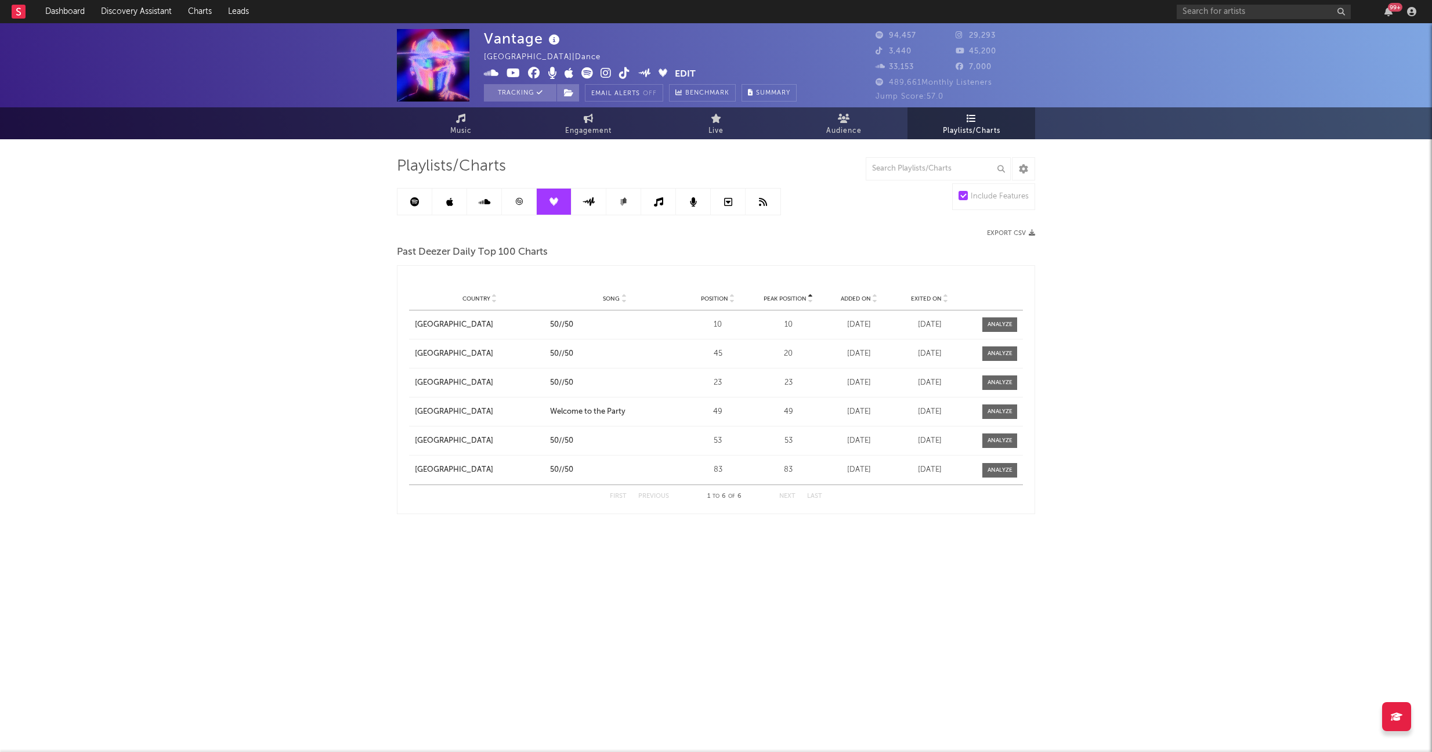
click at [594, 202] on icon at bounding box center [589, 201] width 13 height 9
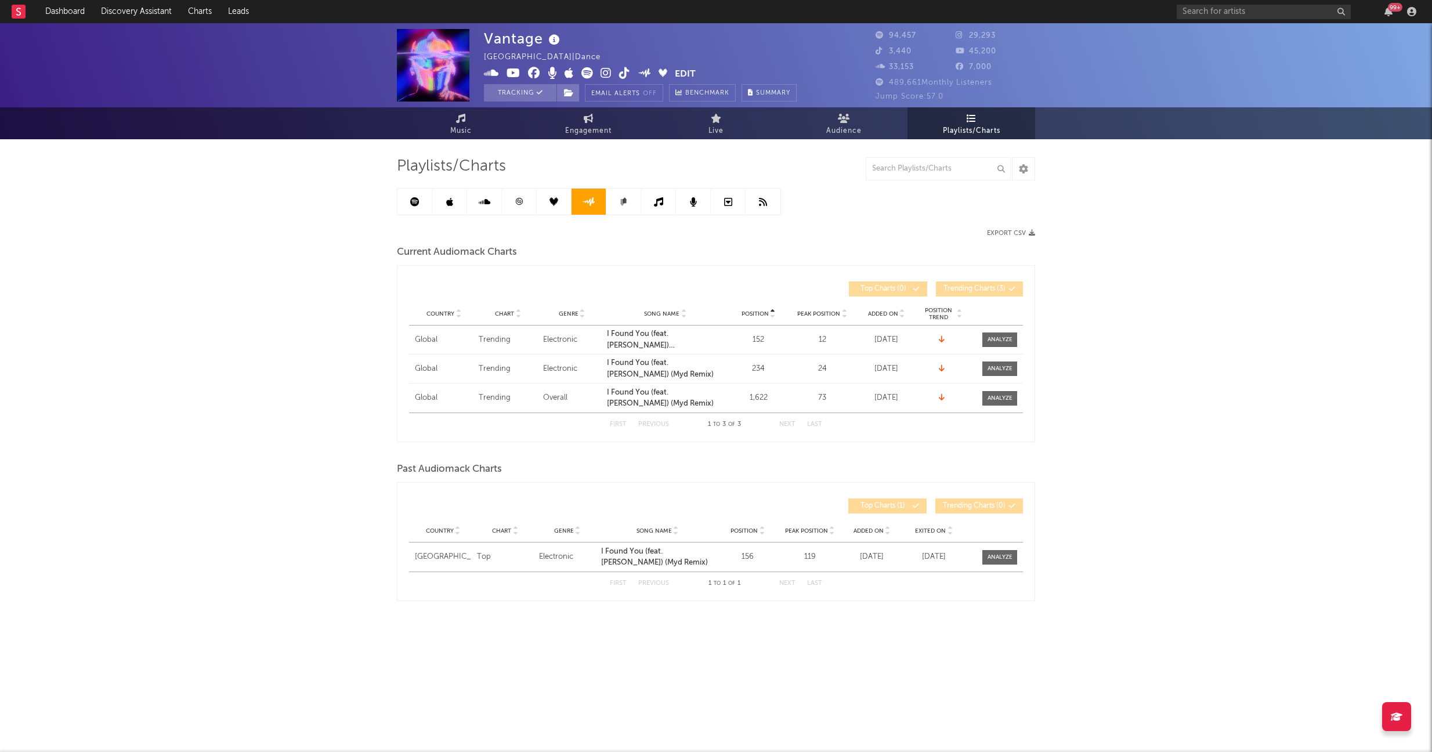
click at [636, 202] on link at bounding box center [623, 202] width 35 height 26
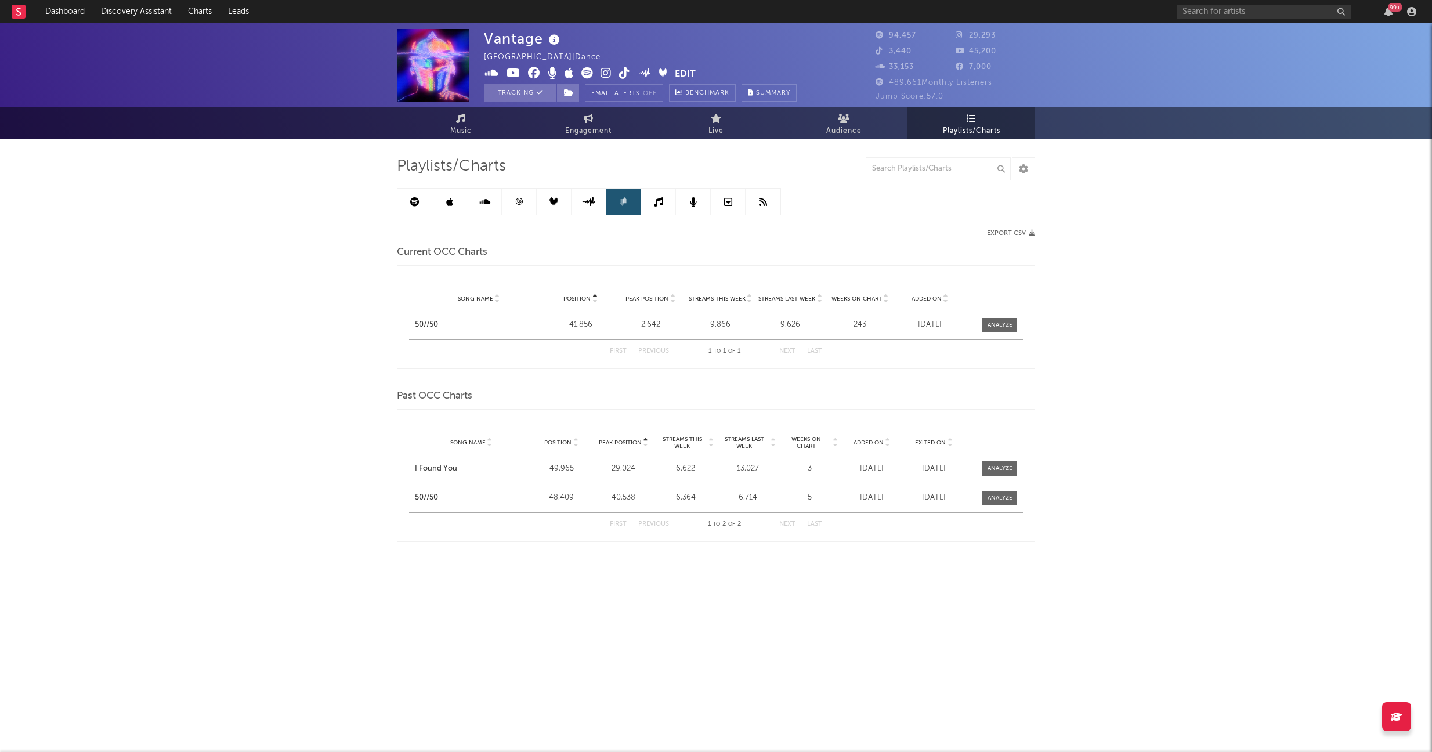
click at [655, 200] on icon at bounding box center [658, 201] width 9 height 9
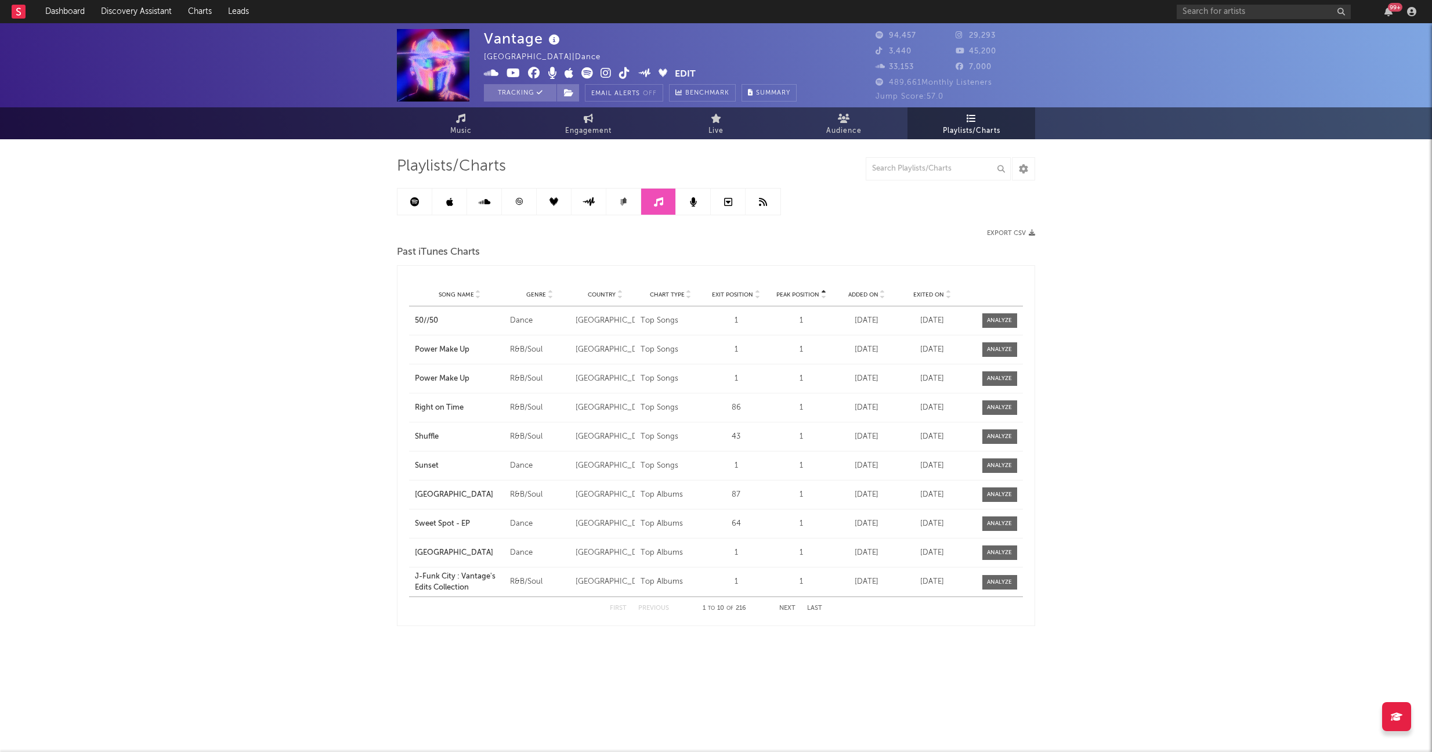
click at [677, 194] on link at bounding box center [693, 202] width 35 height 26
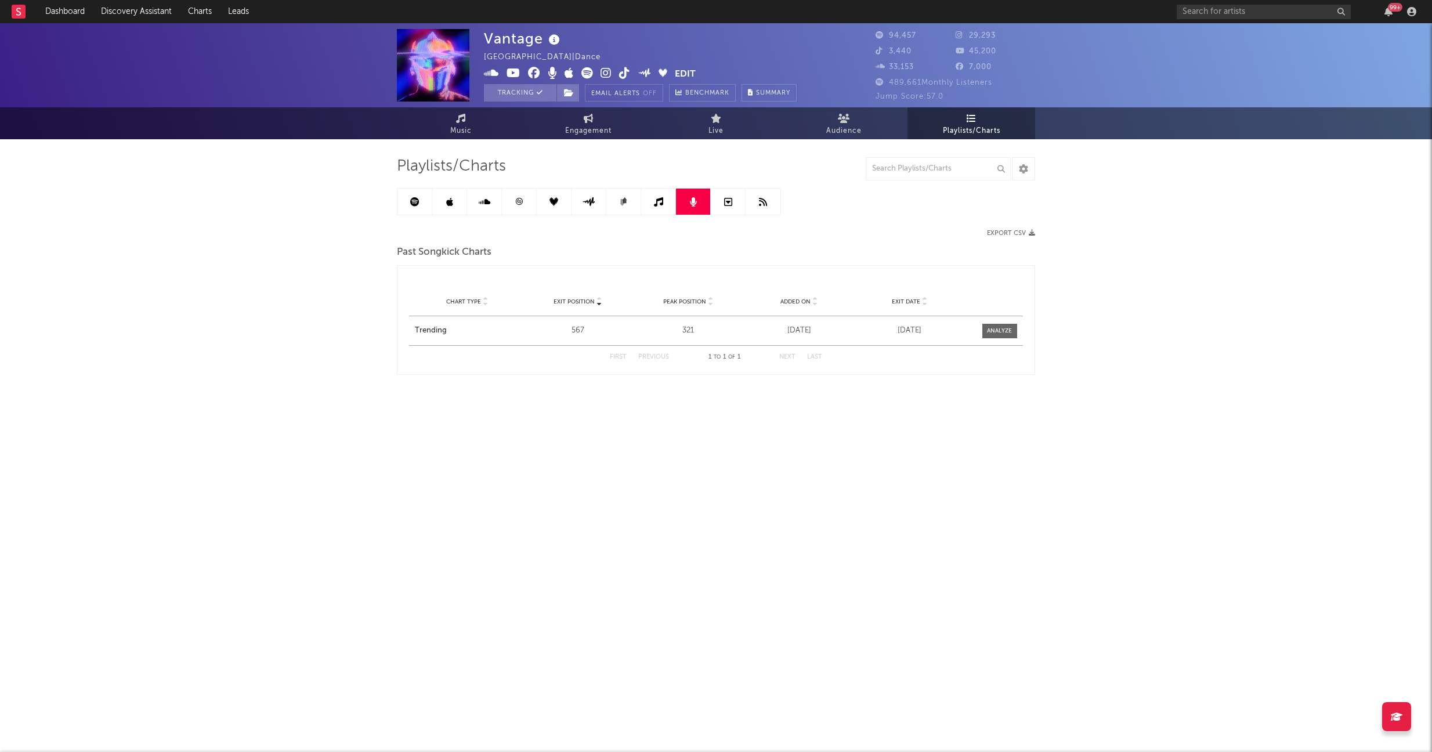
click at [728, 196] on link at bounding box center [728, 202] width 35 height 26
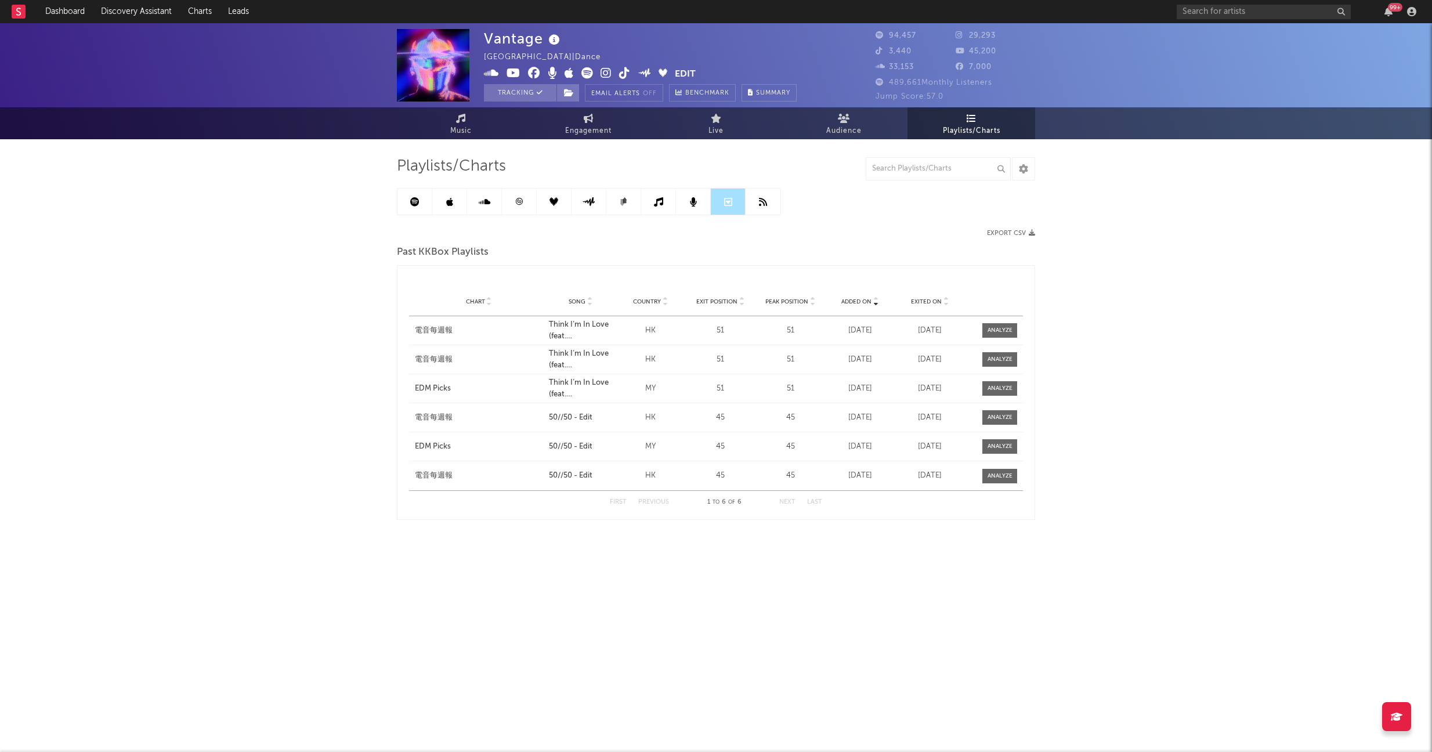
click at [757, 200] on link at bounding box center [763, 202] width 35 height 26
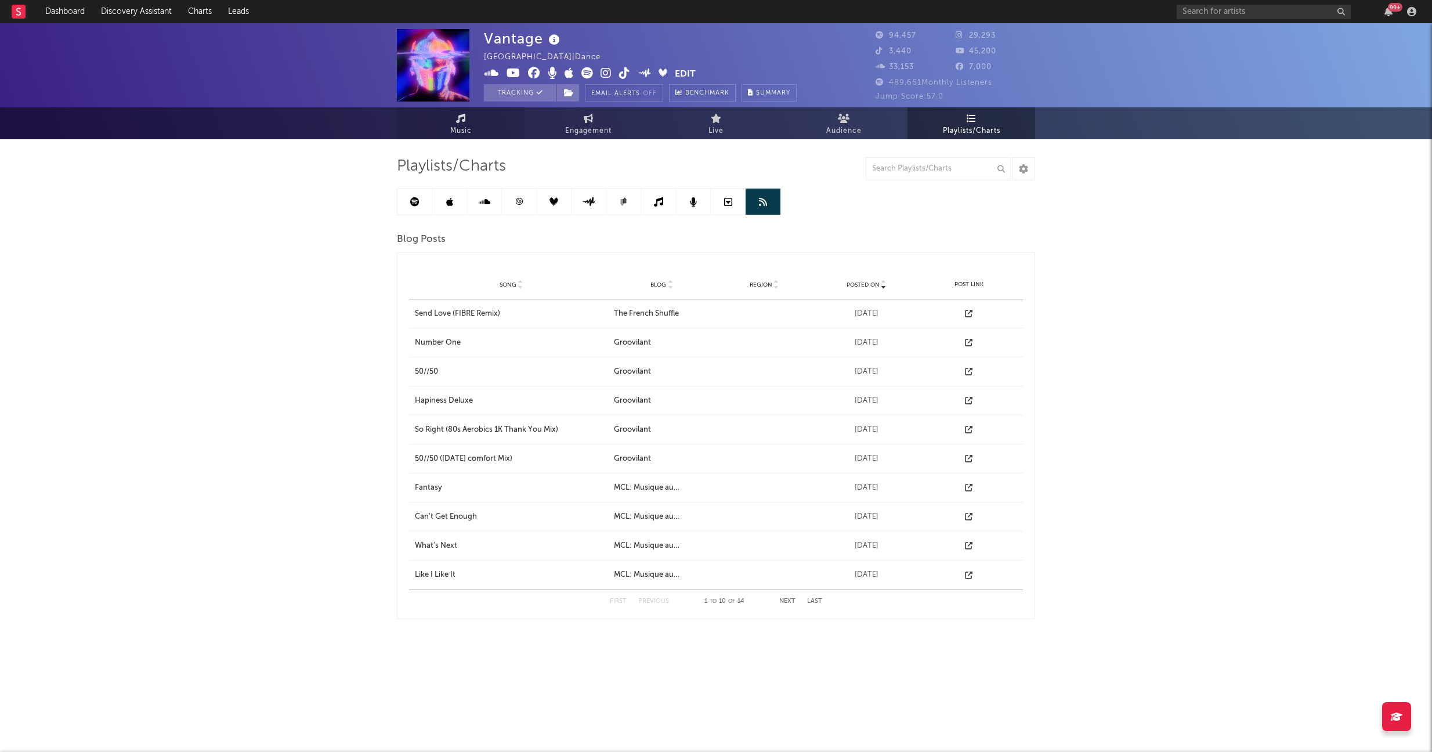
click at [444, 117] on link "Music" at bounding box center [461, 123] width 128 height 32
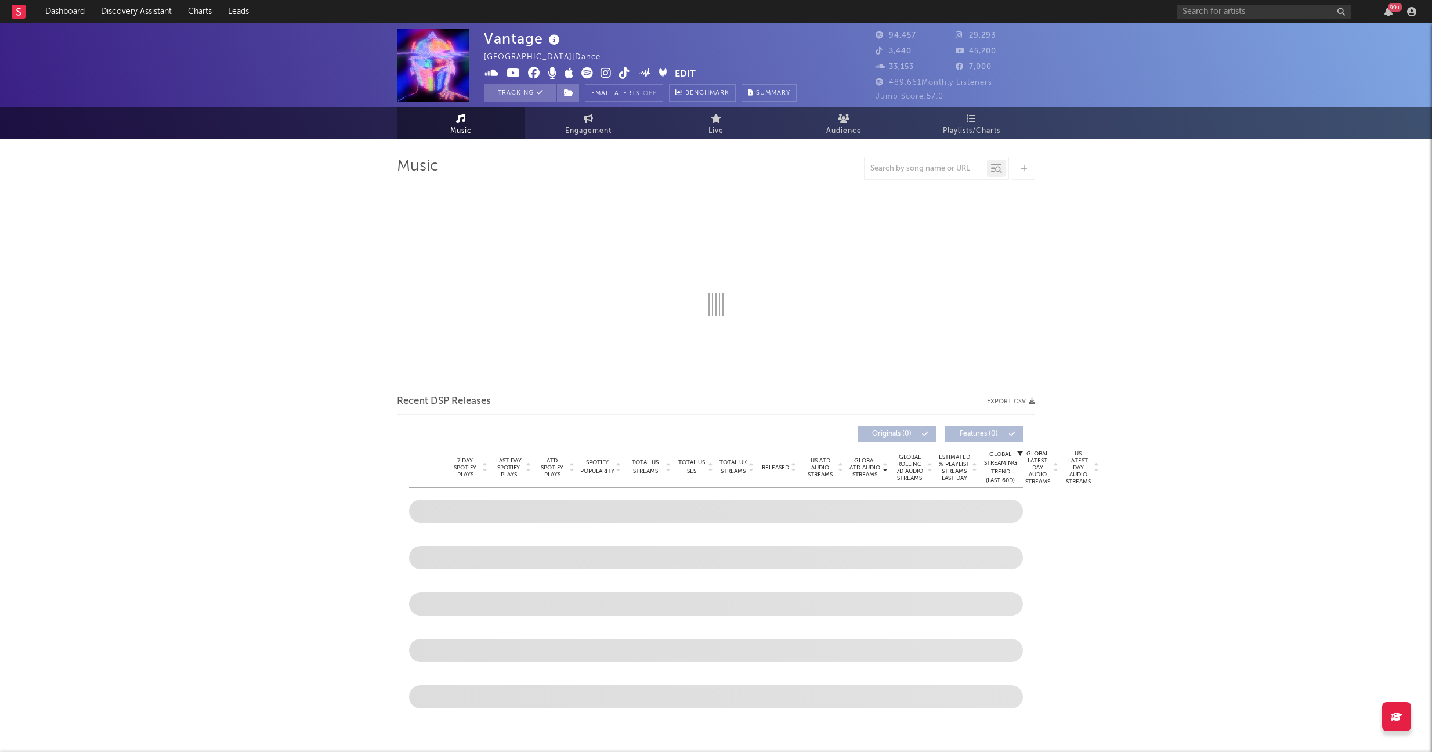
select select "6m"
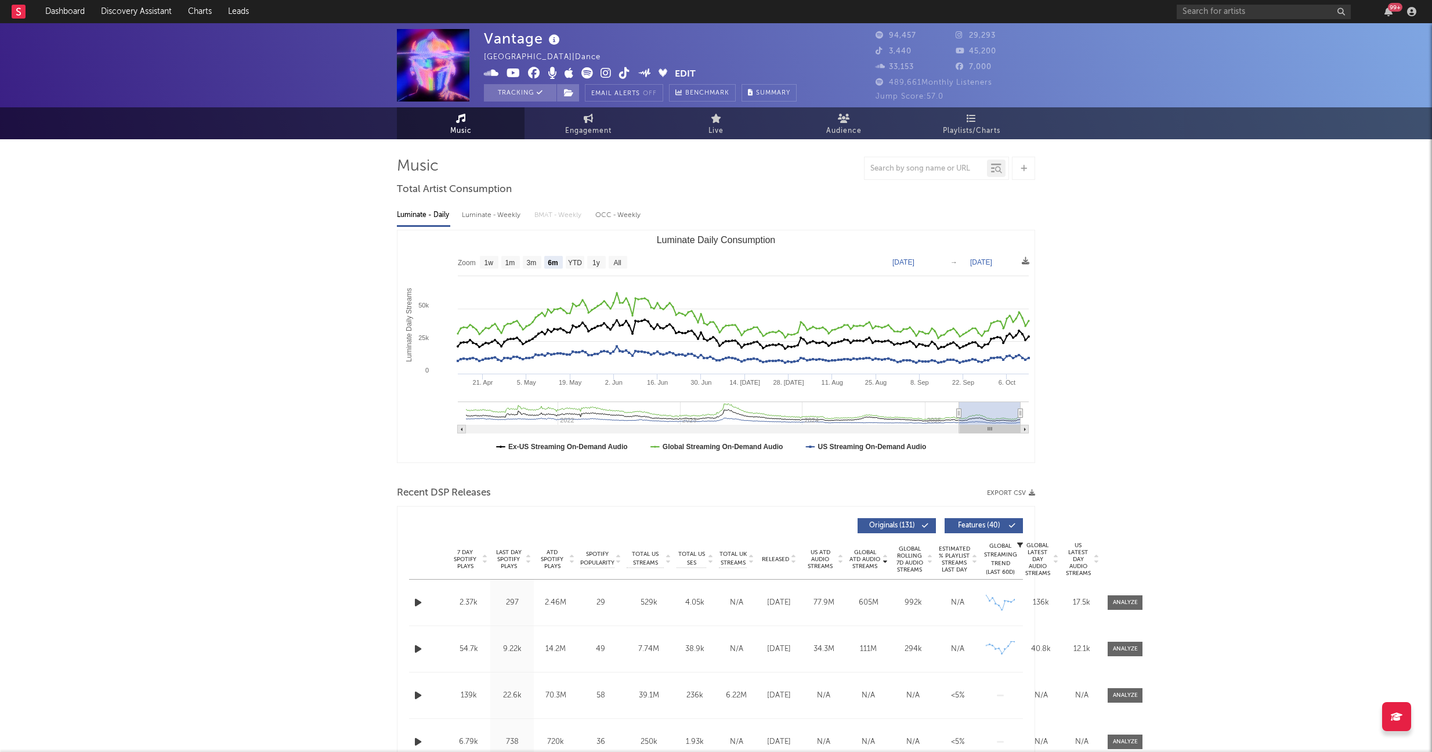
click at [417, 599] on icon "button" at bounding box center [418, 602] width 12 height 15
click at [417, 649] on icon "button" at bounding box center [418, 649] width 12 height 15
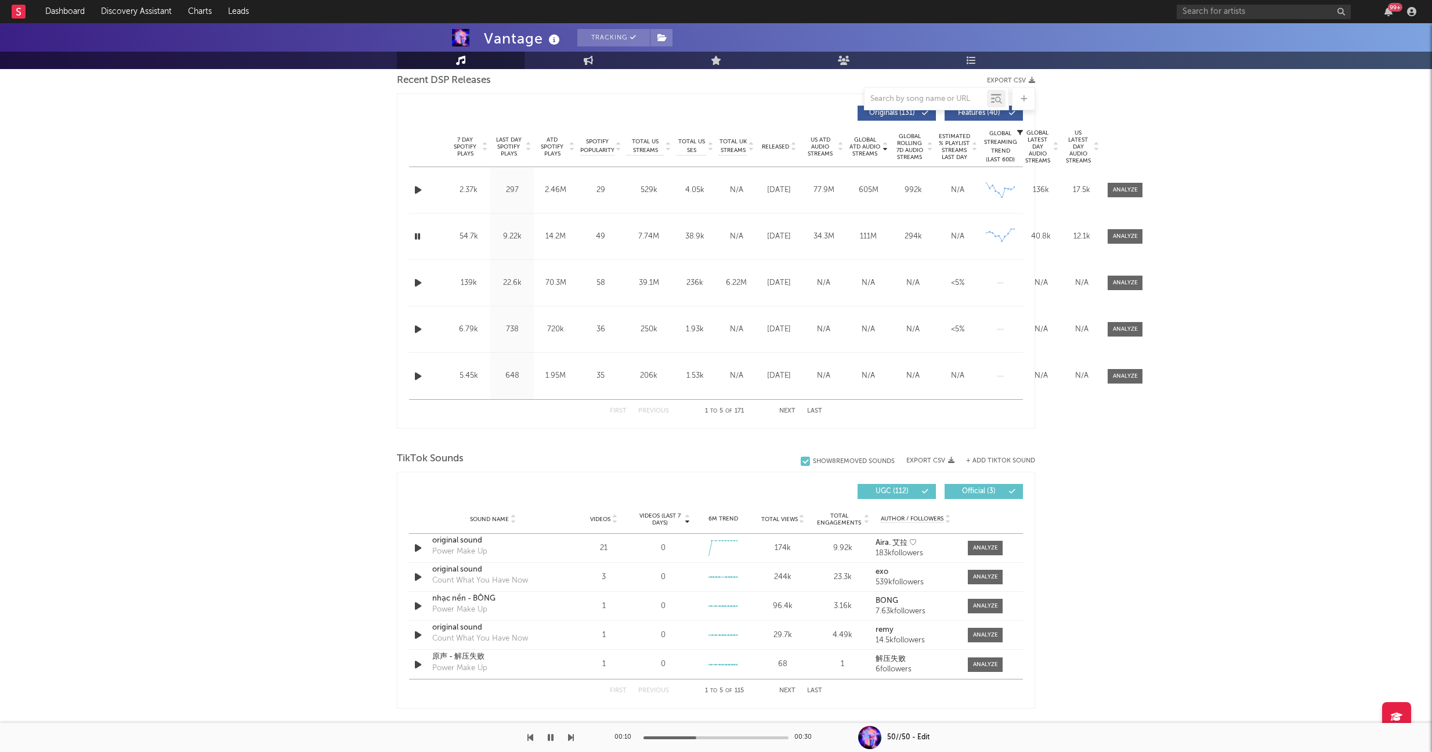
scroll to position [415, 0]
click at [418, 328] on icon "button" at bounding box center [418, 327] width 12 height 15
click at [419, 277] on icon "button" at bounding box center [418, 280] width 12 height 15
click at [415, 233] on icon "button" at bounding box center [418, 234] width 12 height 15
click at [909, 687] on div "50//50 - Edit" at bounding box center [908, 737] width 42 height 10
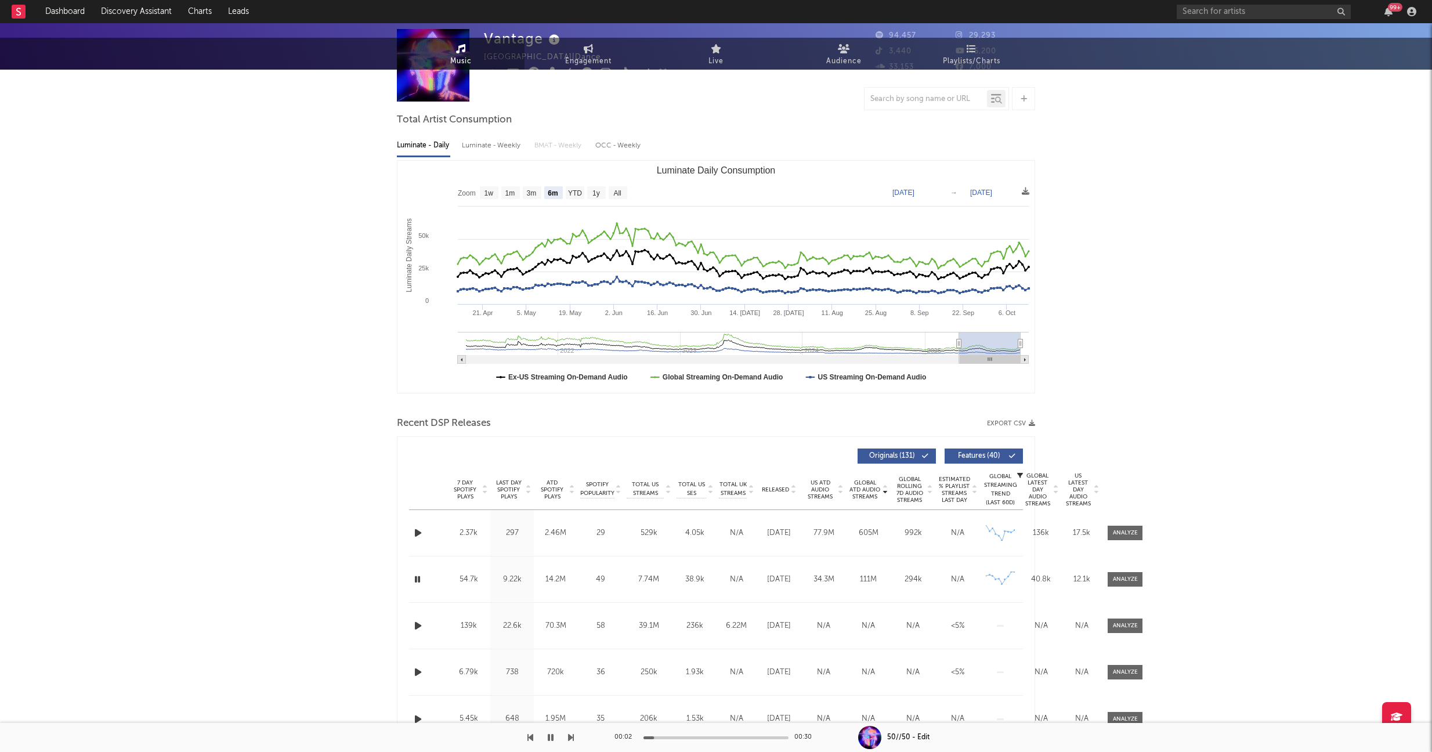
scroll to position [0, 0]
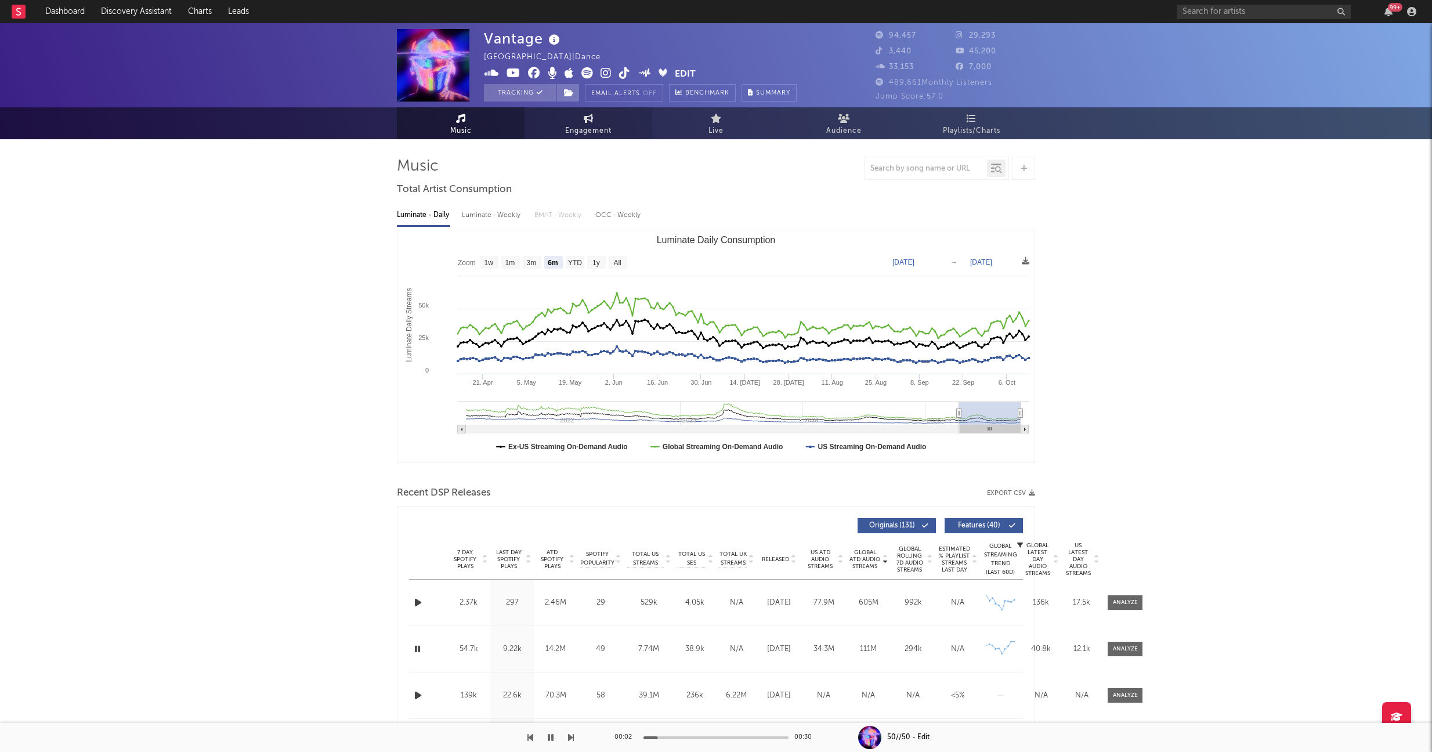
click at [593, 121] on icon at bounding box center [589, 118] width 10 height 9
select select "1m"
